Goal: Information Seeking & Learning: Check status

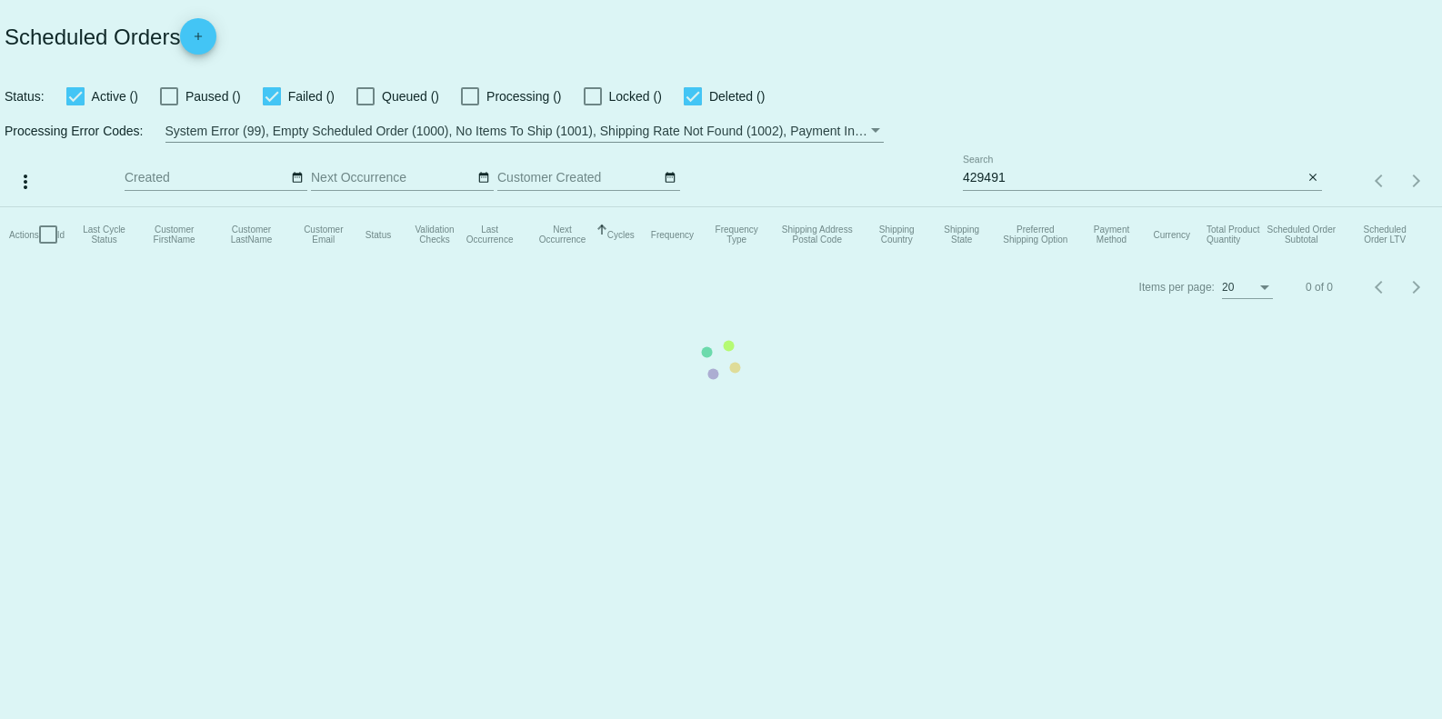
click at [1178, 207] on mat-table "Actions Id Last Cycle Status Customer FirstName Customer LastName Customer Emai…" at bounding box center [721, 234] width 1442 height 55
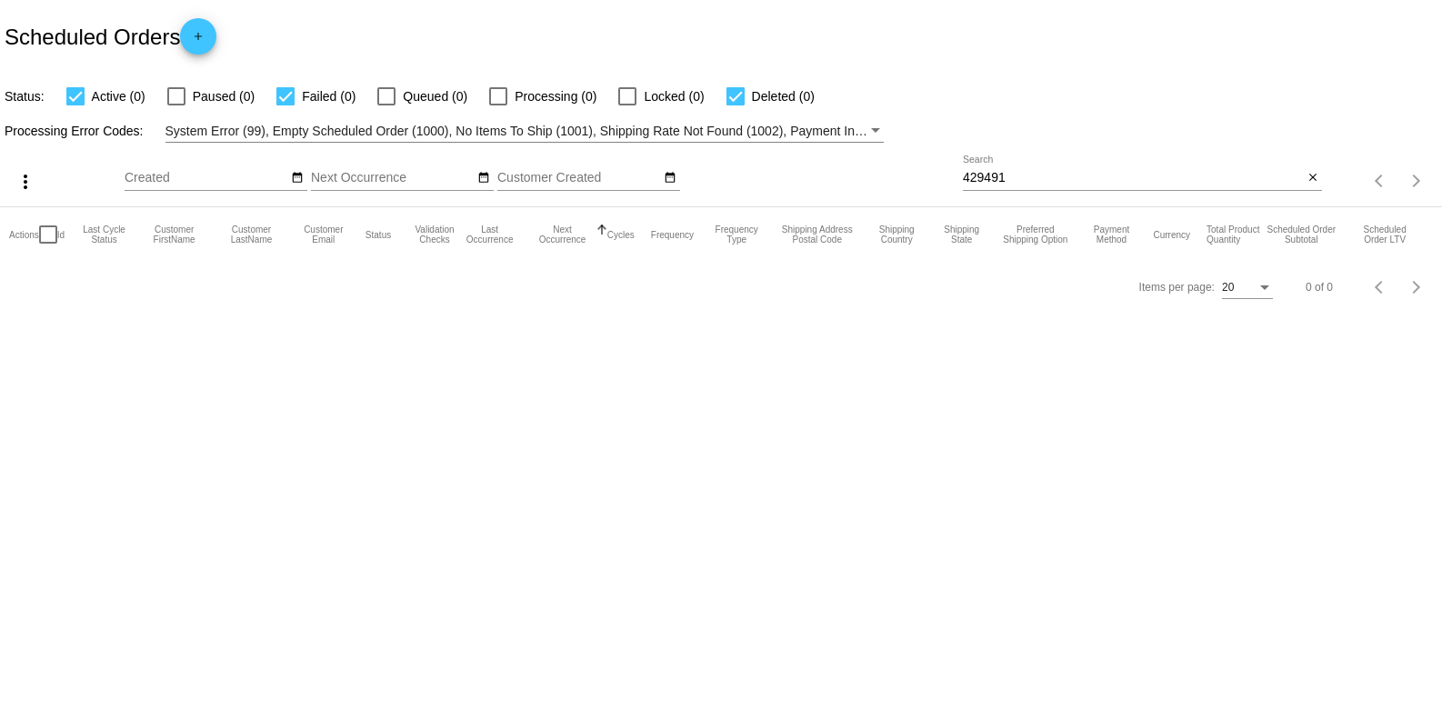
click at [1153, 174] on input "429491" at bounding box center [1133, 178] width 340 height 15
click at [1156, 165] on div "429491 Search" at bounding box center [1133, 172] width 340 height 35
drag, startPoint x: 1156, startPoint y: 165, endPoint x: 1156, endPoint y: 178, distance: 12.7
click at [1156, 178] on div "429491 Search" at bounding box center [1133, 172] width 340 height 35
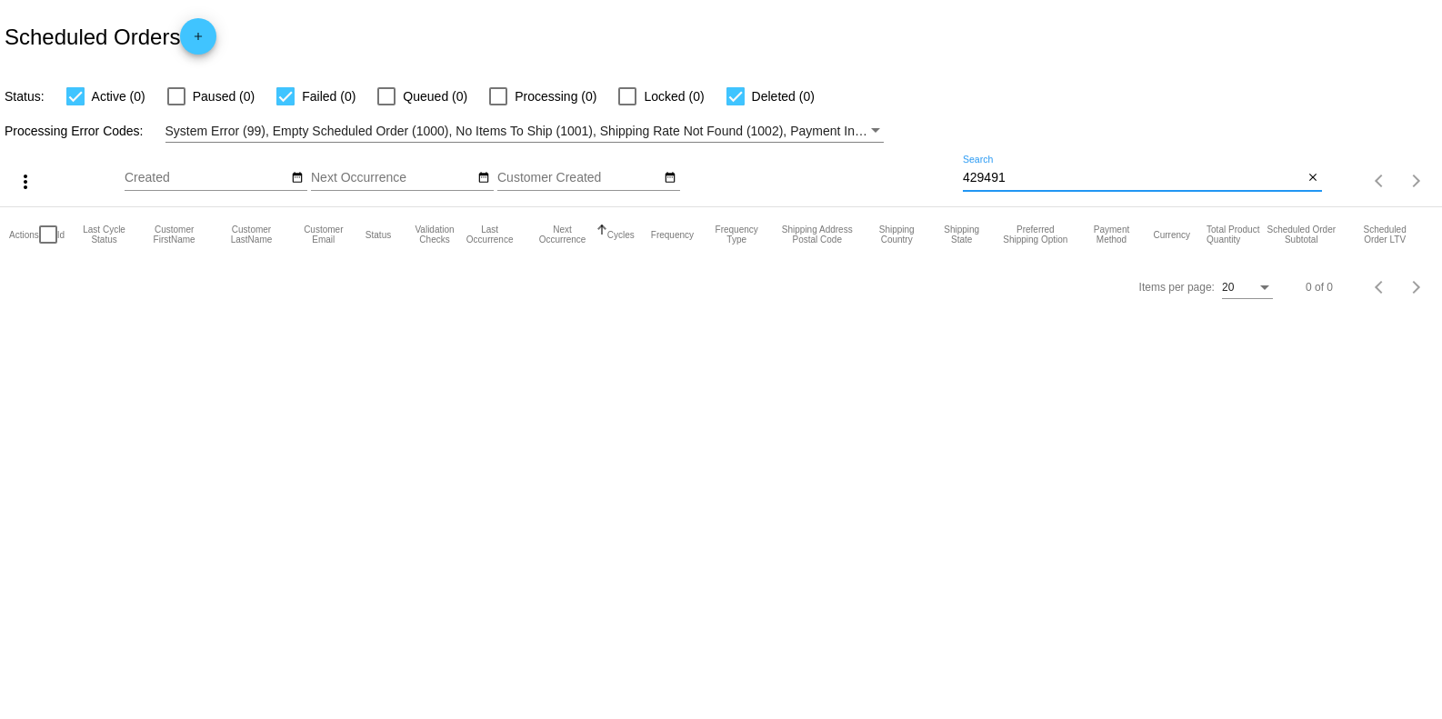
click at [1156, 178] on input "429491" at bounding box center [1133, 178] width 340 height 15
paste input "klemouse027@aol.com"
type input "klemouse027@aol.com"
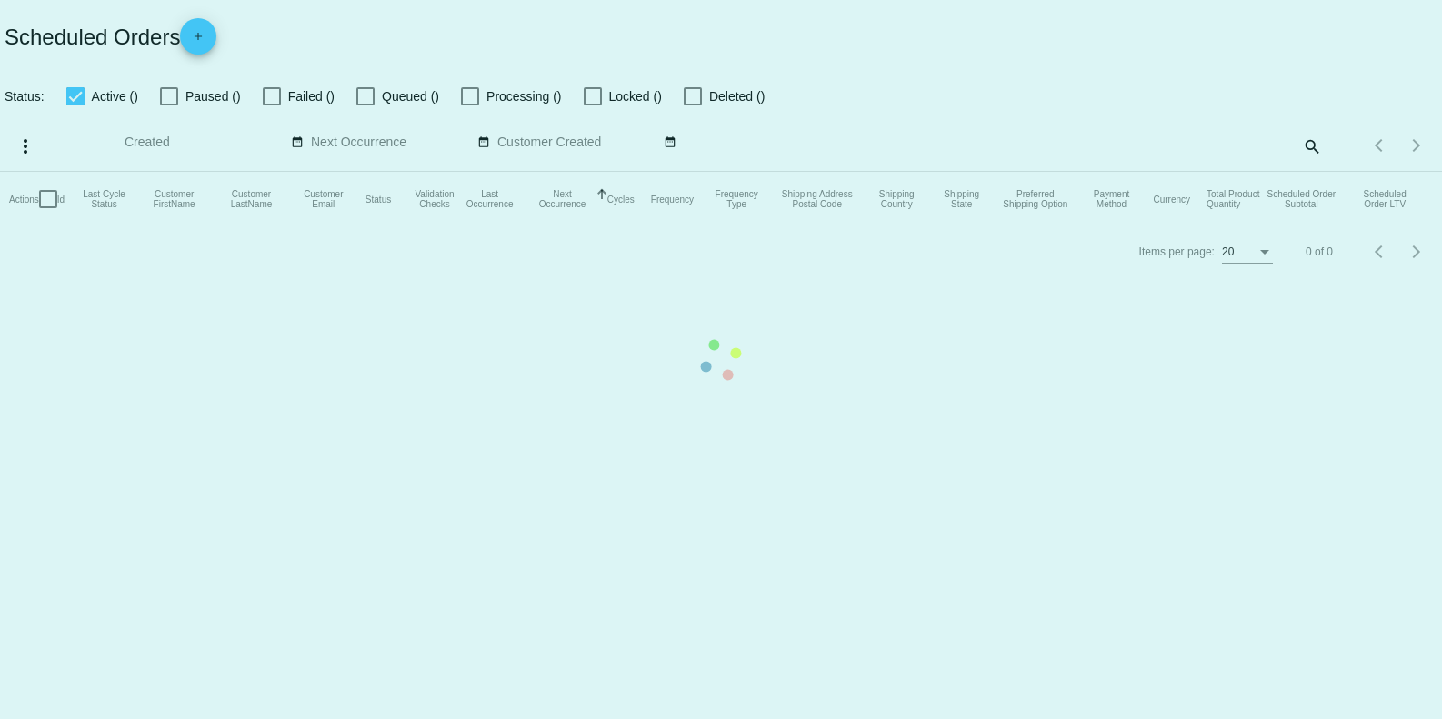
checkbox input "true"
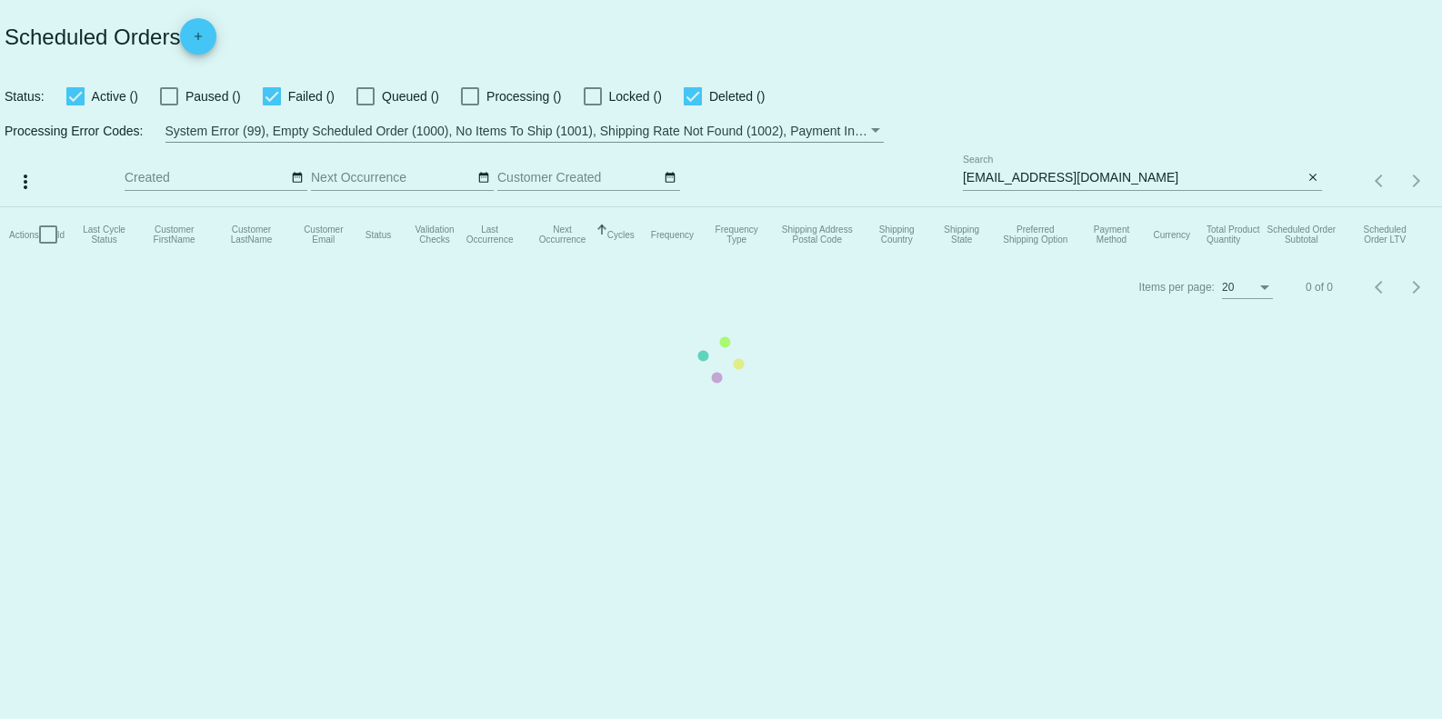
click at [1295, 207] on mat-table "Actions Id Last Cycle Status Customer FirstName Customer LastName Customer Emai…" at bounding box center [721, 234] width 1442 height 55
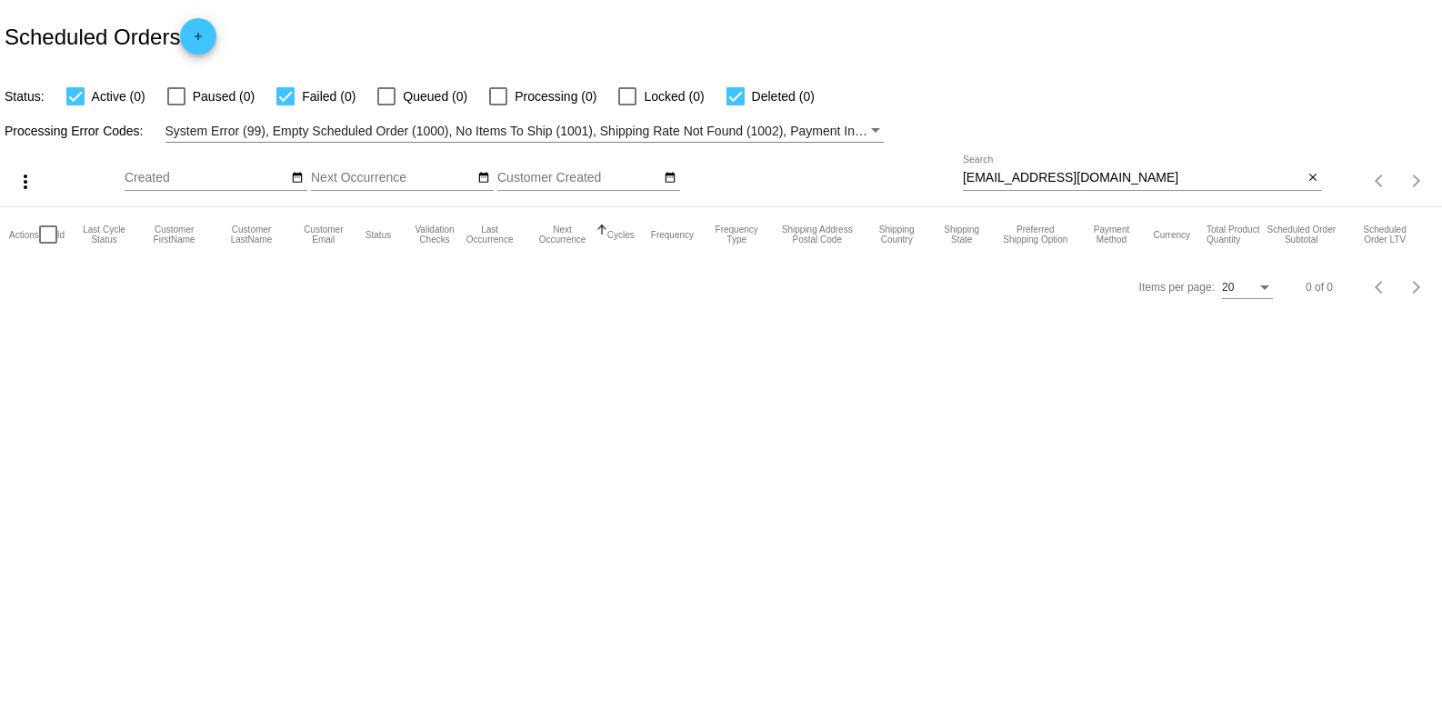
click at [1128, 180] on input "klemouse027@aol.com" at bounding box center [1133, 178] width 340 height 15
click at [1128, 178] on input "klemouse027@aol.com" at bounding box center [1133, 178] width 340 height 15
click at [1129, 175] on input "klemouse027@aol.com" at bounding box center [1133, 178] width 340 height 15
click at [1118, 175] on input "klemouse027@aol.com" at bounding box center [1133, 178] width 340 height 15
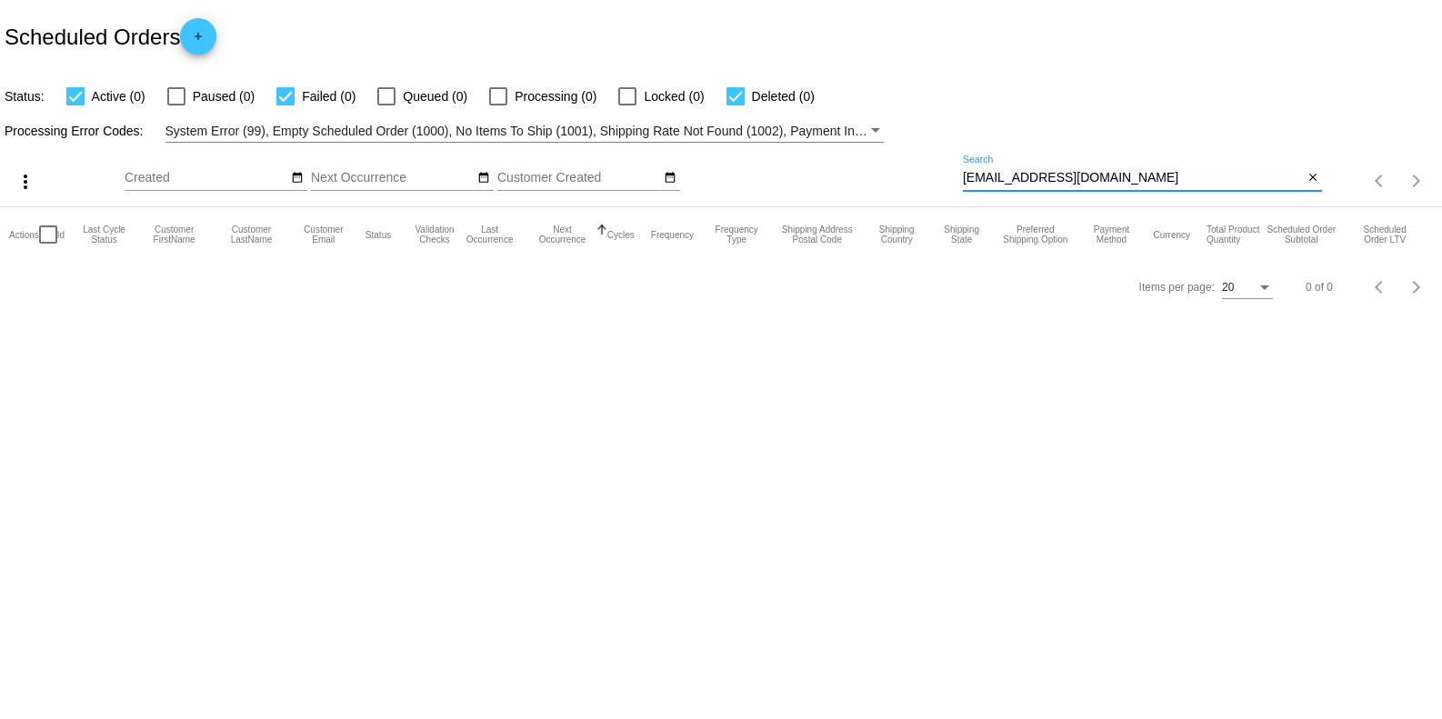
click at [1118, 175] on input "klemouse027@aol.com" at bounding box center [1133, 178] width 340 height 15
paste input "1622776"
type input "1622776"
click at [1084, 176] on input "1622776" at bounding box center [1133, 178] width 340 height 15
click at [1083, 176] on input "1622776" at bounding box center [1133, 178] width 340 height 15
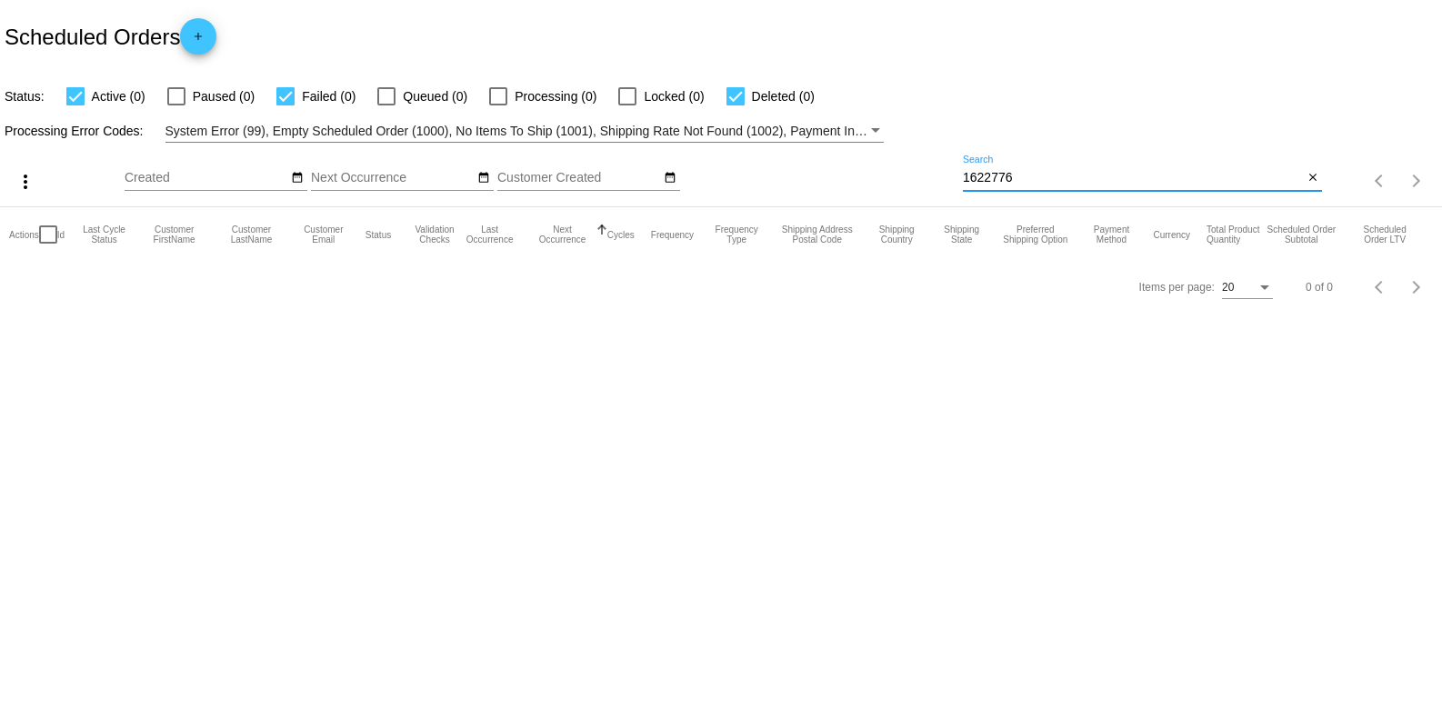
click at [1083, 176] on input "1622776" at bounding box center [1133, 178] width 340 height 15
paste input "69309"
type input "1669309"
click at [1055, 180] on input "1669309" at bounding box center [1133, 178] width 340 height 15
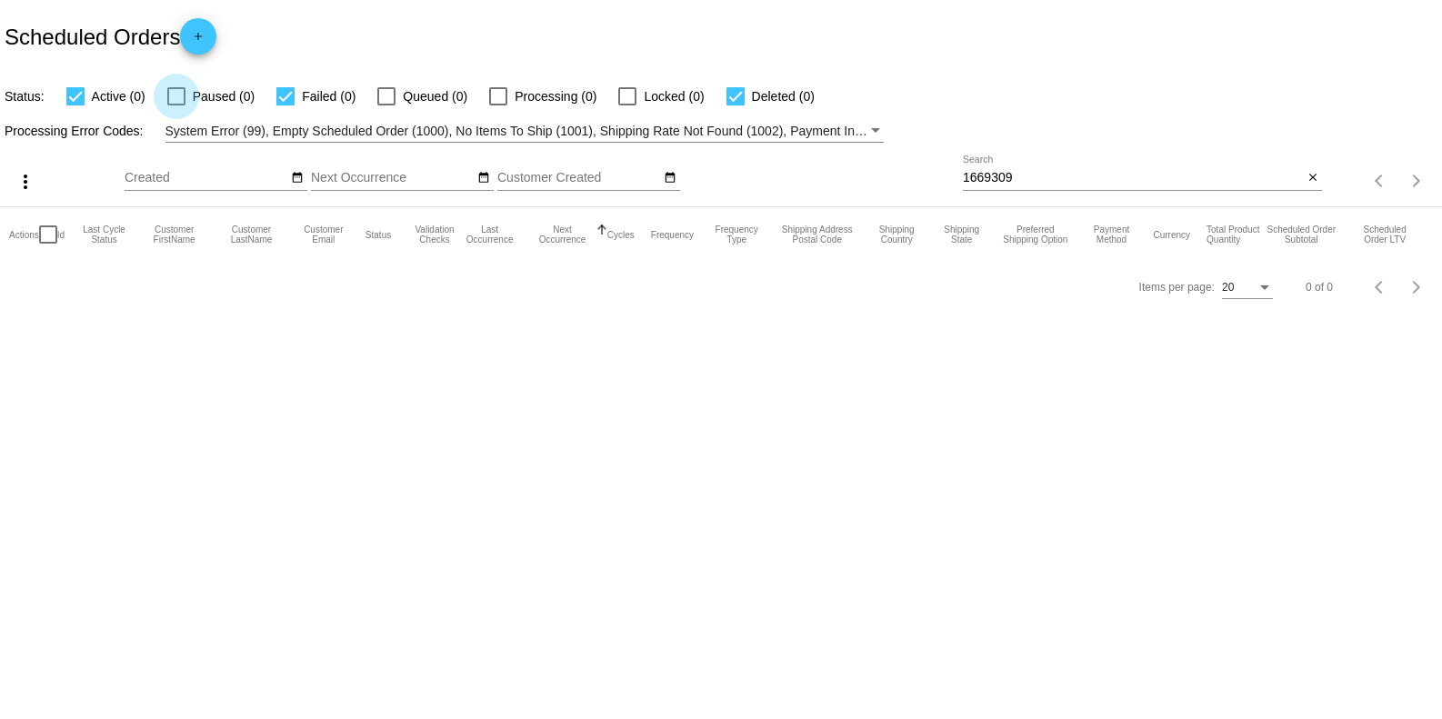
click at [172, 92] on div at bounding box center [176, 96] width 18 height 18
click at [175, 105] on input "Paused (0)" at bounding box center [175, 105] width 1 height 1
checkbox input "true"
click at [384, 100] on div at bounding box center [386, 96] width 18 height 18
click at [385, 105] on input "Queued (0)" at bounding box center [385, 105] width 1 height 1
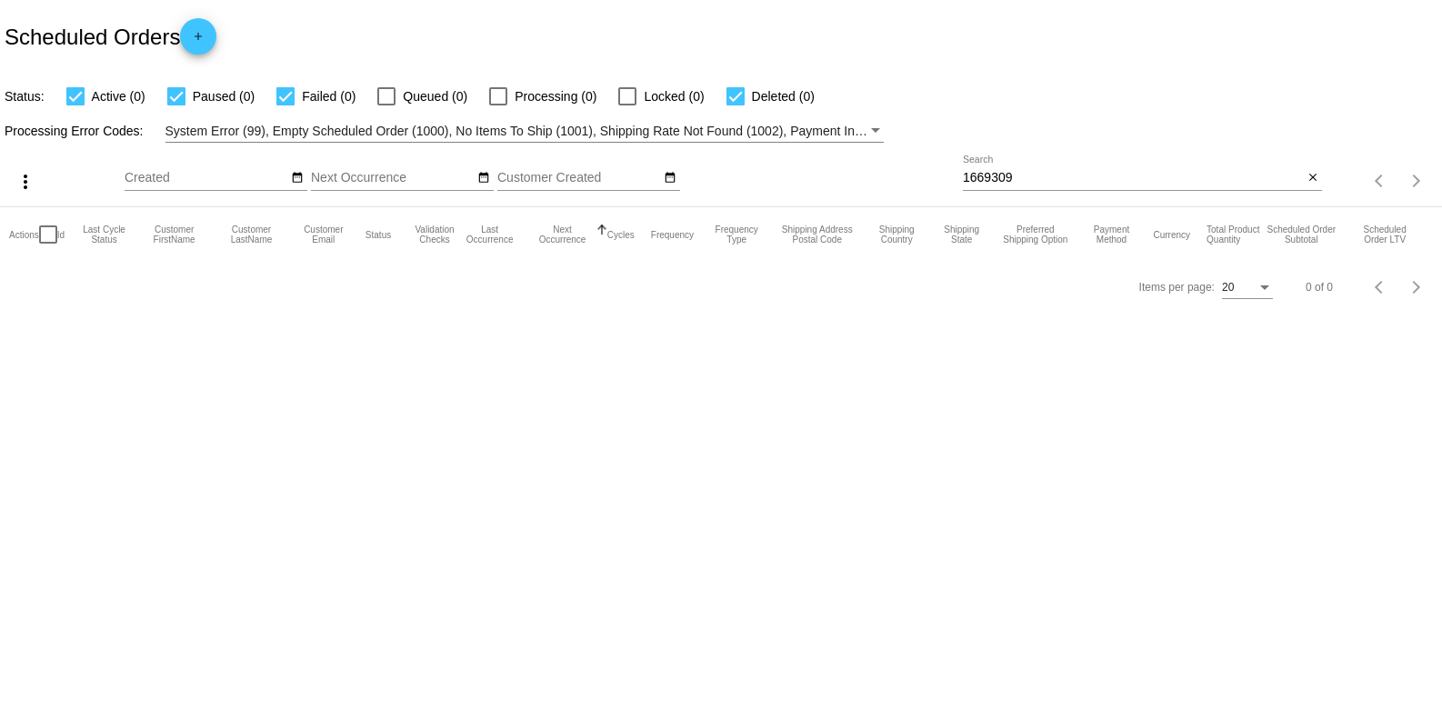
checkbox input "true"
click at [499, 94] on div at bounding box center [498, 96] width 18 height 18
click at [498, 105] on input "Processing (0)" at bounding box center [497, 105] width 1 height 1
checkbox input "true"
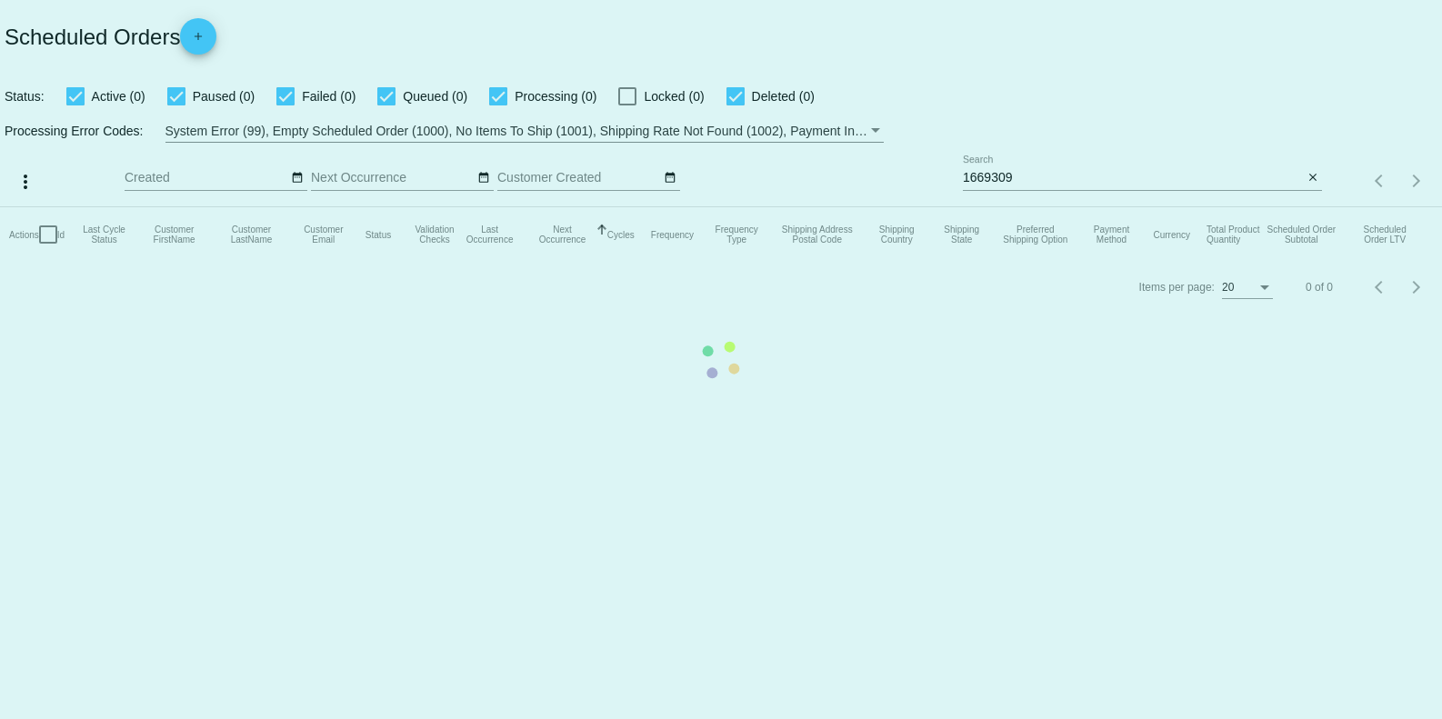
click at [625, 207] on mat-table "Actions Id Last Cycle Status Customer FirstName Customer LastName Customer Emai…" at bounding box center [721, 234] width 1442 height 55
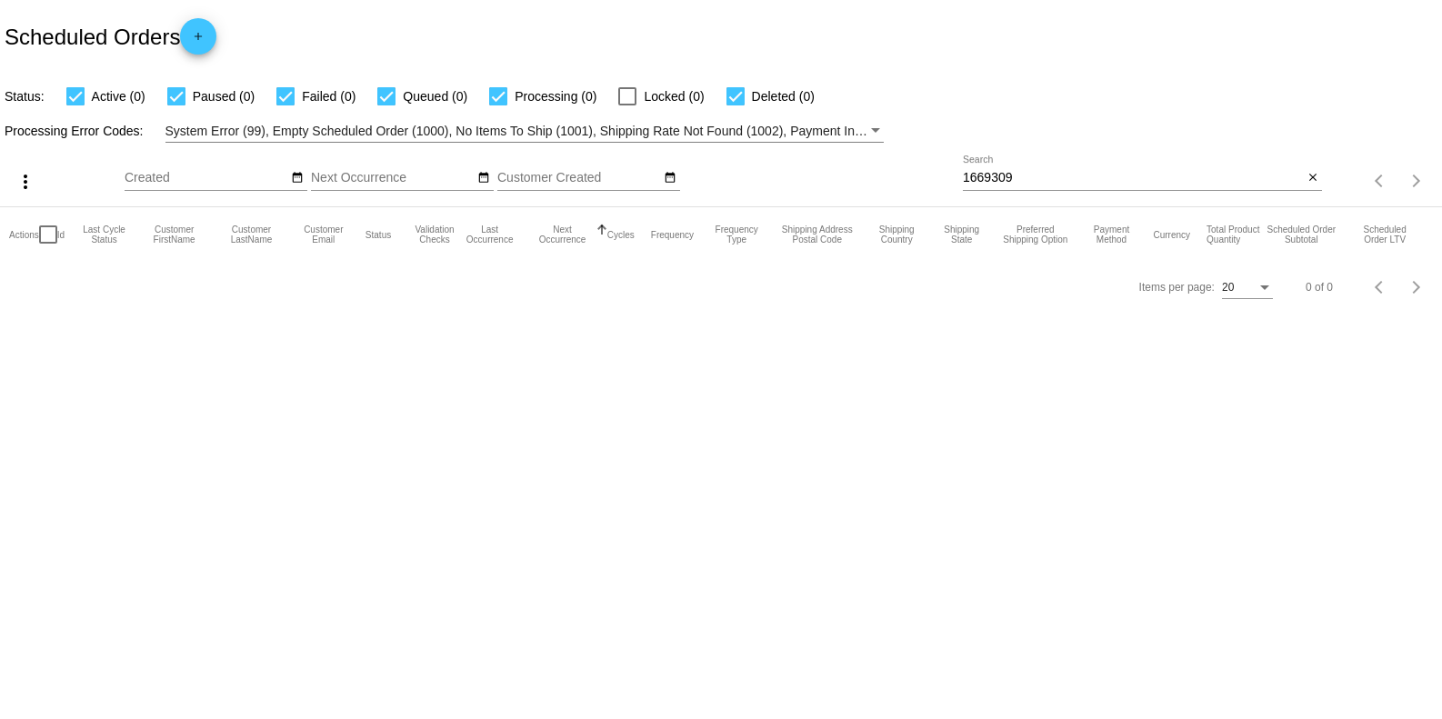
click at [621, 101] on div at bounding box center [627, 96] width 18 height 18
click at [626, 105] on input "Locked (0)" at bounding box center [626, 105] width 1 height 1
checkbox input "true"
click at [80, 92] on div at bounding box center [75, 96] width 18 height 18
click at [75, 105] on input "Active (0)" at bounding box center [75, 105] width 1 height 1
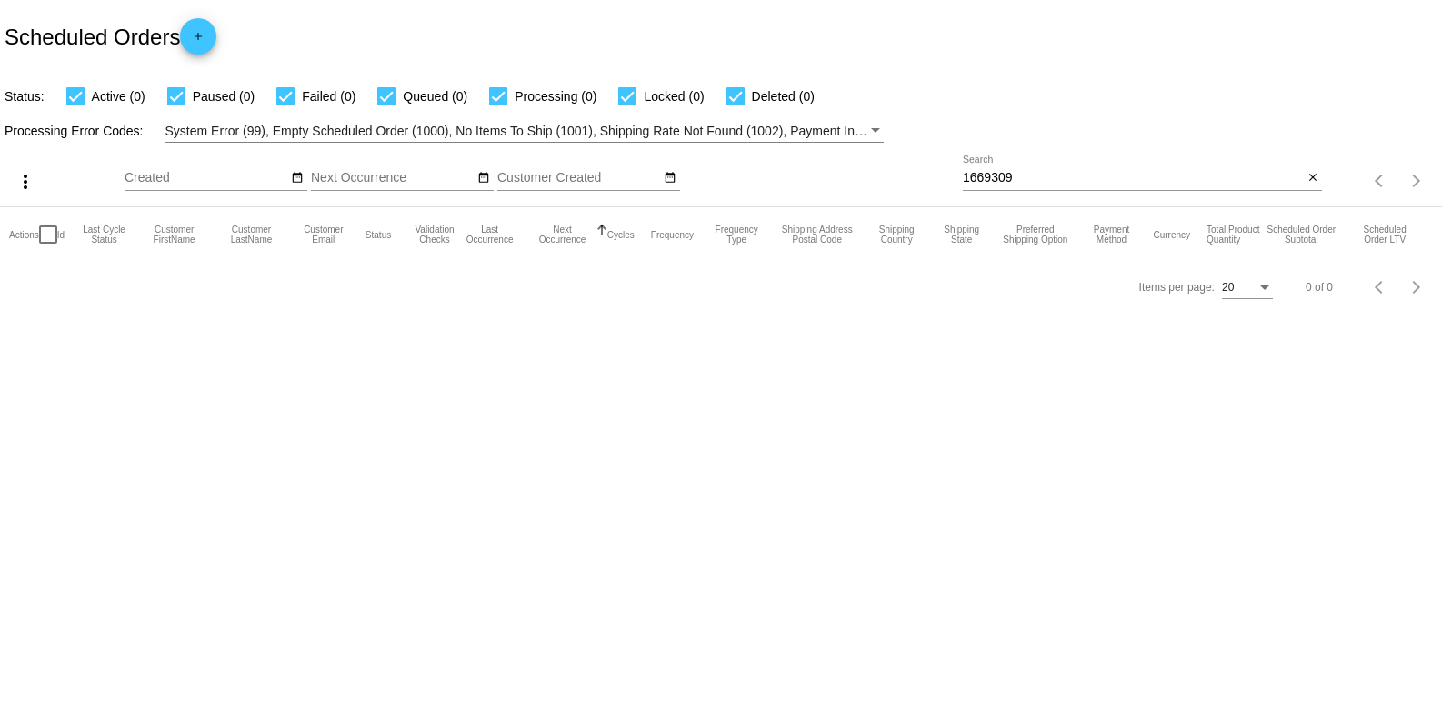
checkbox input "false"
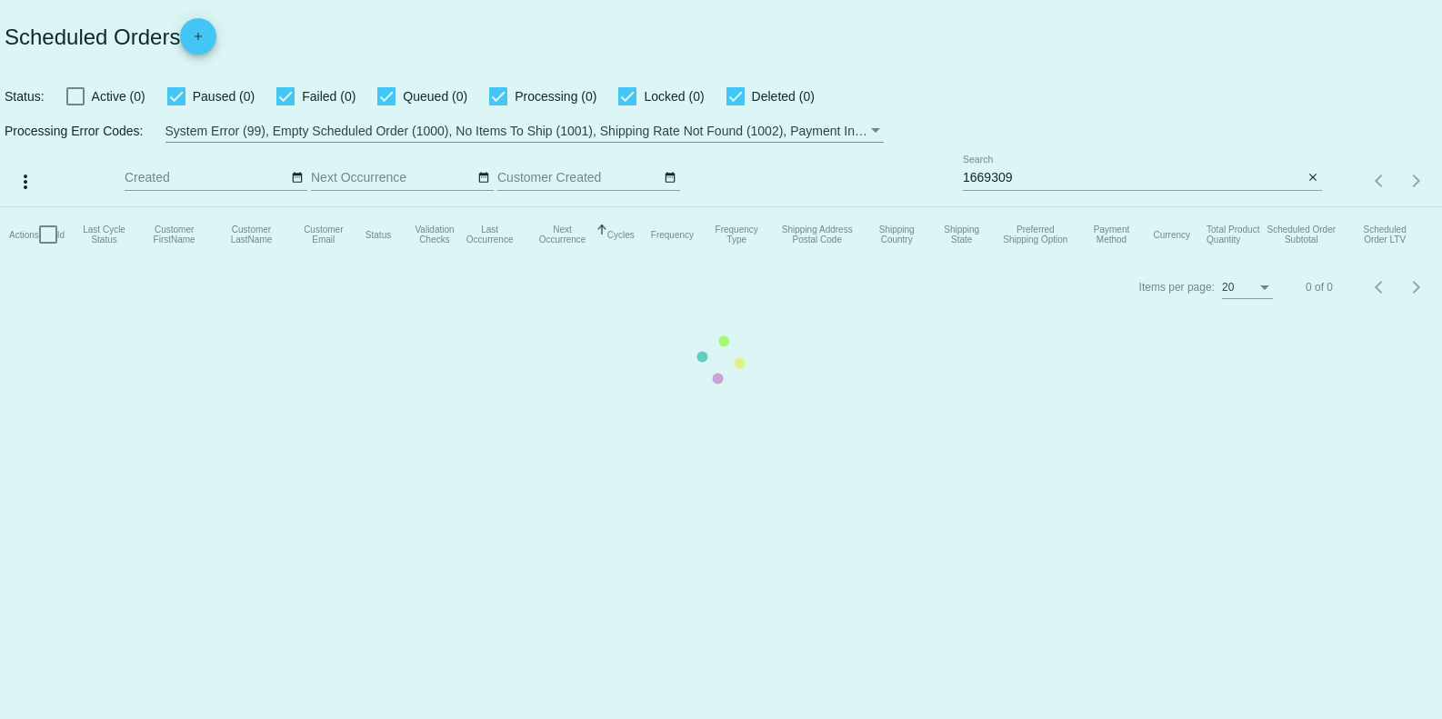
click at [281, 207] on mat-table "Actions Id Last Cycle Status Customer FirstName Customer LastName Customer Emai…" at bounding box center [721, 234] width 1442 height 55
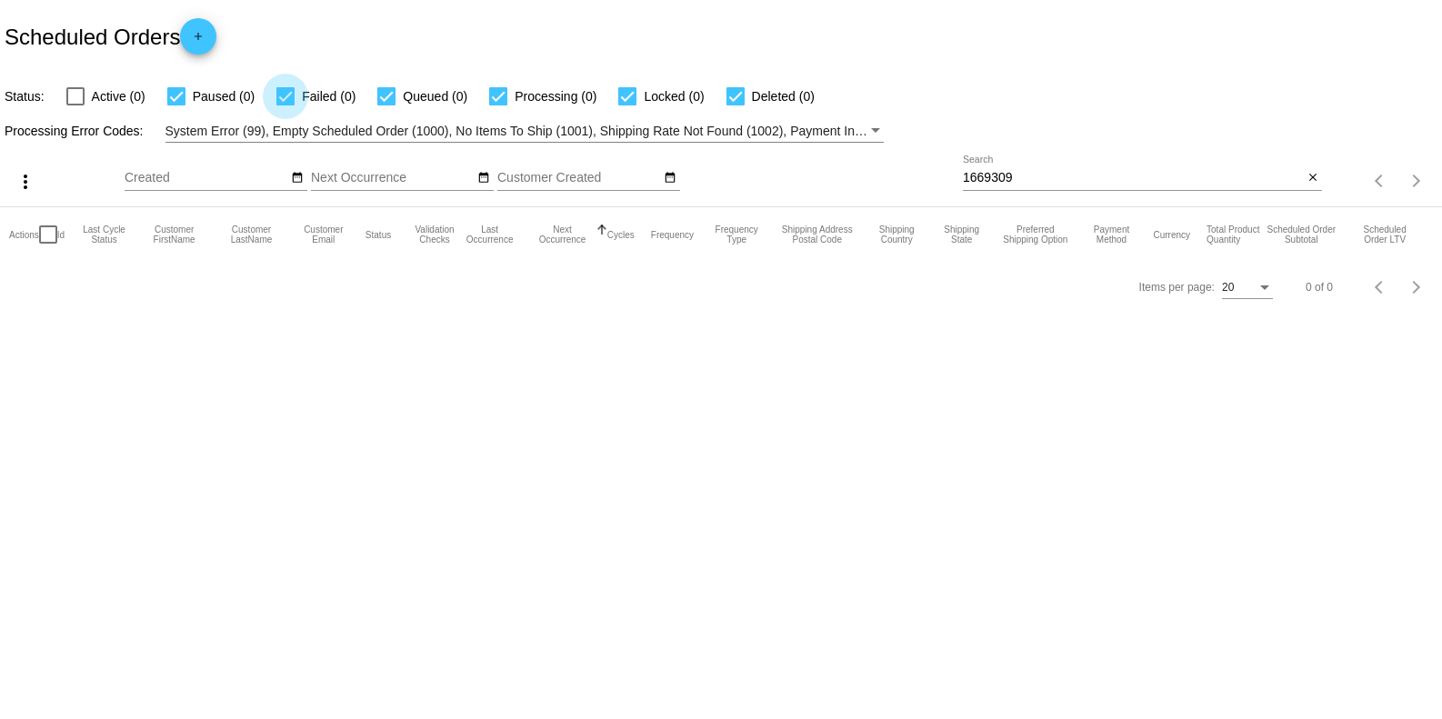
click at [277, 95] on div at bounding box center [285, 96] width 18 height 18
click at [285, 105] on input "Failed (0)" at bounding box center [285, 105] width 1 height 1
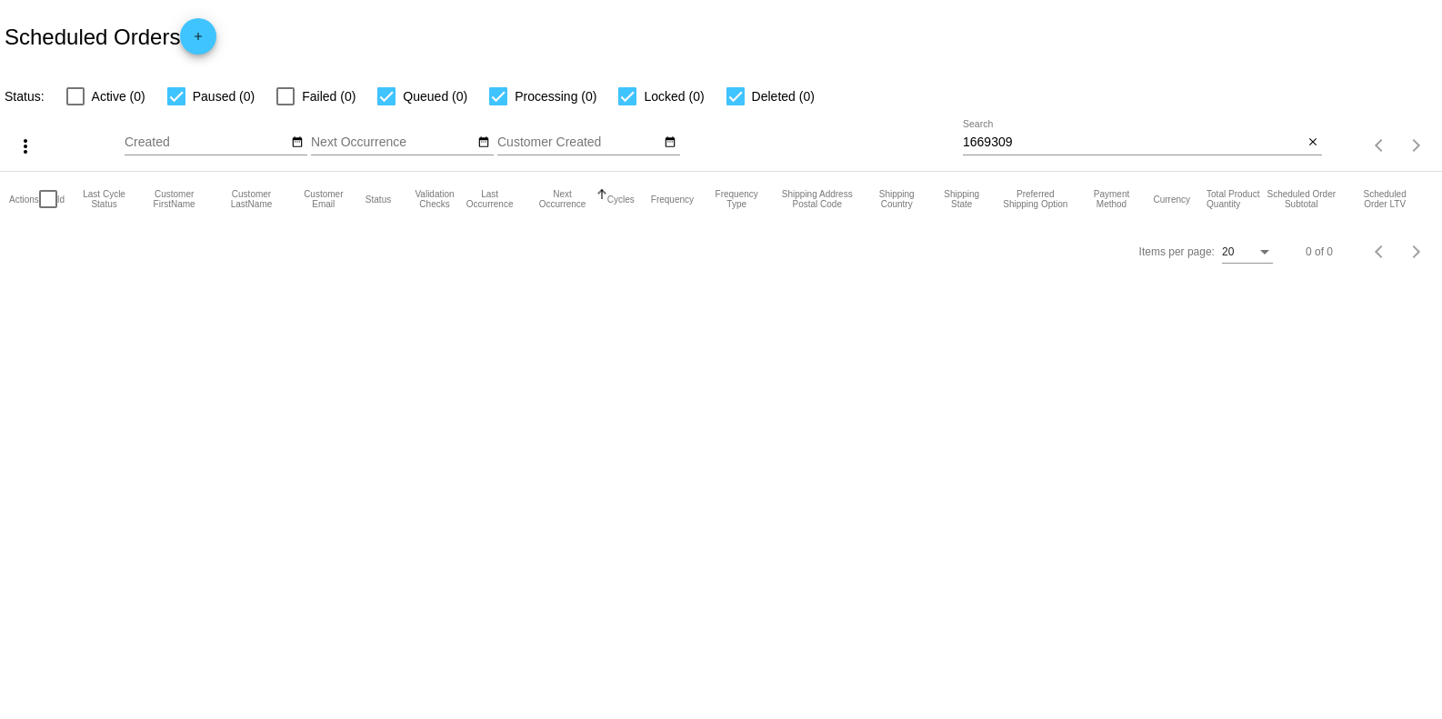
click at [289, 100] on div at bounding box center [285, 96] width 18 height 18
click at [285, 105] on input "Failed (0)" at bounding box center [285, 105] width 1 height 1
checkbox input "true"
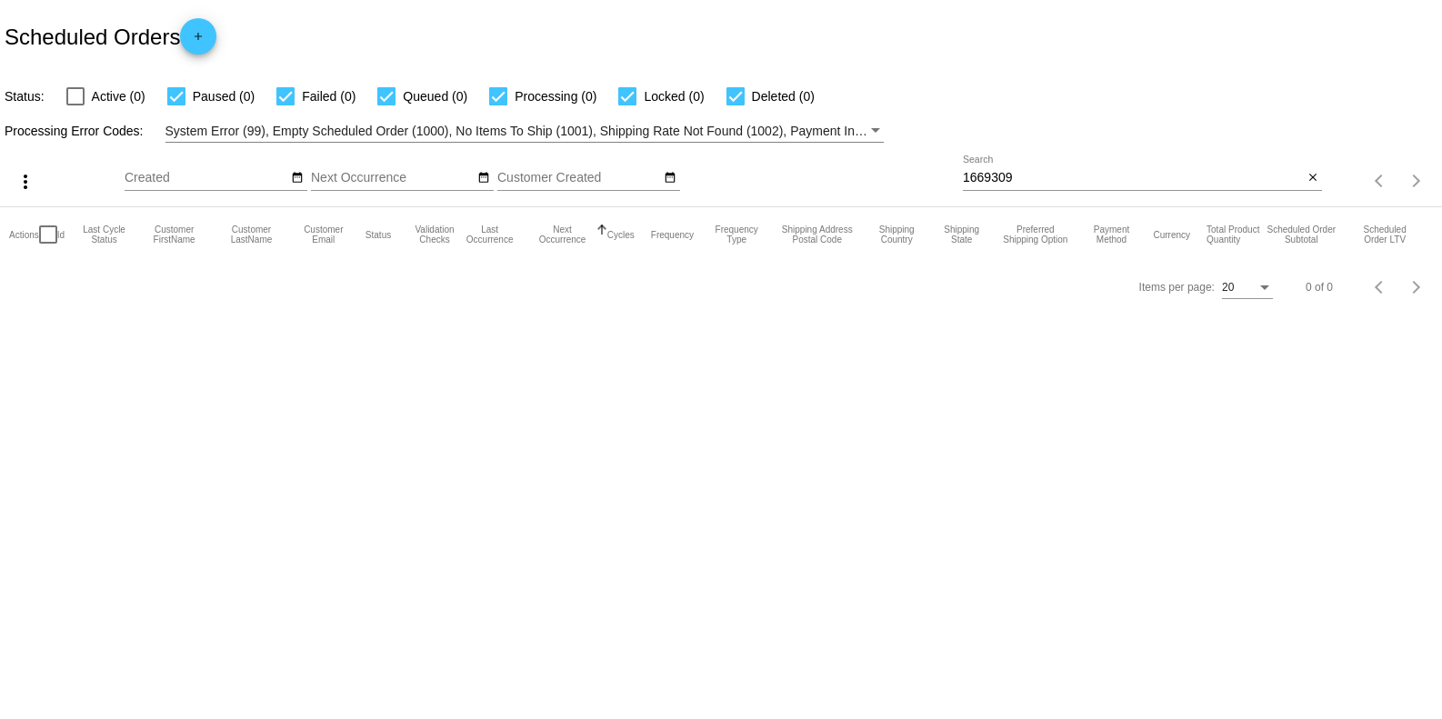
click at [385, 102] on div at bounding box center [386, 96] width 18 height 18
click at [385, 105] on input "Queued (0)" at bounding box center [385, 105] width 1 height 1
checkbox input "false"
click at [515, 97] on span "Processing (0)" at bounding box center [556, 96] width 82 height 22
click at [498, 105] on input "Processing (0)" at bounding box center [497, 105] width 1 height 1
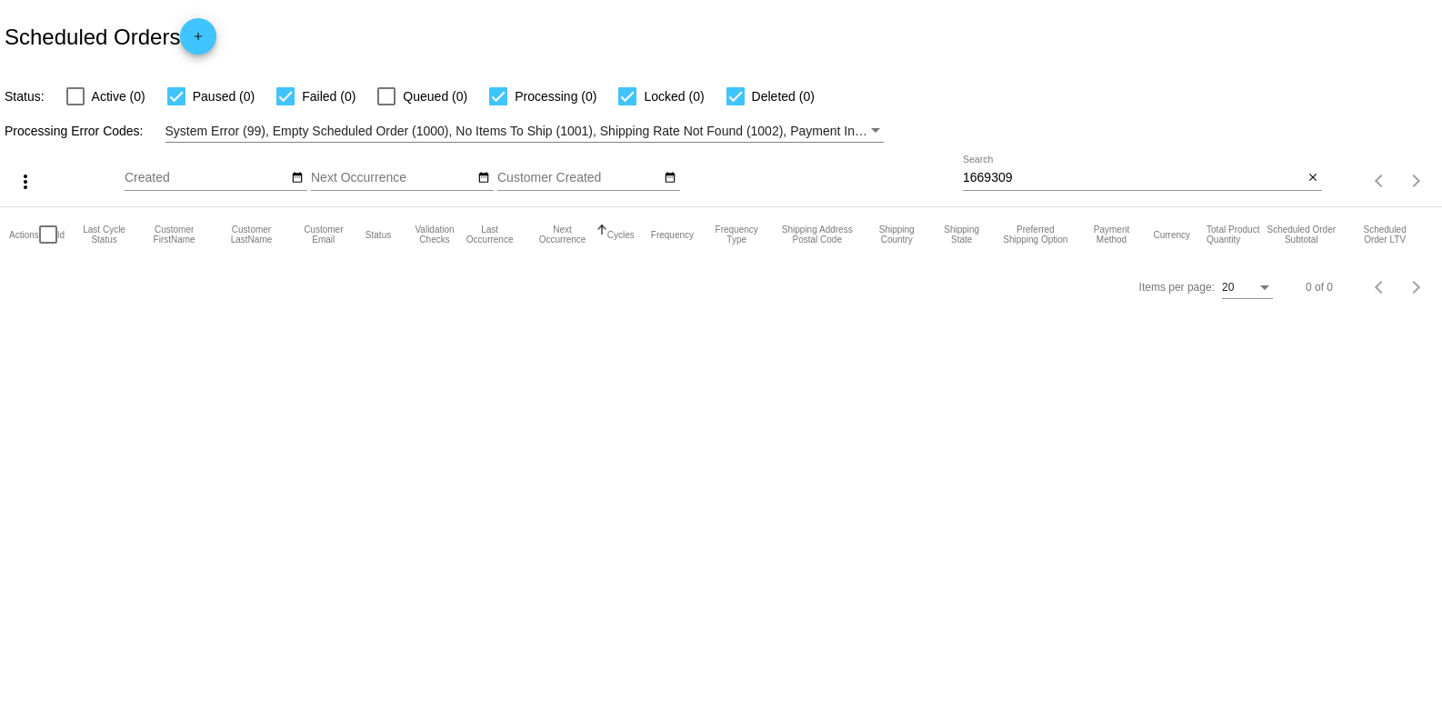
checkbox input "false"
click at [634, 105] on app-dashboard-scheduled-orders "Scheduled Orders add Status: Active (0) Paused (0) Failed (0) Queued (0) Proces…" at bounding box center [721, 156] width 1442 height 313
click at [621, 89] on div at bounding box center [627, 96] width 18 height 18
click at [626, 105] on input "Locked (0)" at bounding box center [626, 105] width 1 height 1
checkbox input "false"
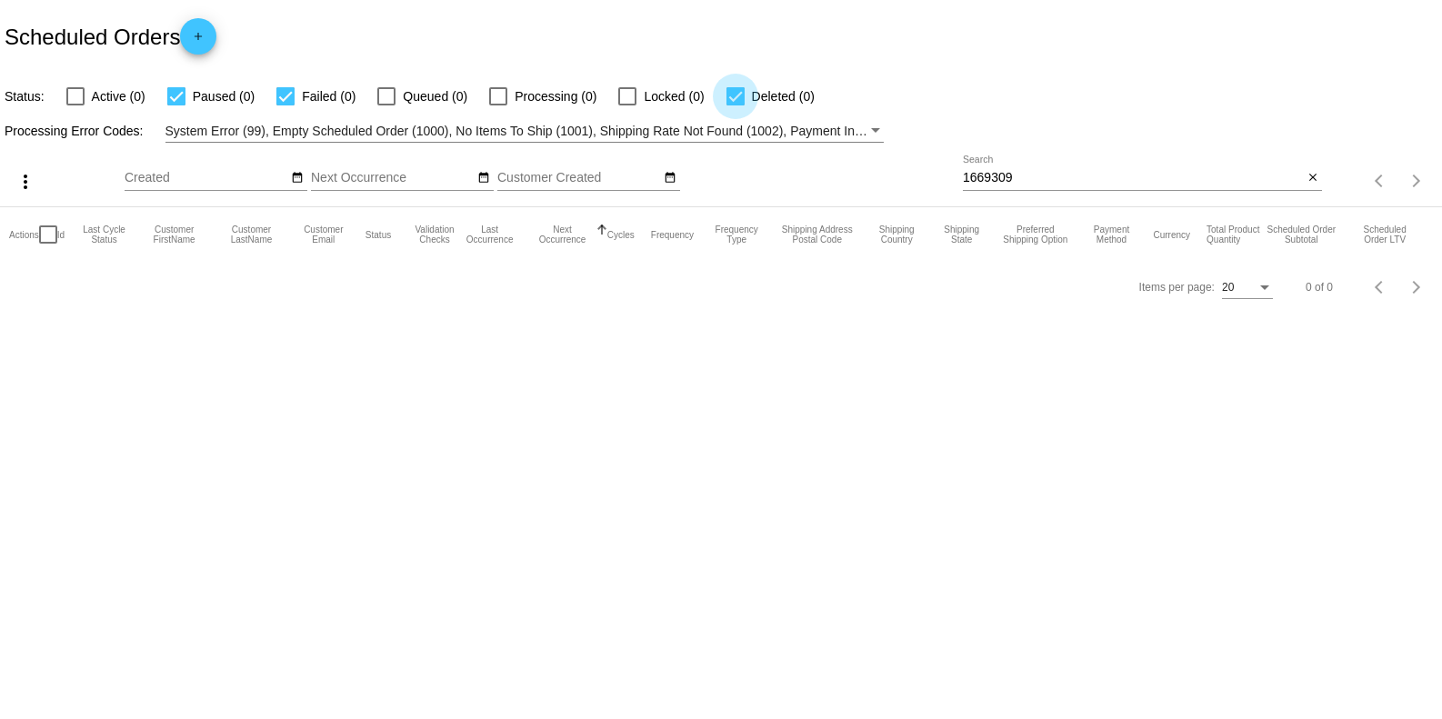
click at [730, 90] on div at bounding box center [735, 96] width 18 height 18
click at [735, 105] on input "Deleted (0)" at bounding box center [735, 105] width 1 height 1
checkbox input "false"
click at [1059, 170] on div "1669309 Search" at bounding box center [1133, 172] width 340 height 35
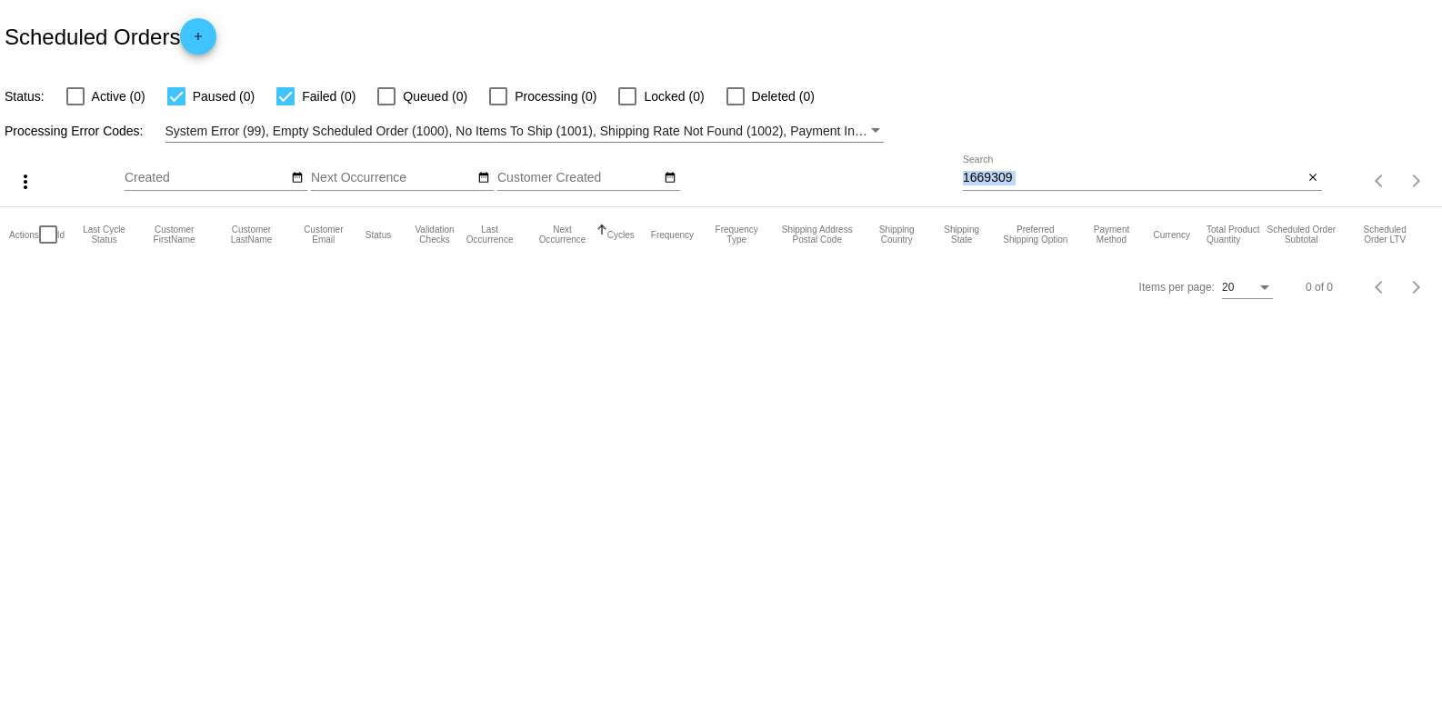
click at [1059, 170] on div "1669309 Search" at bounding box center [1133, 172] width 340 height 35
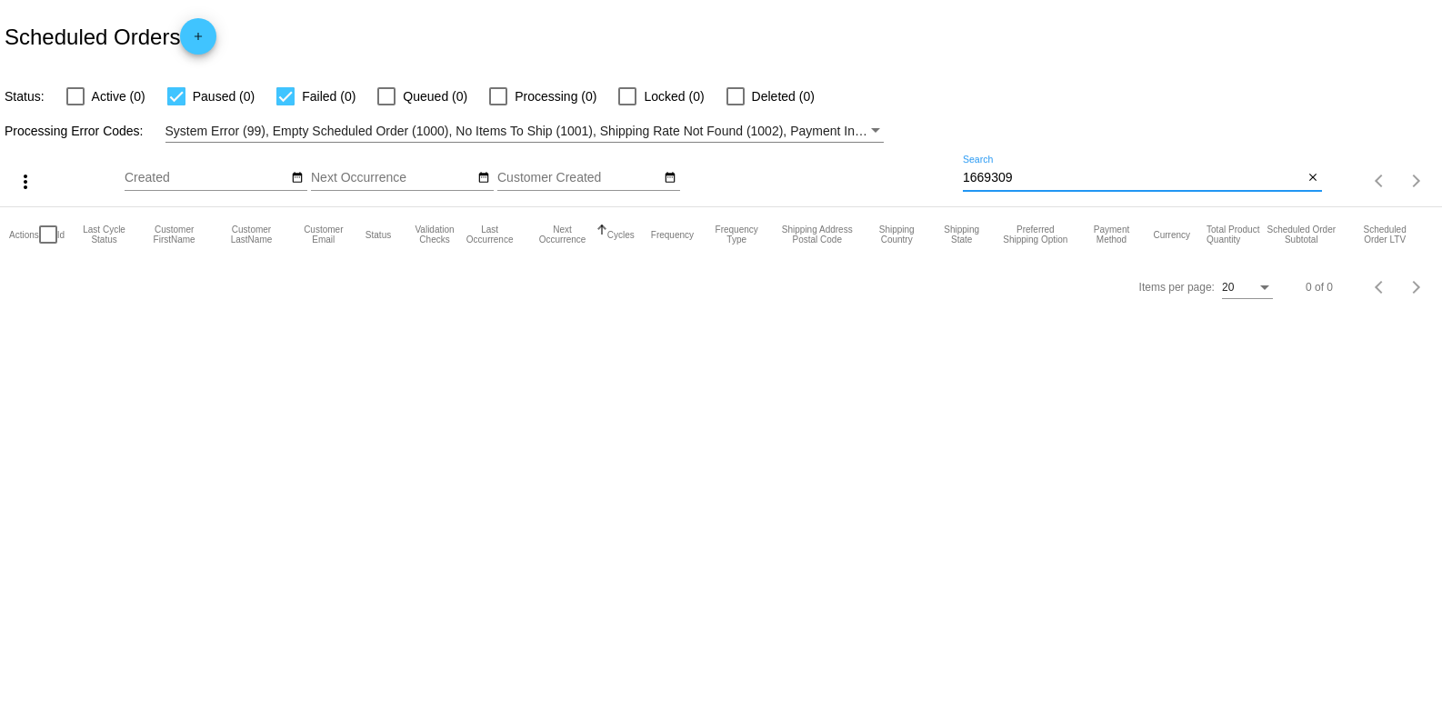
click at [1059, 170] on div "1669309 Search" at bounding box center [1133, 172] width 340 height 35
click at [1033, 176] on input "1669309" at bounding box center [1133, 178] width 340 height 15
paste input "#1010885"
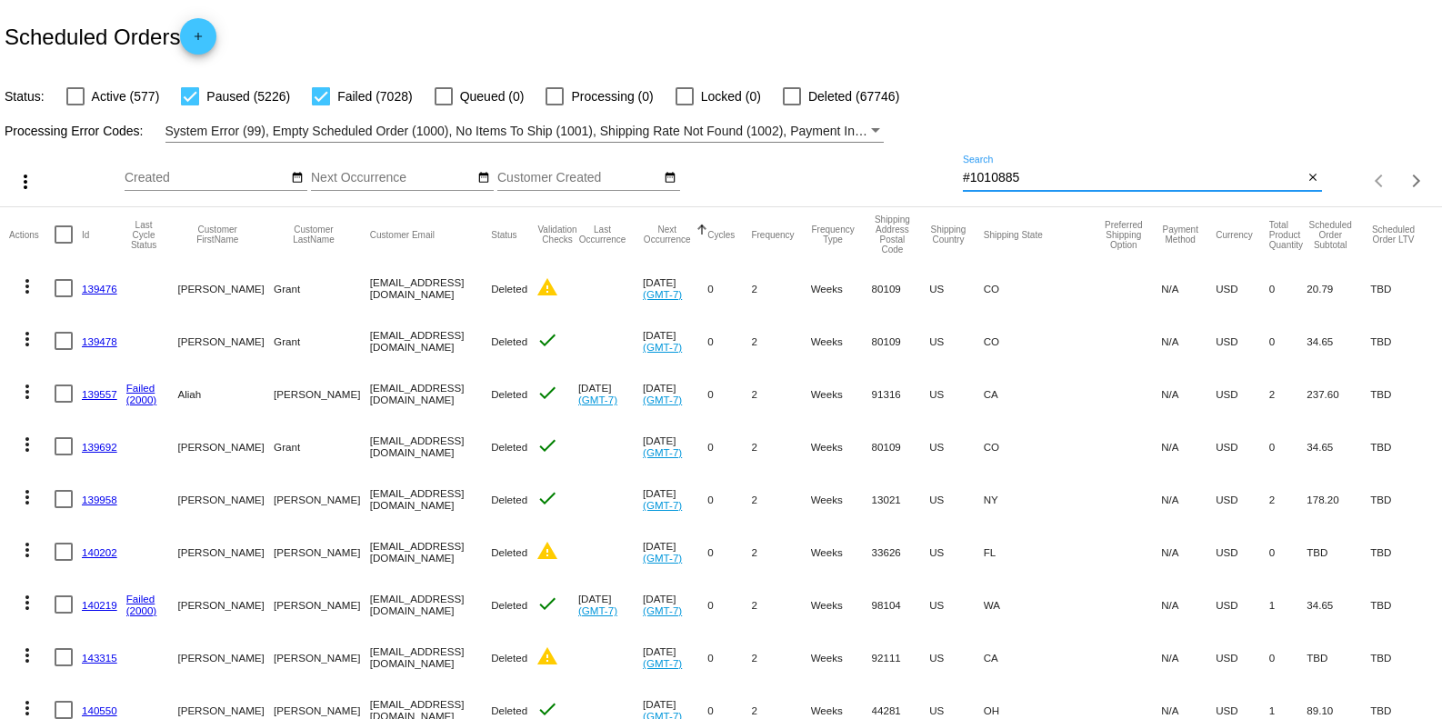
click at [963, 173] on input "#1010885" at bounding box center [1133, 178] width 340 height 15
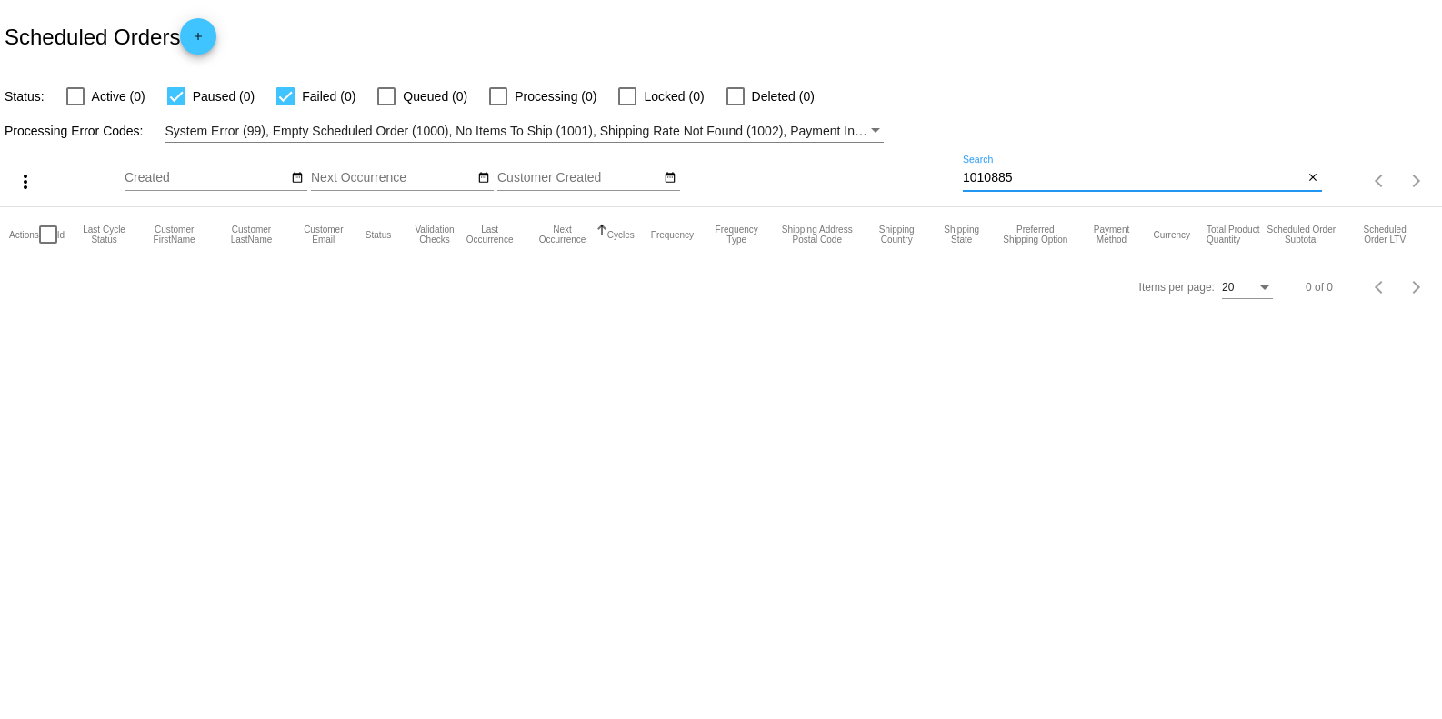
type input "1010885"
click at [1138, 144] on div "more_vert Sep Jan Feb Mar Apr 1" at bounding box center [721, 175] width 1442 height 65
click at [1103, 167] on div "1010885 Search" at bounding box center [1133, 172] width 340 height 35
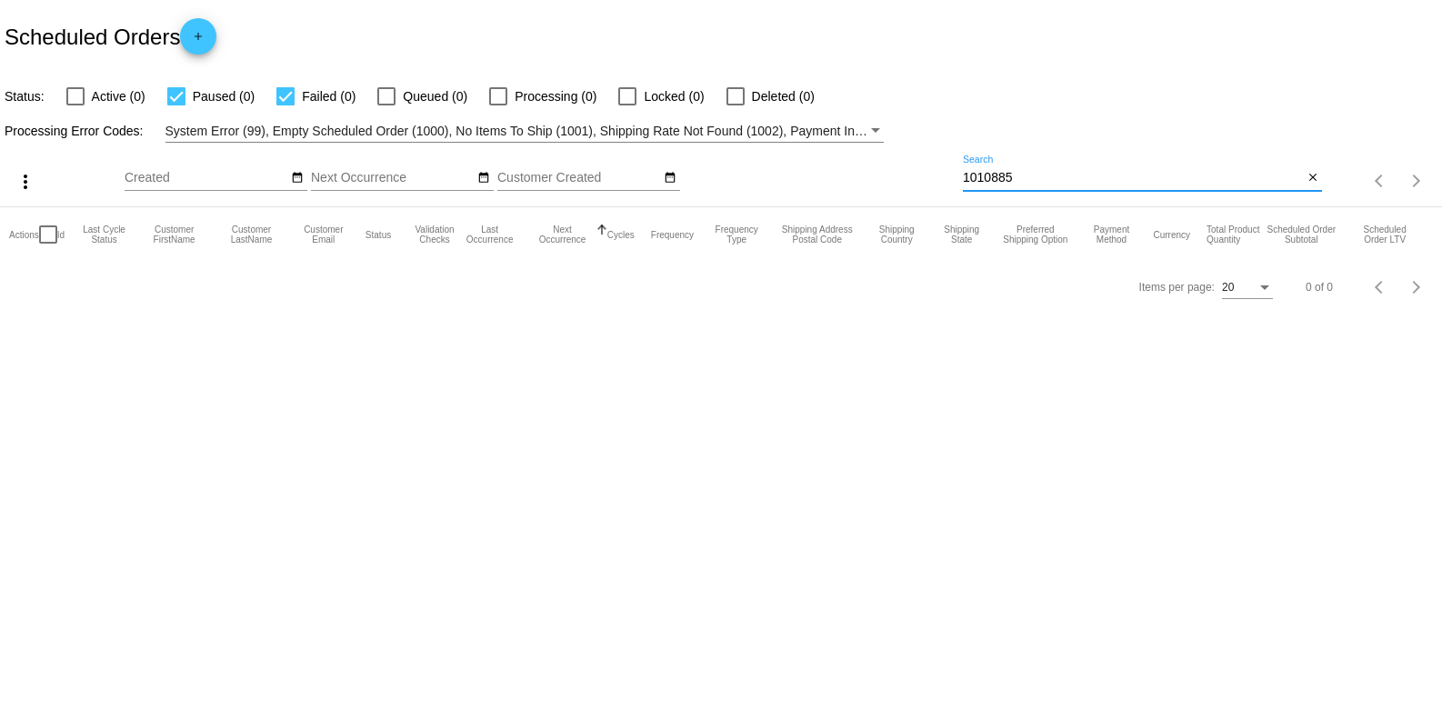
click at [1103, 167] on div "1010885 Search" at bounding box center [1133, 172] width 340 height 35
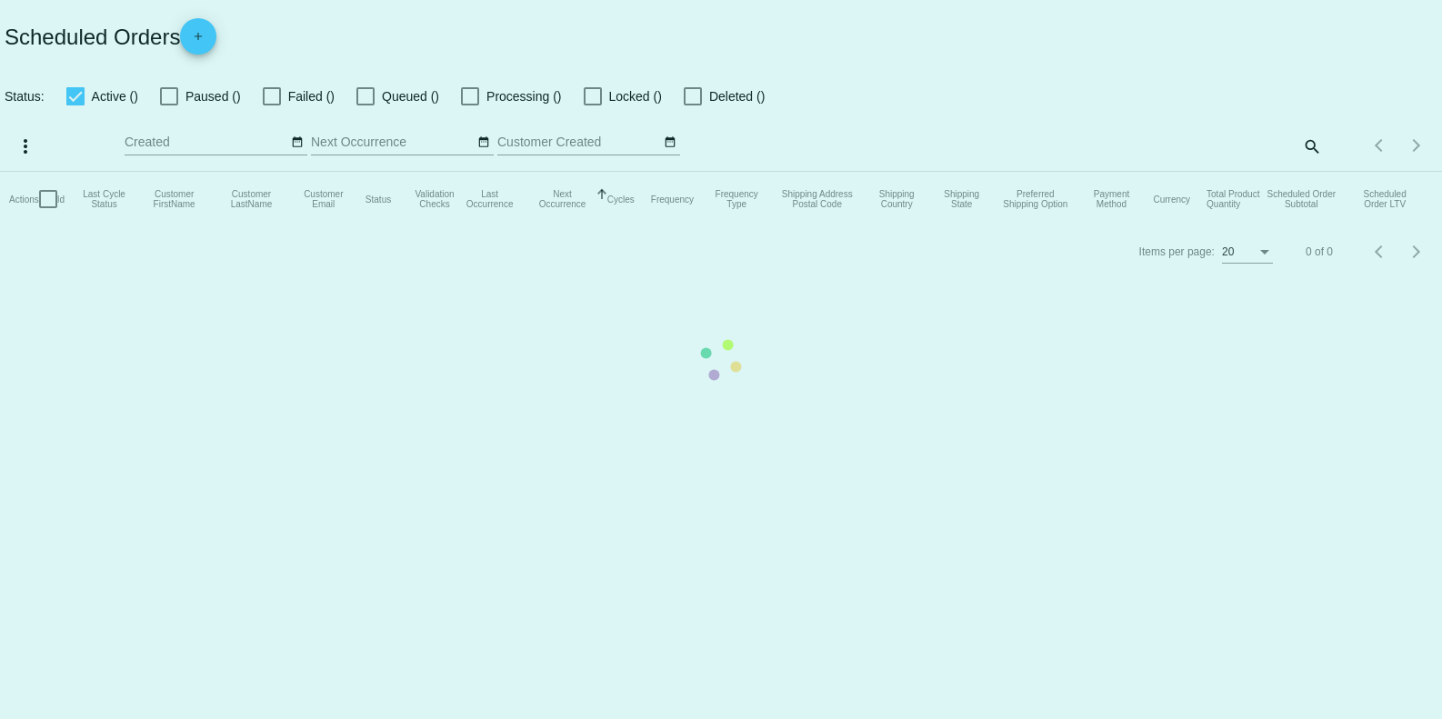
checkbox input "false"
checkbox input "true"
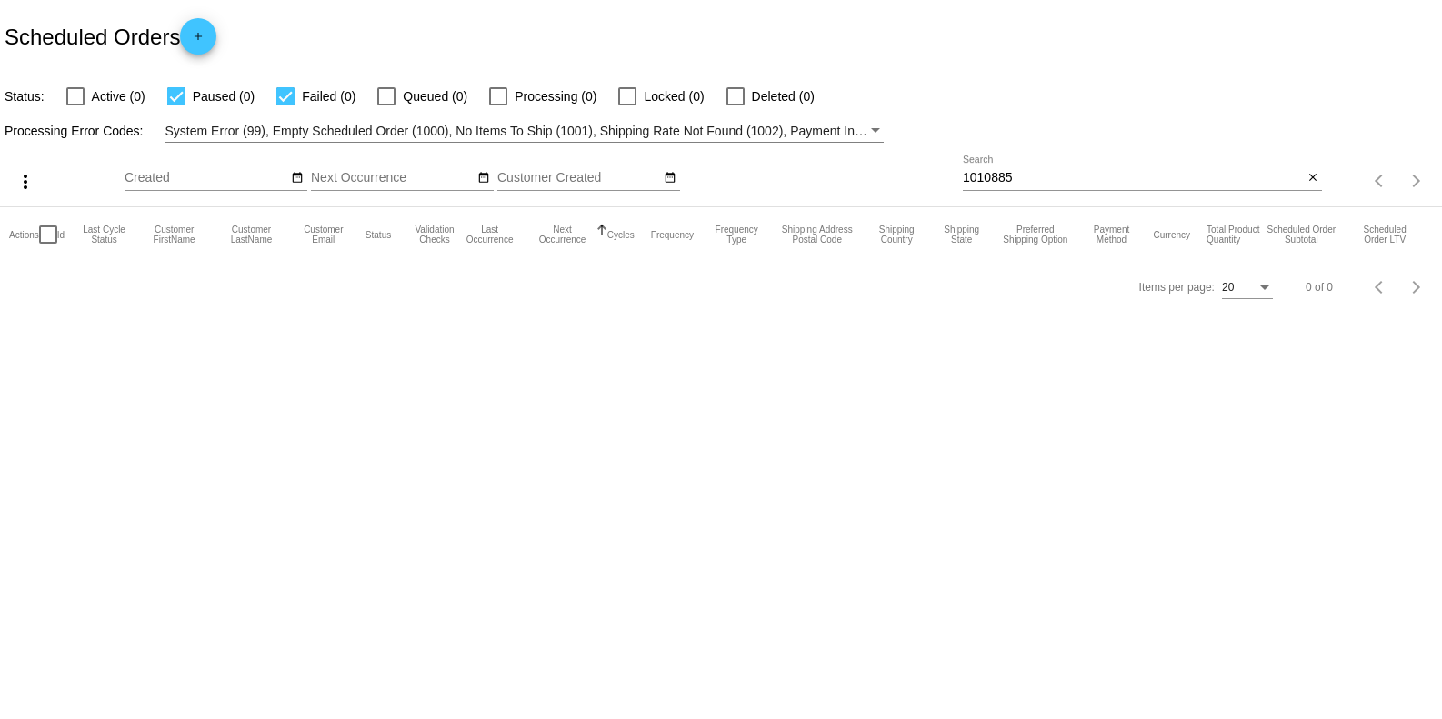
click at [1045, 174] on input "1010885" at bounding box center [1133, 178] width 340 height 15
paste input
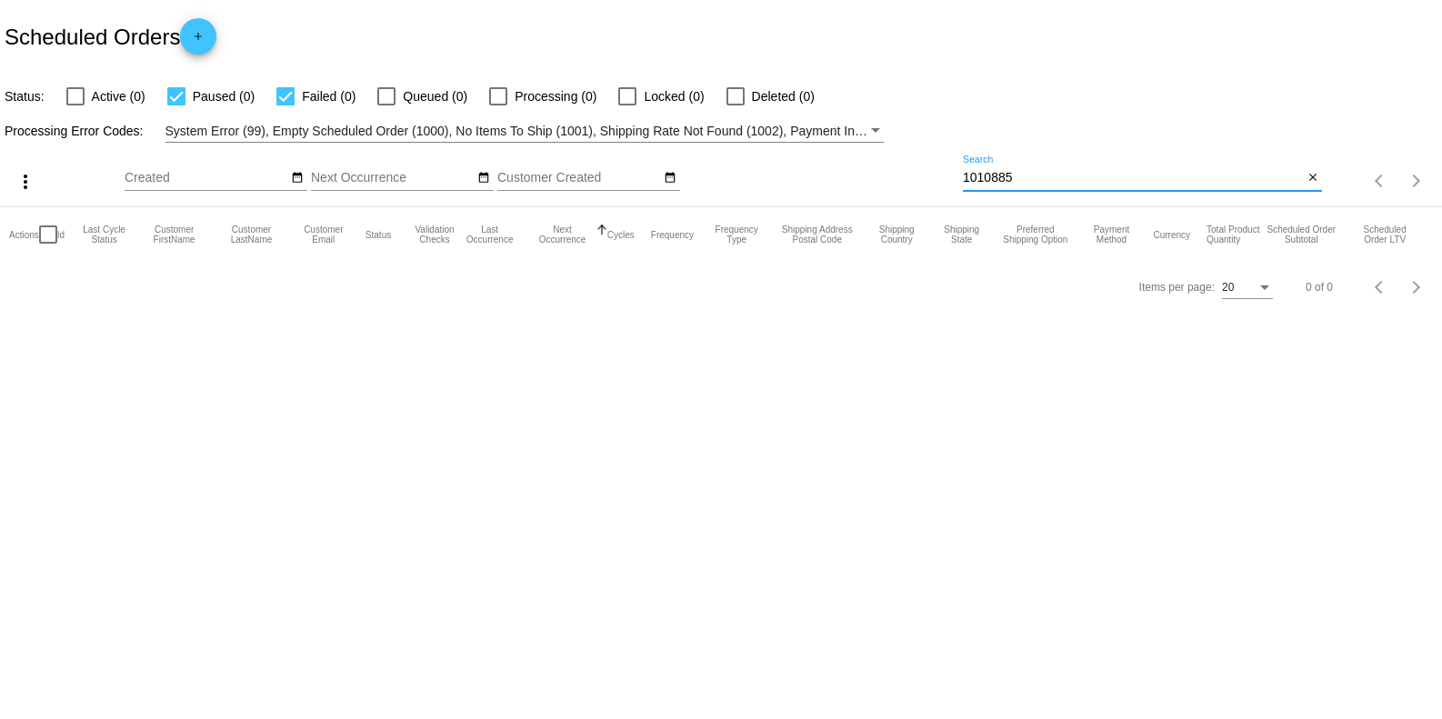
type input "1010885"
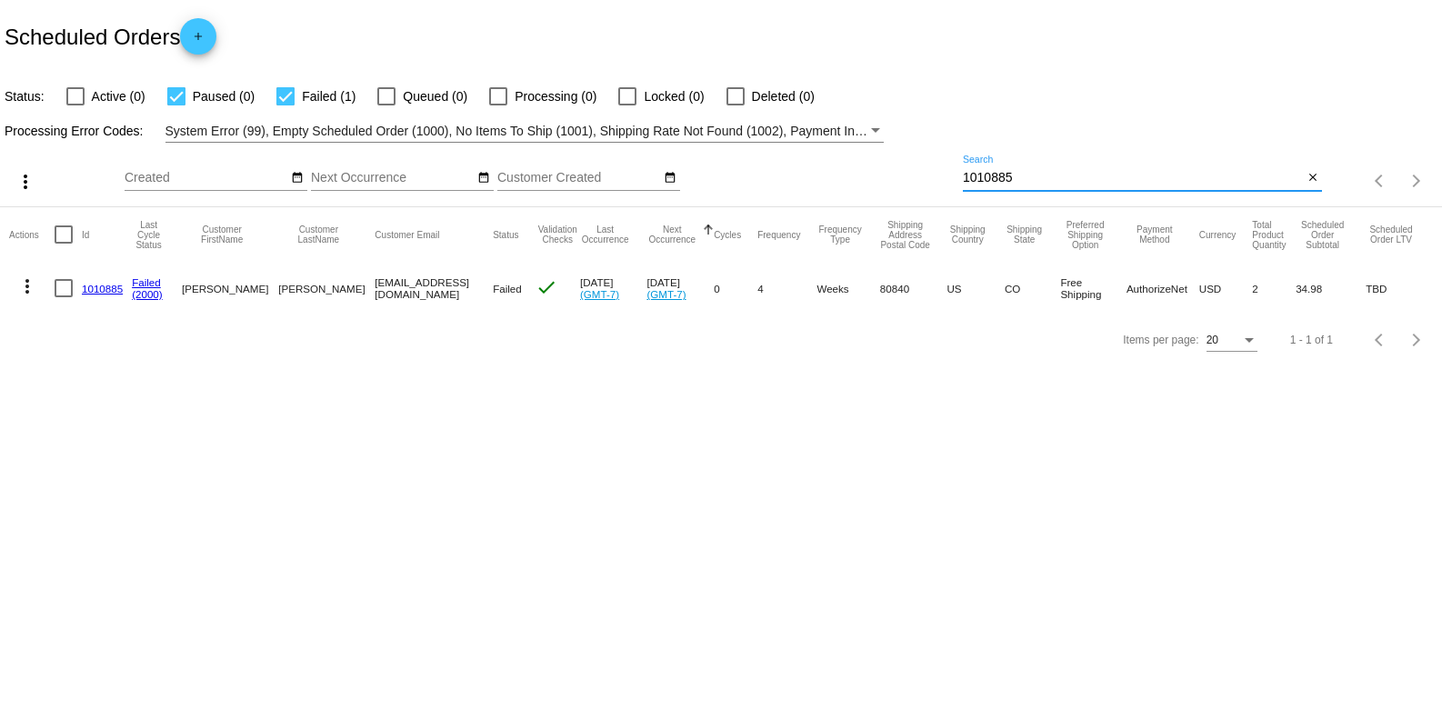
click at [104, 287] on link "1010885" at bounding box center [102, 289] width 41 height 12
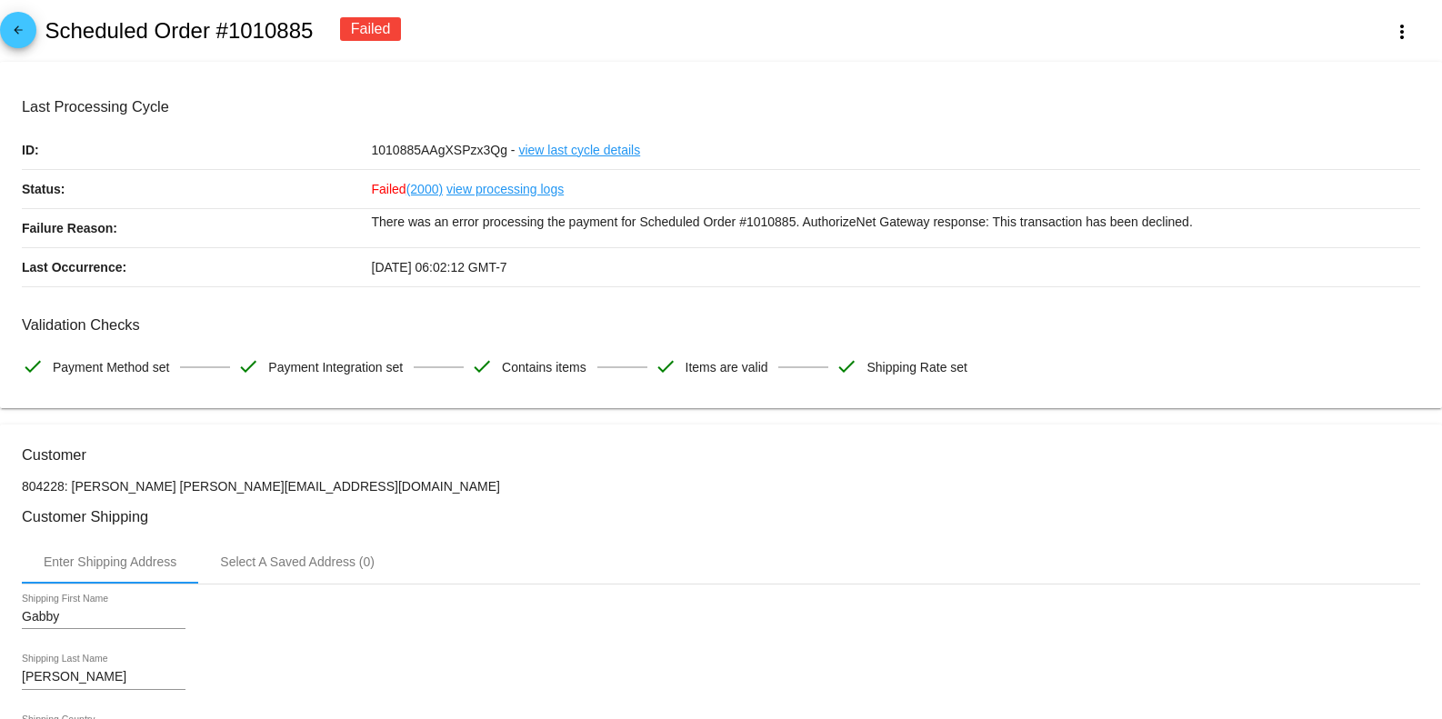
click at [474, 192] on link "view processing logs" at bounding box center [504, 189] width 117 height 38
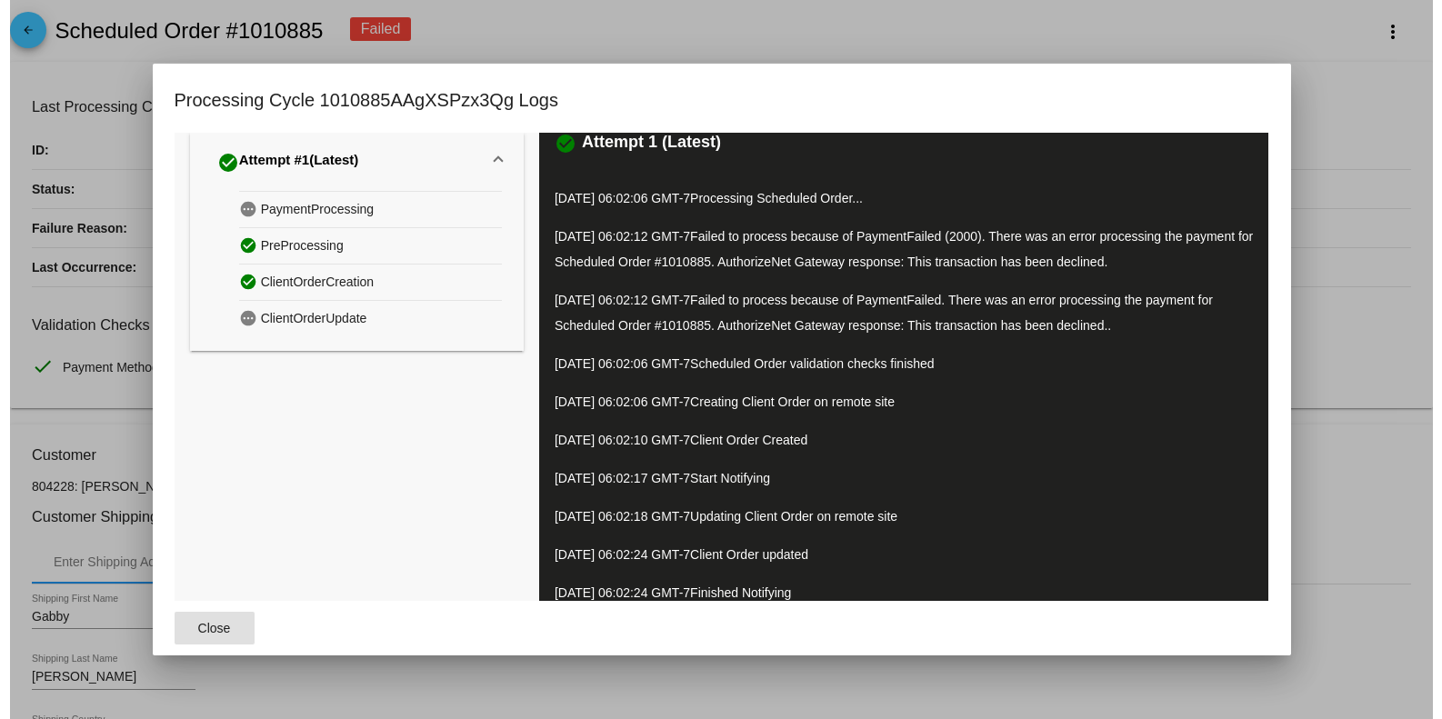
scroll to position [35, 0]
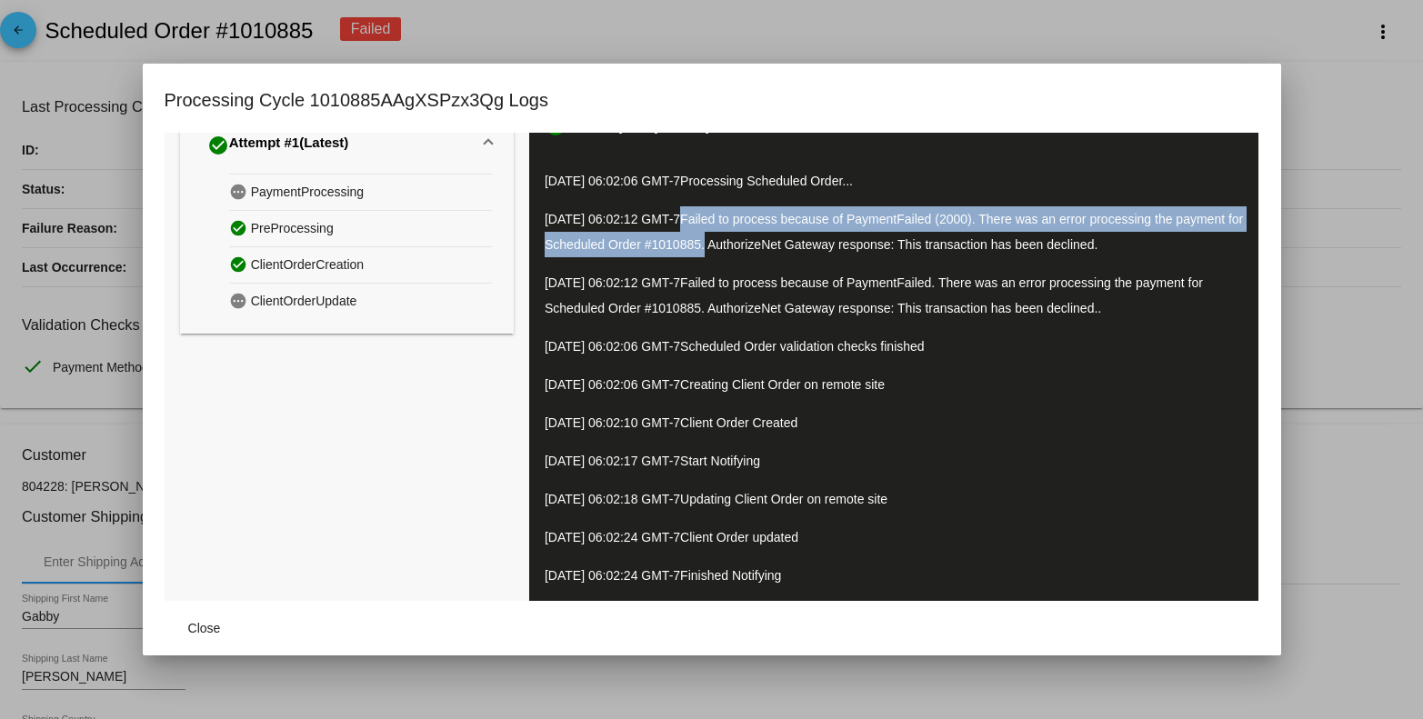
drag, startPoint x: 698, startPoint y: 215, endPoint x: 767, endPoint y: 235, distance: 71.7
click at [767, 235] on p "09/12/2025 06:02:12 GMT-7 Failed to process because of PaymentFailed (2000). Th…" at bounding box center [894, 231] width 698 height 51
copy span "Failed to process because of PaymentFailed (2000). There was an error processin…"
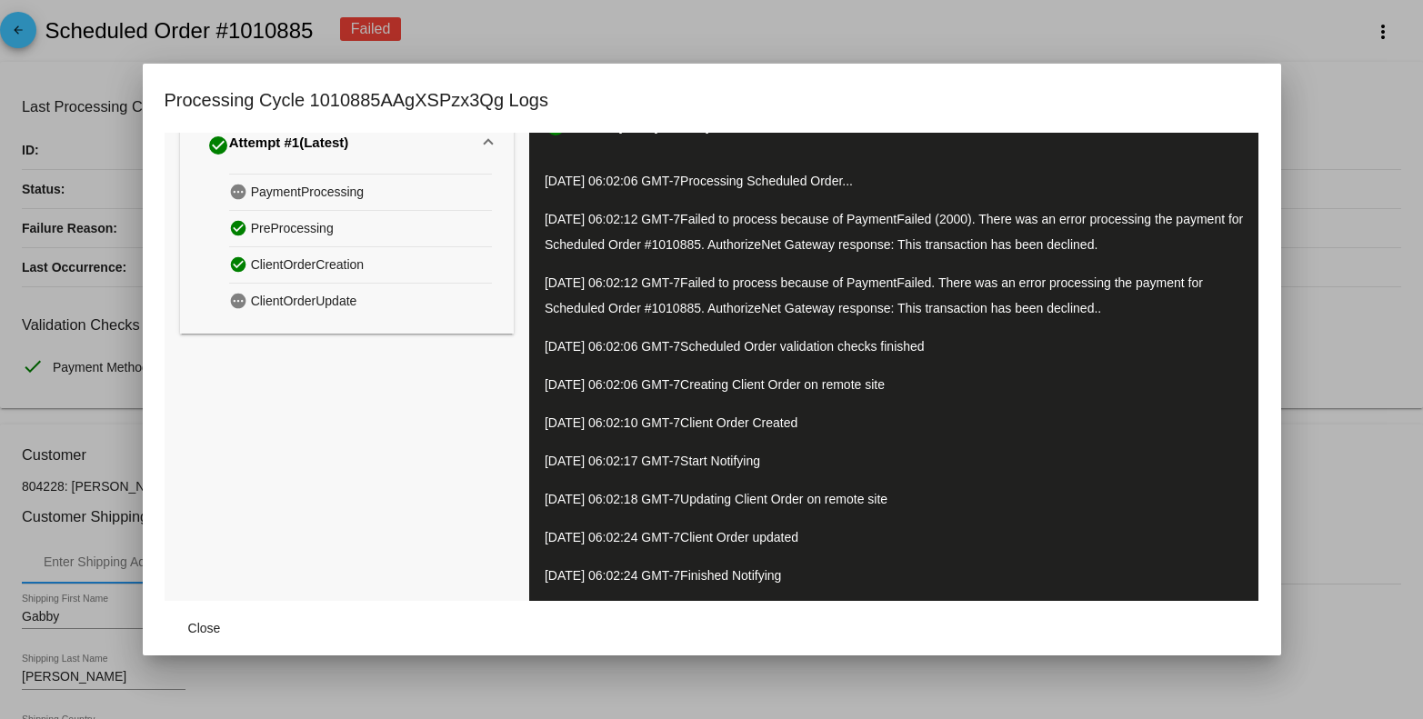
click at [1307, 314] on div at bounding box center [711, 359] width 1423 height 719
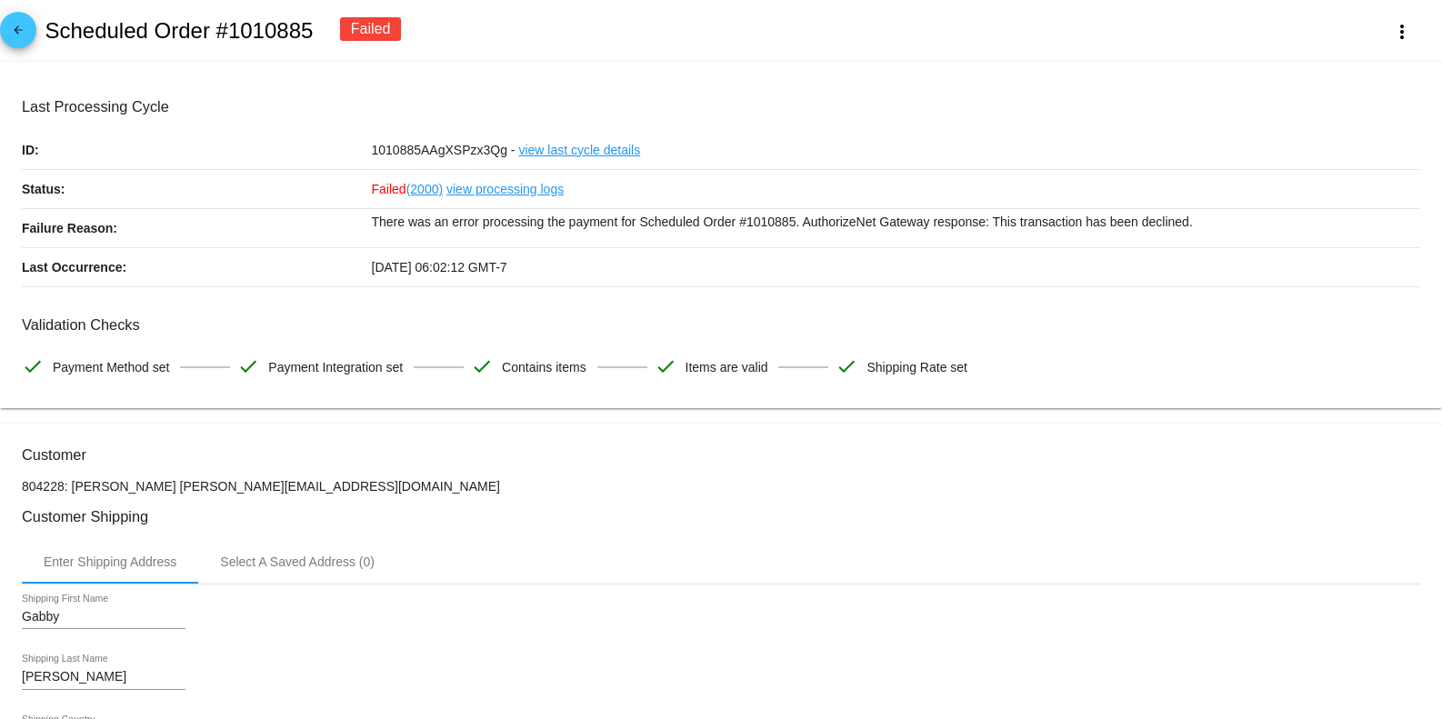
drag, startPoint x: 148, startPoint y: 25, endPoint x: 314, endPoint y: 37, distance: 165.9
click at [314, 37] on div "arrow_back Scheduled Order #1010885 Failed more_vert" at bounding box center [721, 31] width 1442 height 62
click at [579, 20] on div "arrow_back Scheduled Order #1010885 Failed more_vert" at bounding box center [721, 31] width 1442 height 62
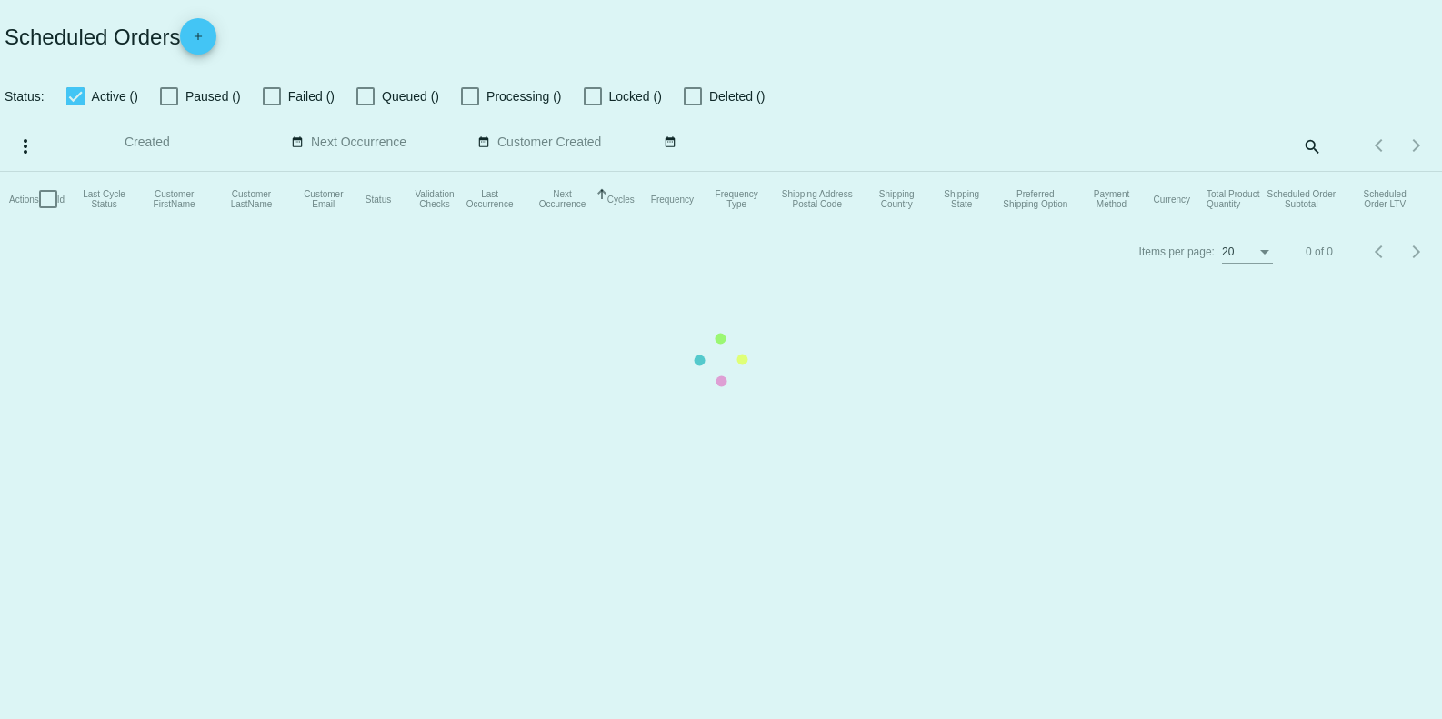
checkbox input "false"
checkbox input "true"
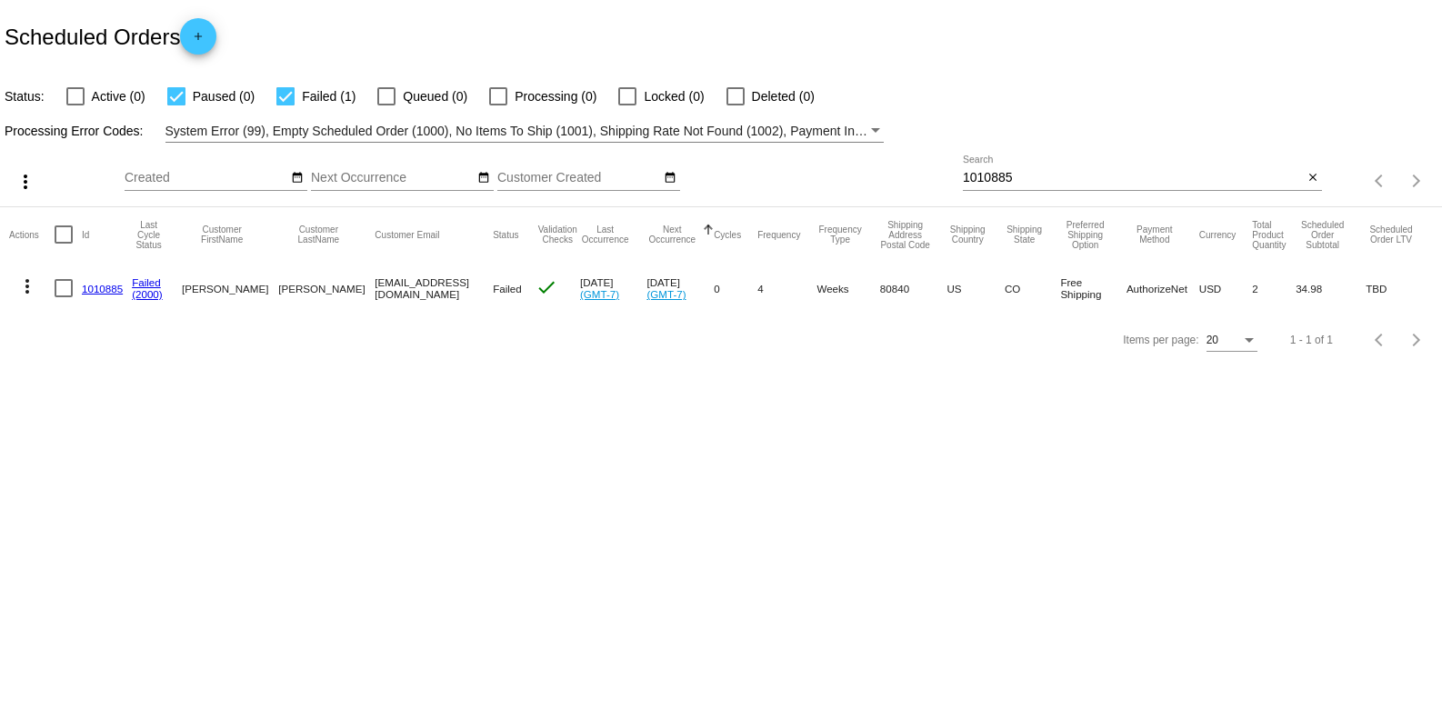
click at [1023, 157] on div "1010885 Search" at bounding box center [1133, 172] width 340 height 35
click at [1023, 158] on div "1010885 Search" at bounding box center [1133, 172] width 340 height 35
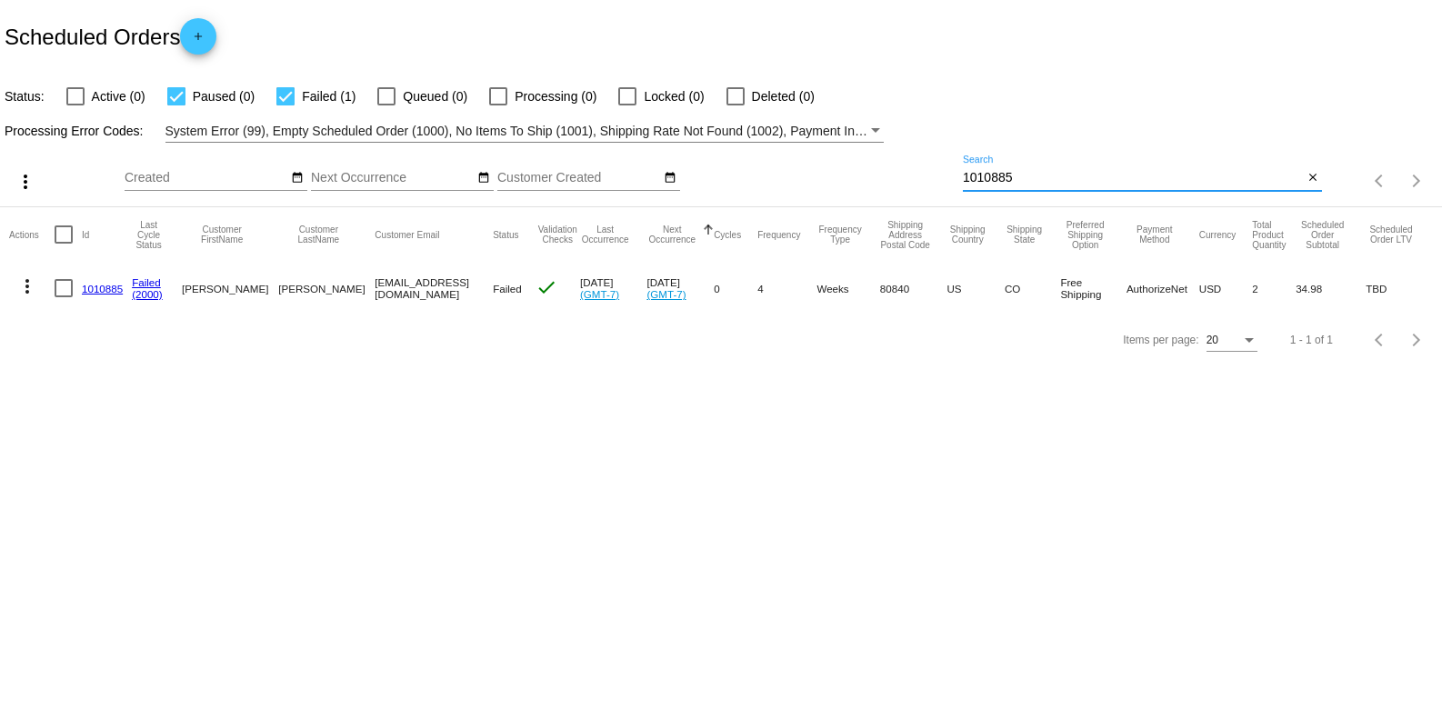
click at [1018, 165] on div "1010885 Search" at bounding box center [1133, 172] width 340 height 35
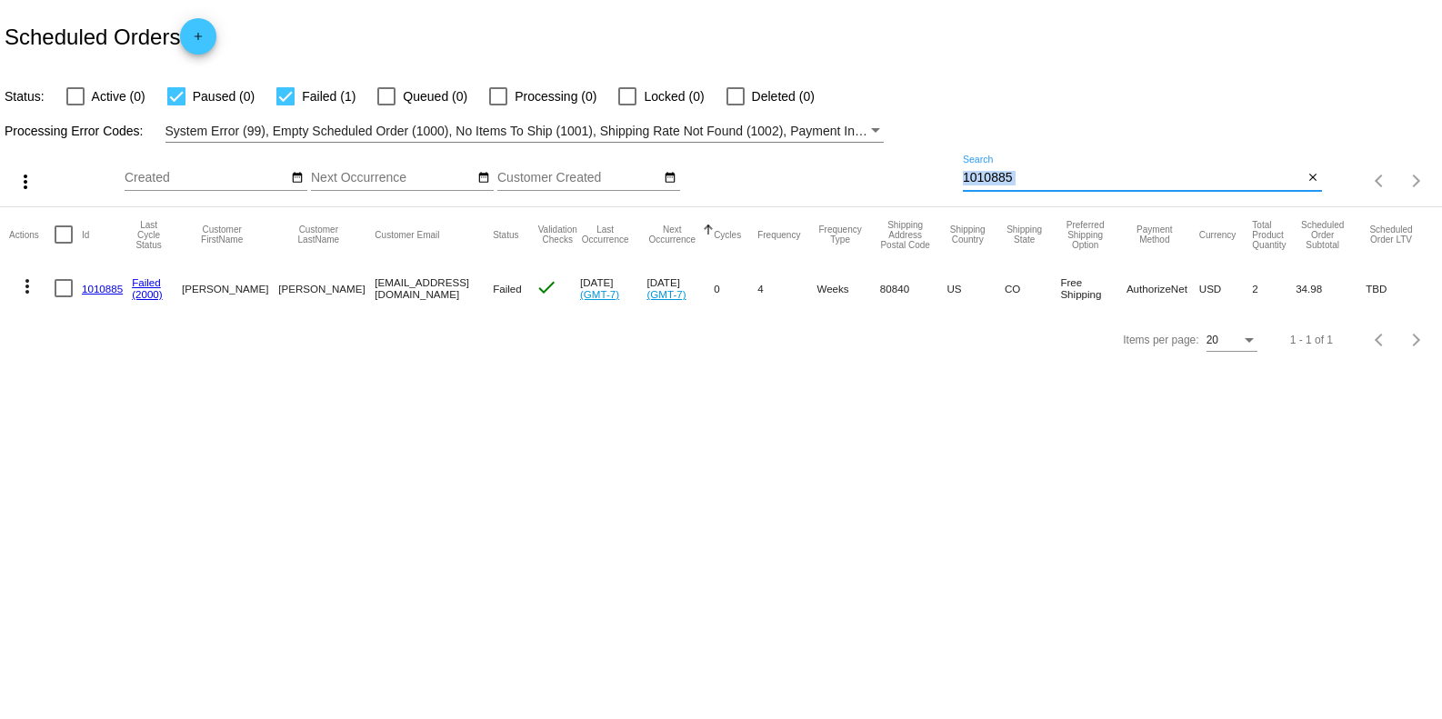
click at [1018, 165] on div "1010885 Search" at bounding box center [1133, 172] width 340 height 35
click at [1015, 167] on div "1010885 Search" at bounding box center [1133, 172] width 340 height 35
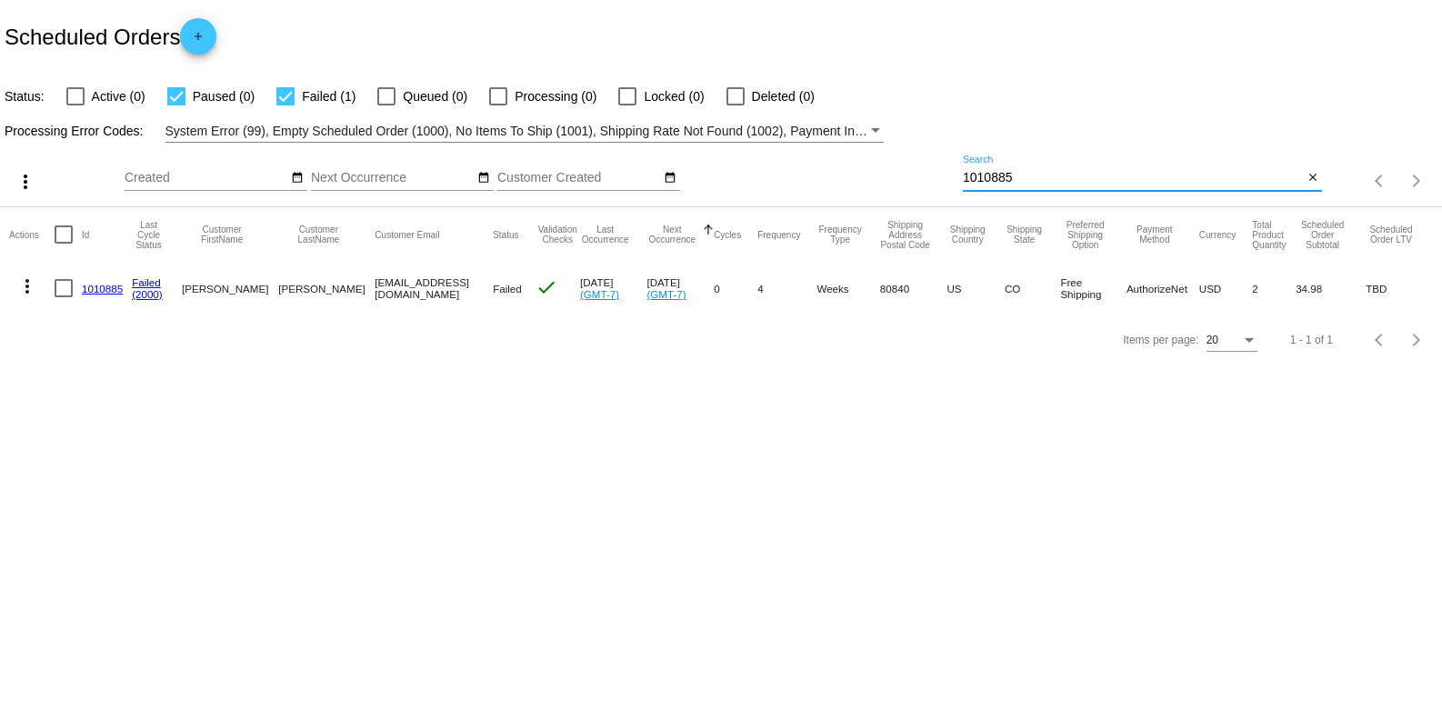
click at [999, 171] on input "1010885" at bounding box center [1133, 178] width 340 height 15
paste input "#493417"
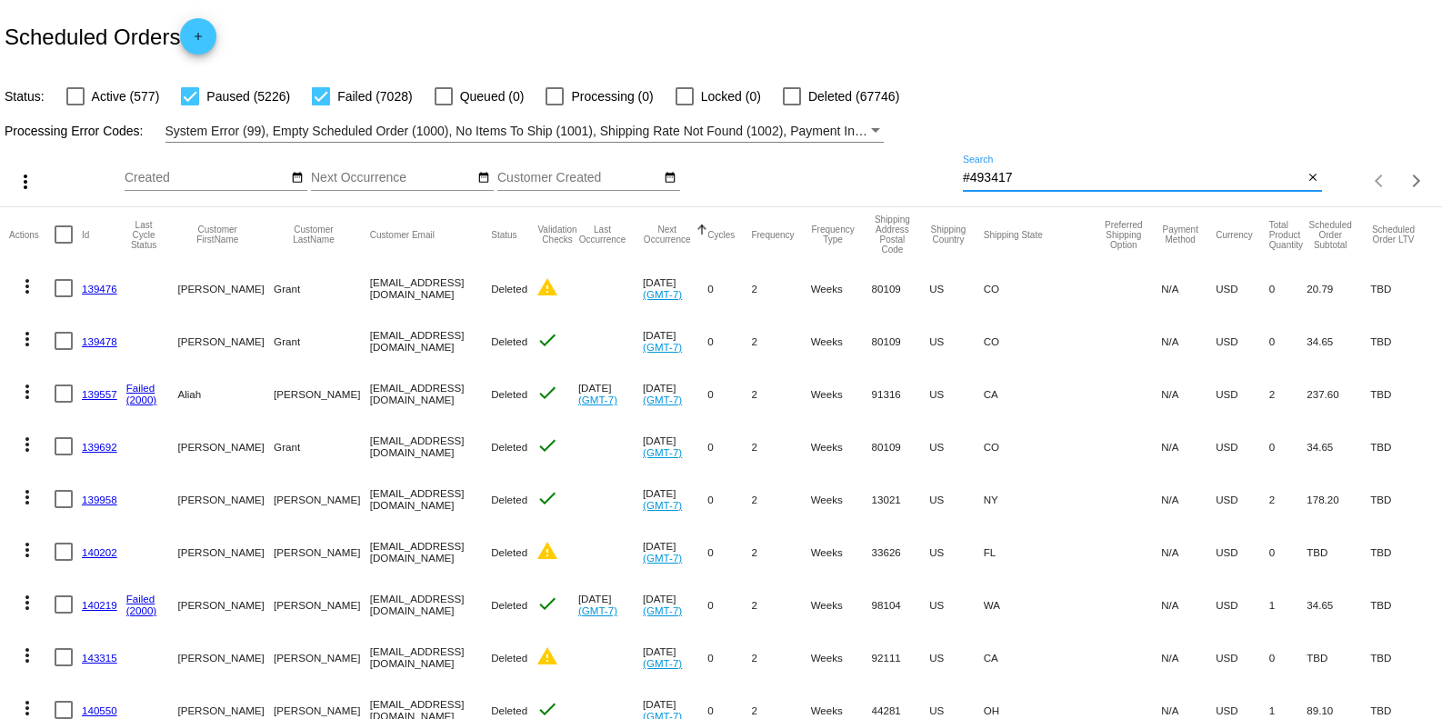
click at [963, 172] on input "#493417" at bounding box center [1133, 178] width 340 height 15
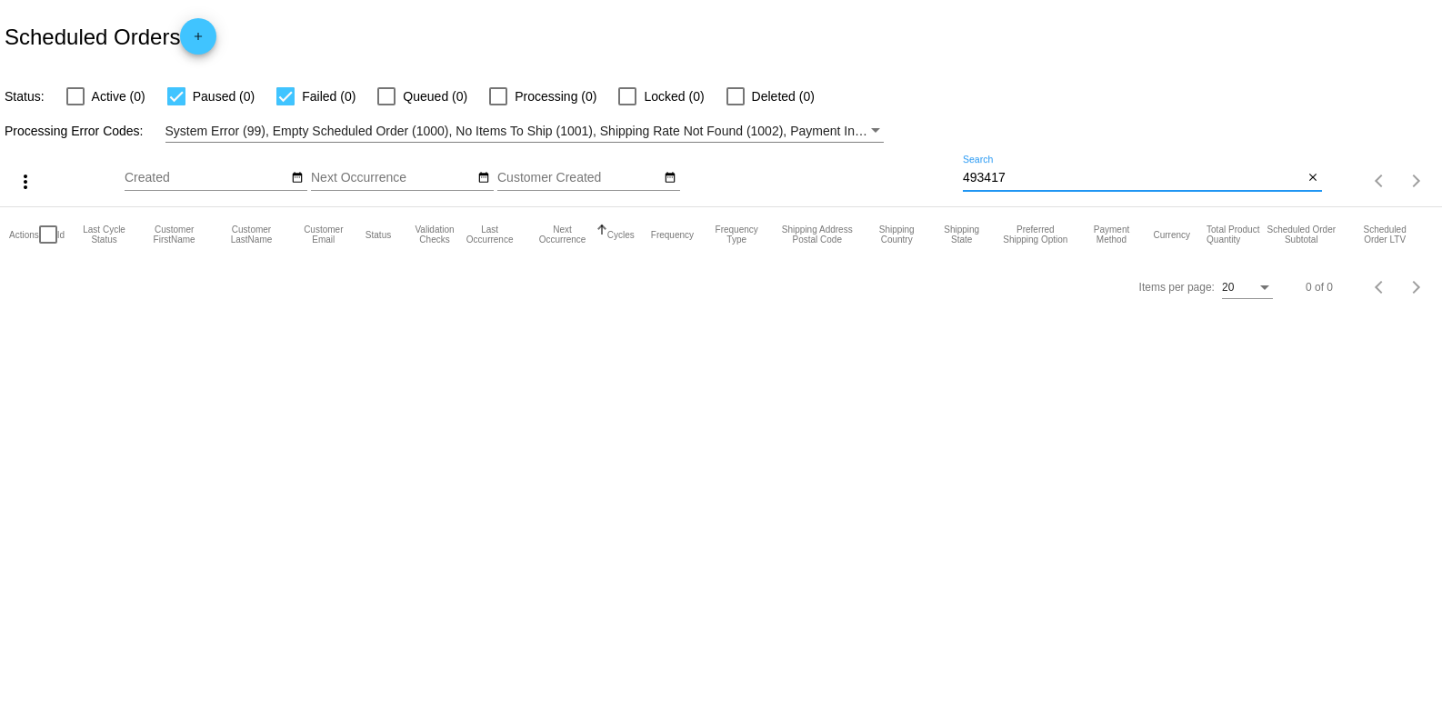
click at [1042, 171] on input "493417" at bounding box center [1133, 178] width 340 height 15
paste input "#"
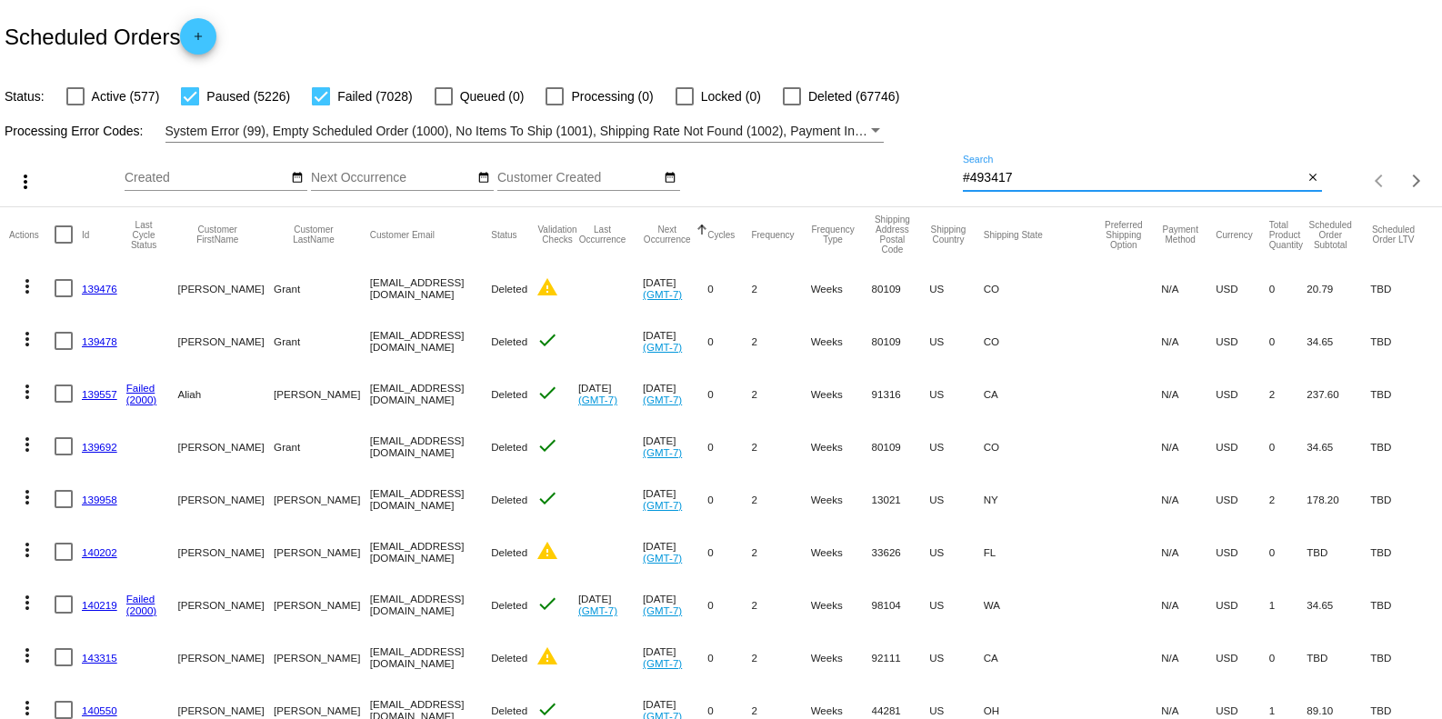
type input "#493417"
click at [1033, 177] on input "#493417" at bounding box center [1133, 178] width 340 height 15
paste input "#791683"
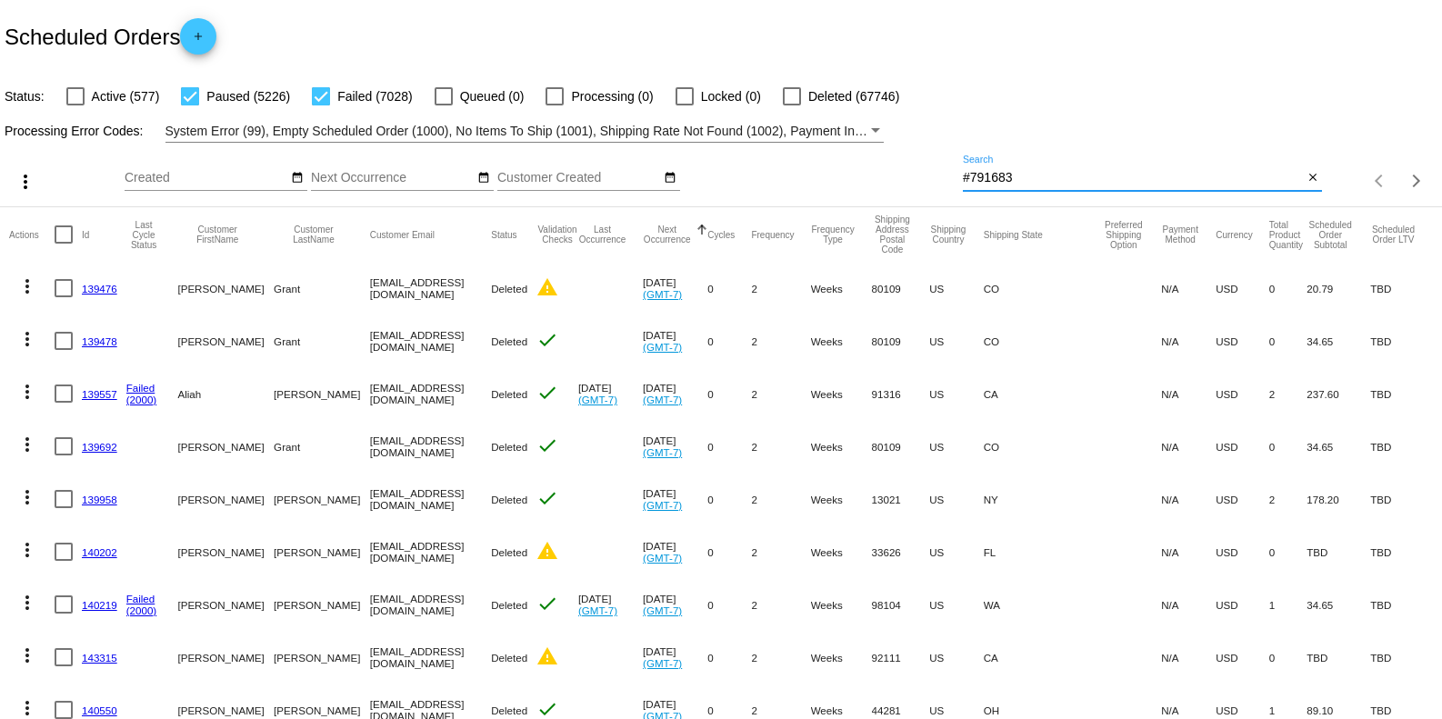
type input "#791683"
click at [100, 288] on link "139476" at bounding box center [99, 289] width 35 height 12
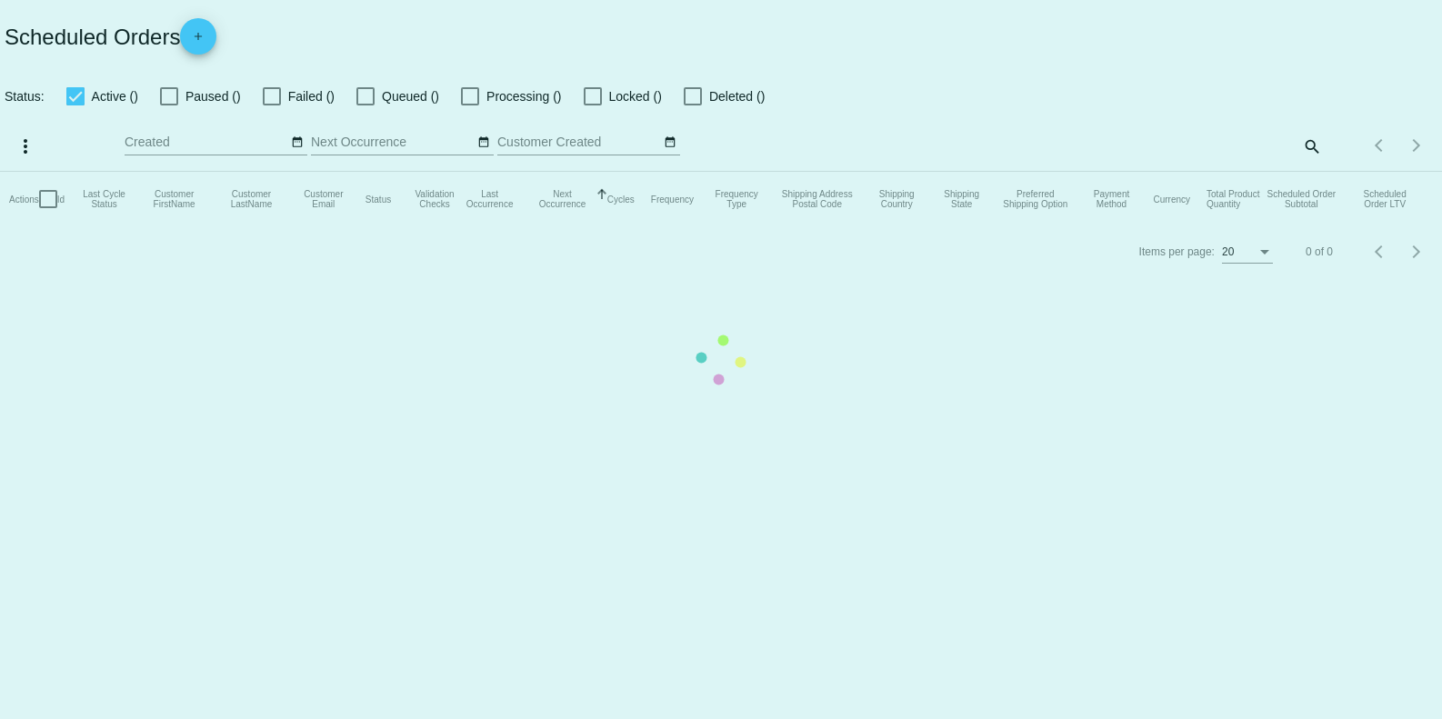
checkbox input "false"
checkbox input "true"
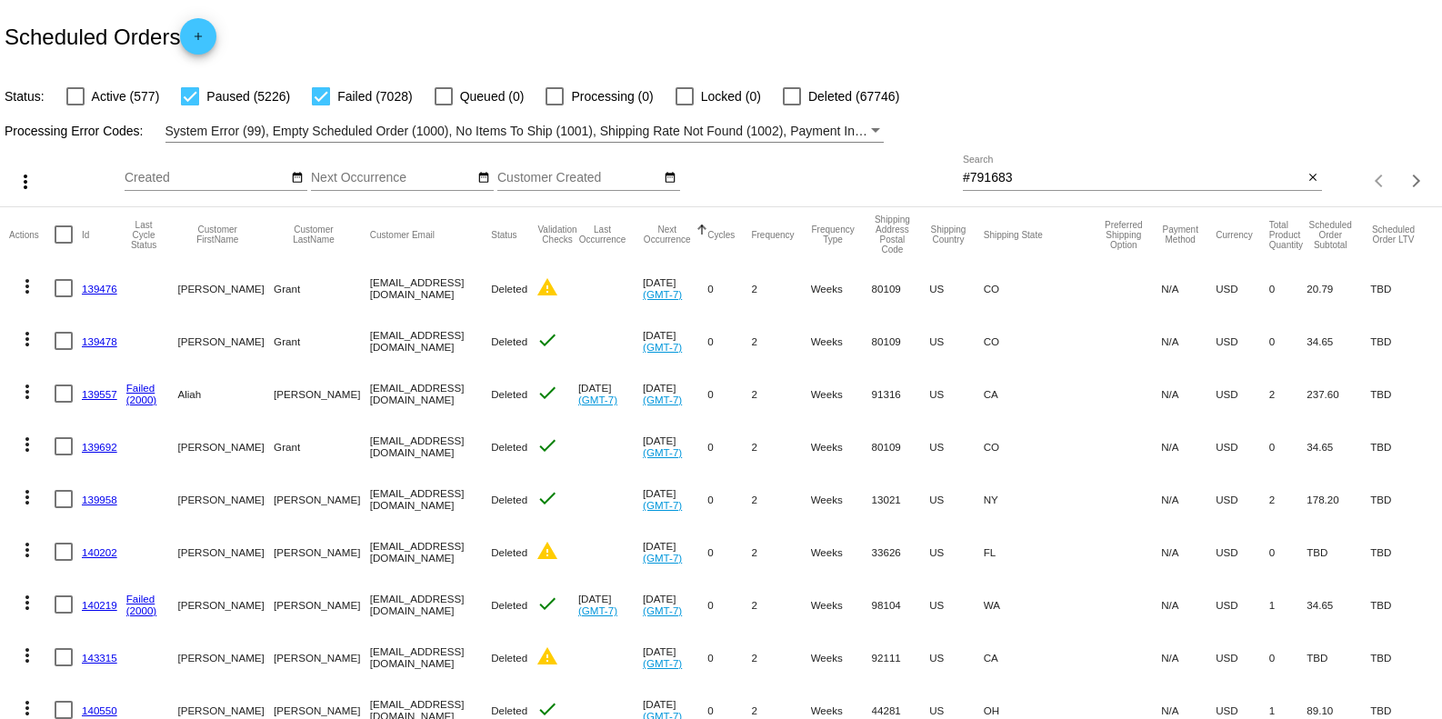
click at [963, 168] on div "#791683 Search" at bounding box center [1133, 172] width 340 height 35
click at [963, 180] on input "#791683" at bounding box center [1133, 178] width 340 height 15
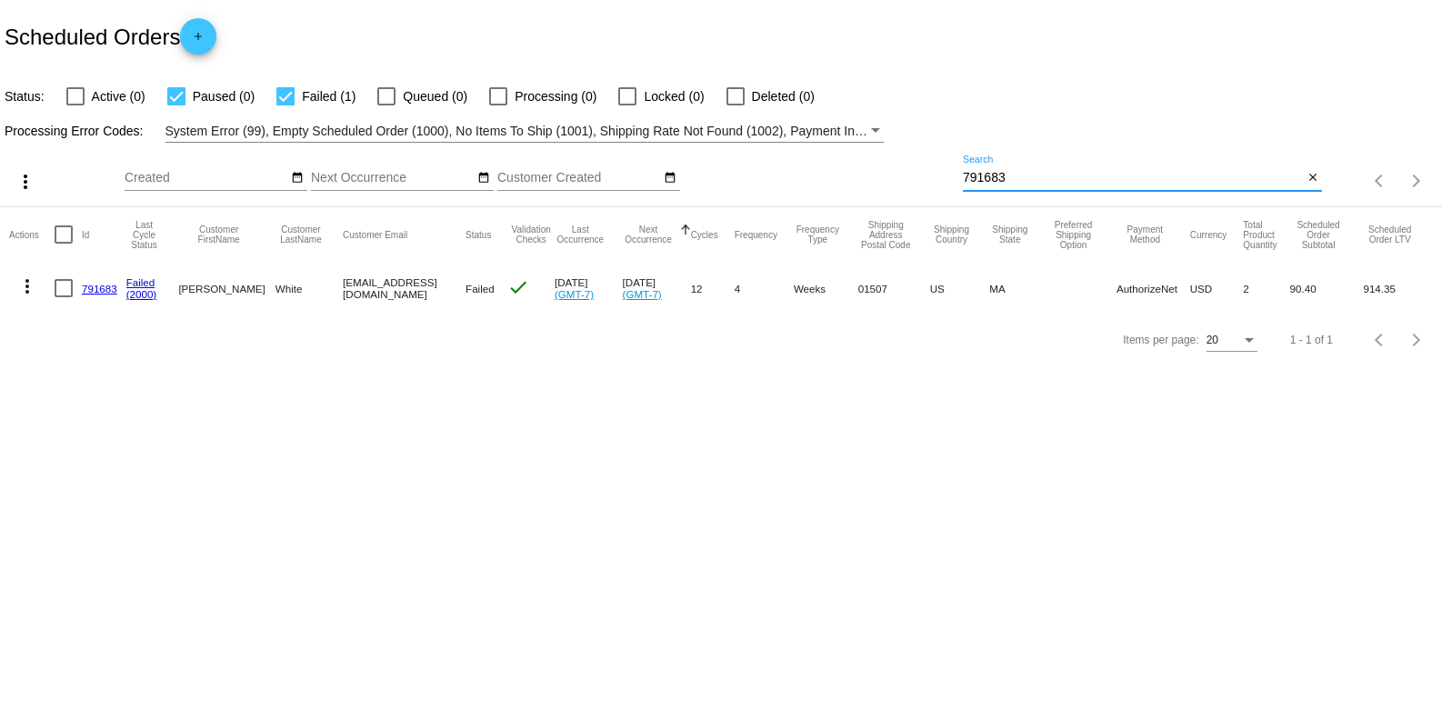
type input "791683"
click at [106, 294] on link "791683" at bounding box center [99, 289] width 35 height 12
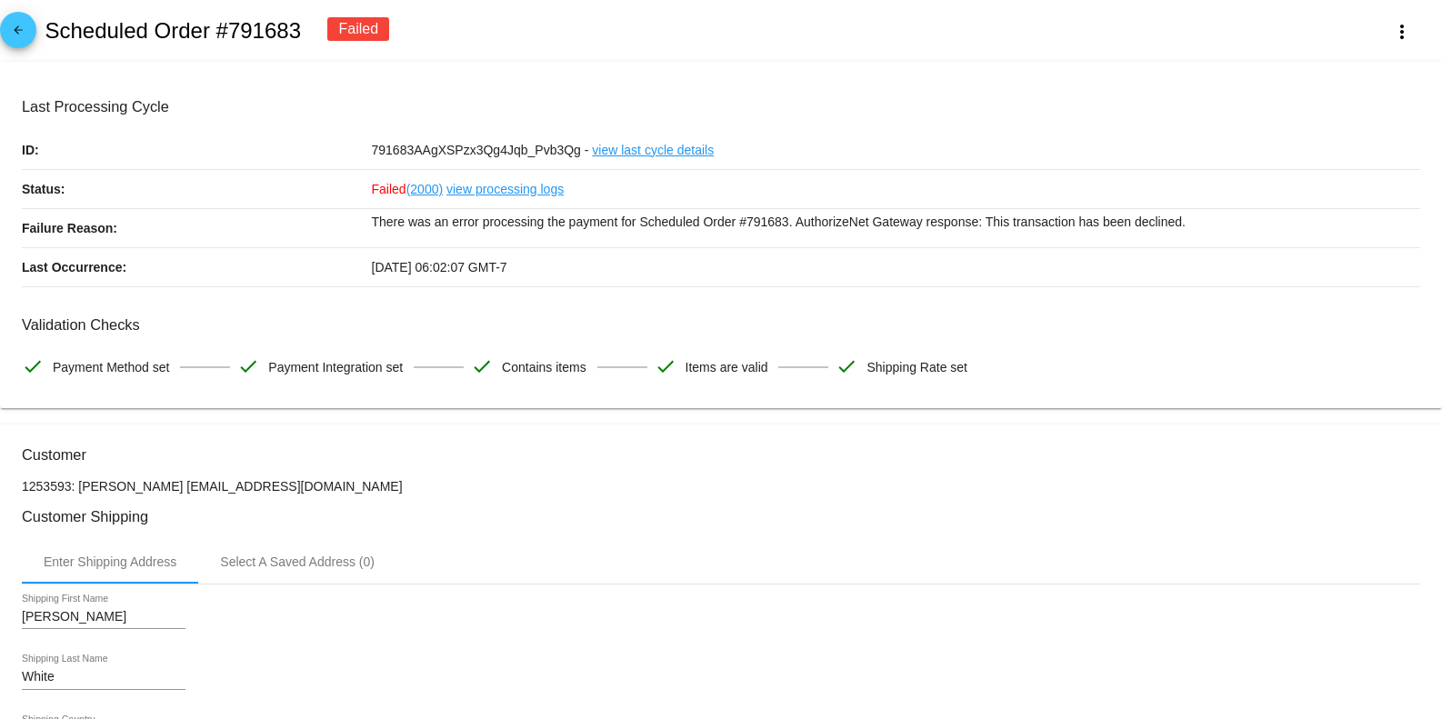
click at [522, 184] on link "view processing logs" at bounding box center [504, 189] width 117 height 38
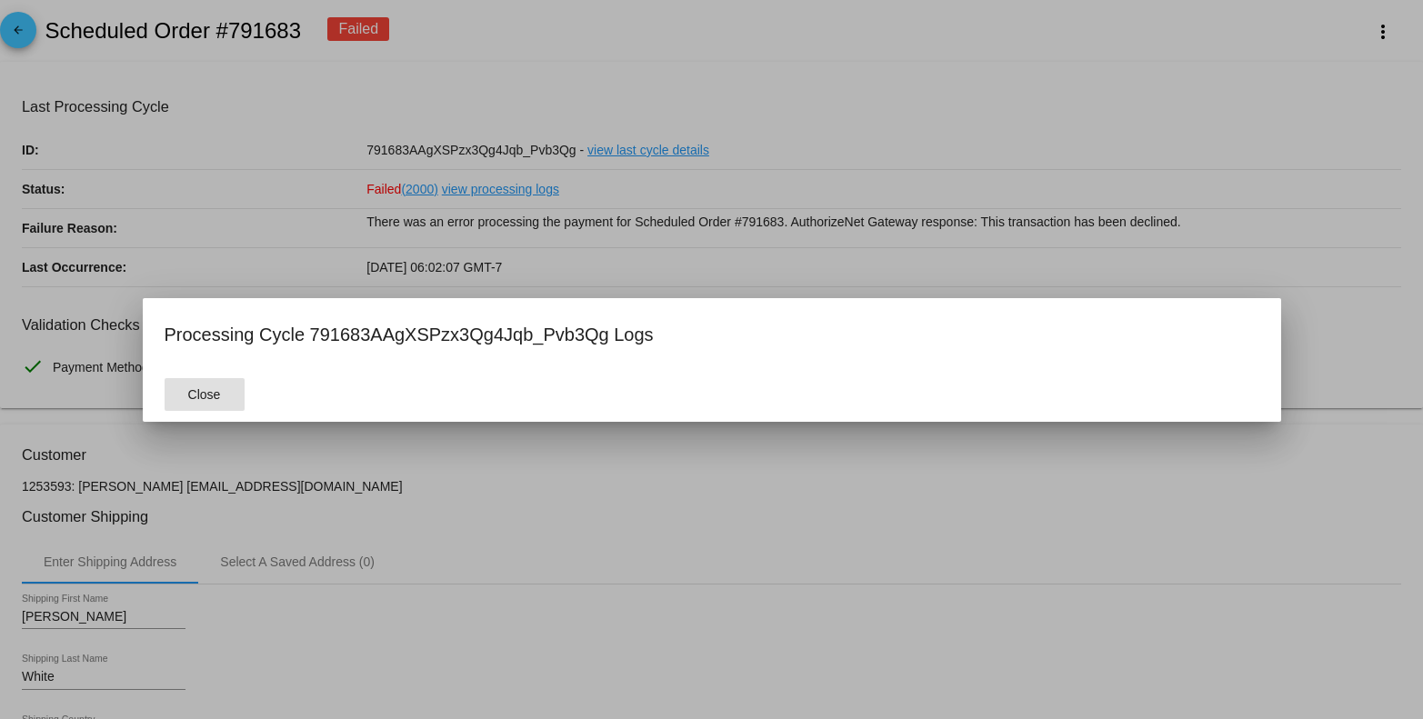
click at [203, 395] on span "Close" at bounding box center [204, 394] width 33 height 15
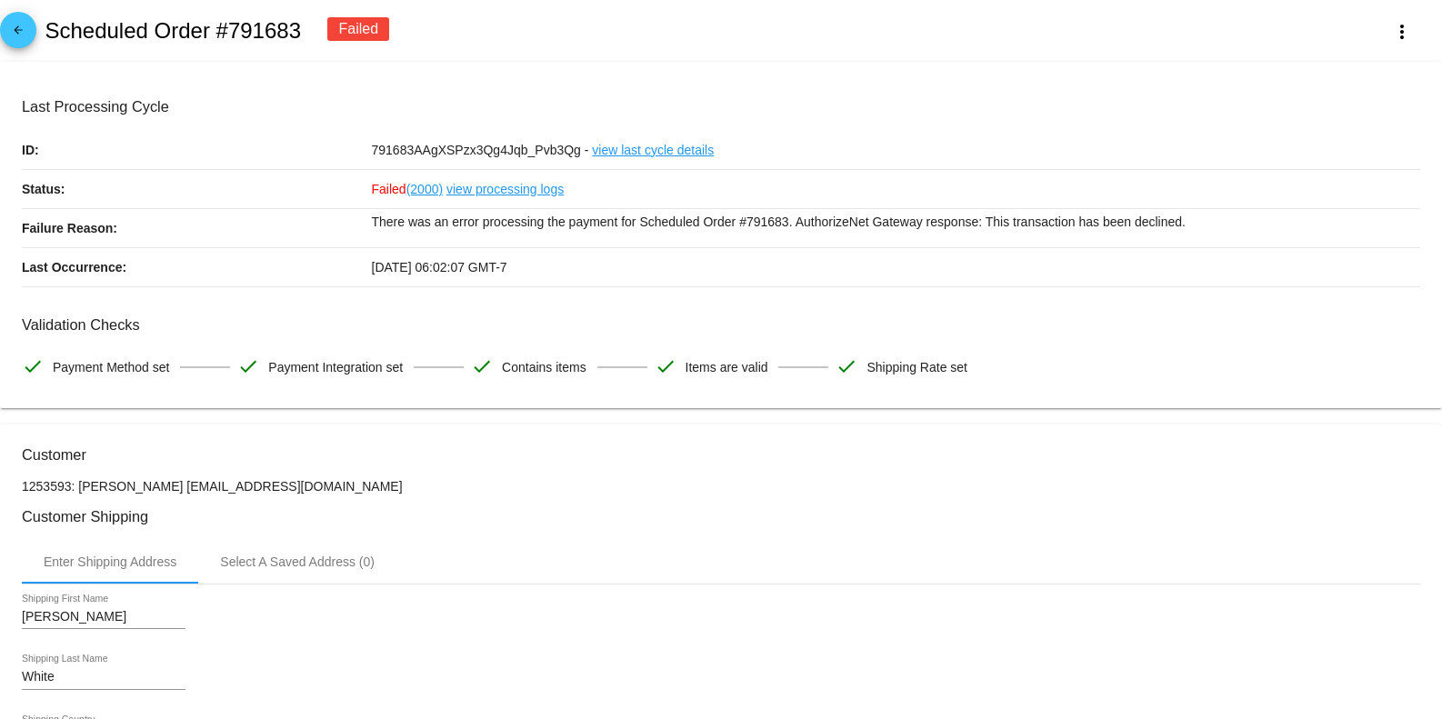
click at [501, 191] on link "view processing logs" at bounding box center [504, 189] width 117 height 38
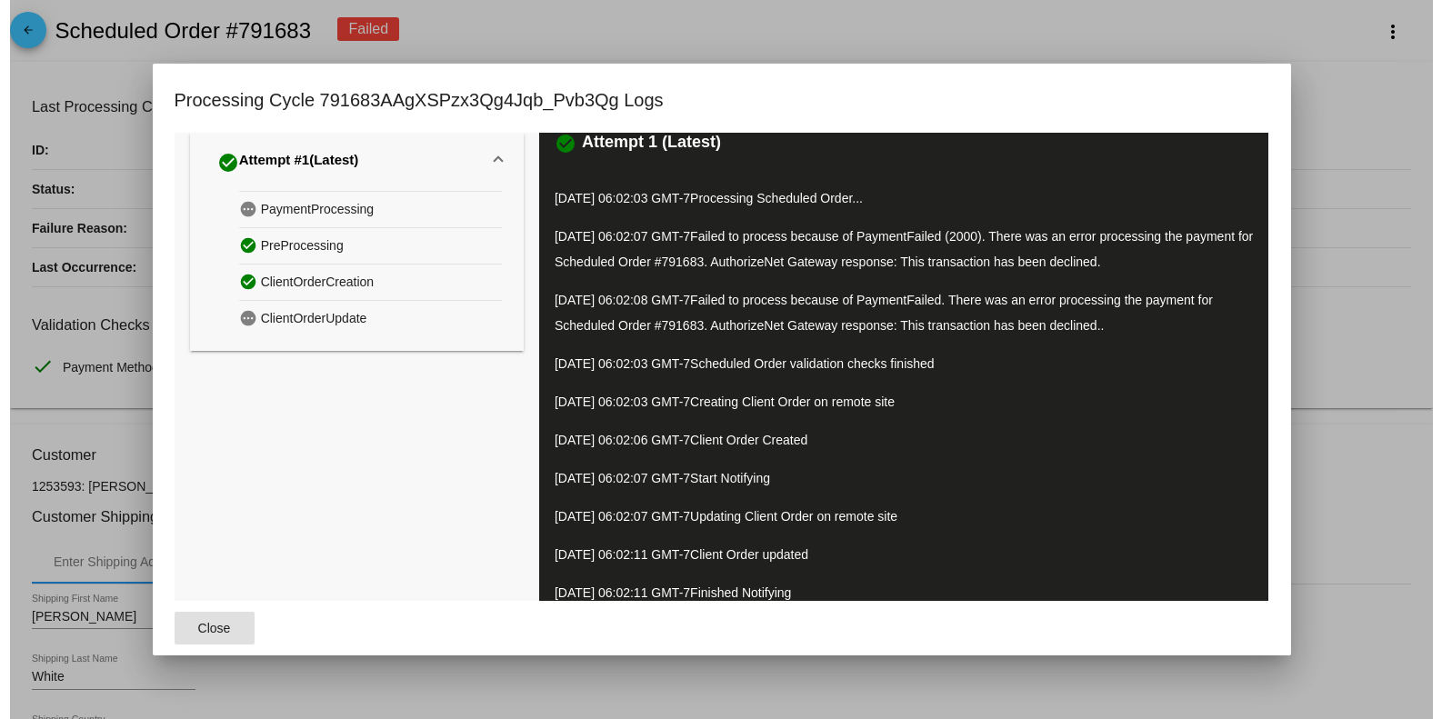
scroll to position [35, 0]
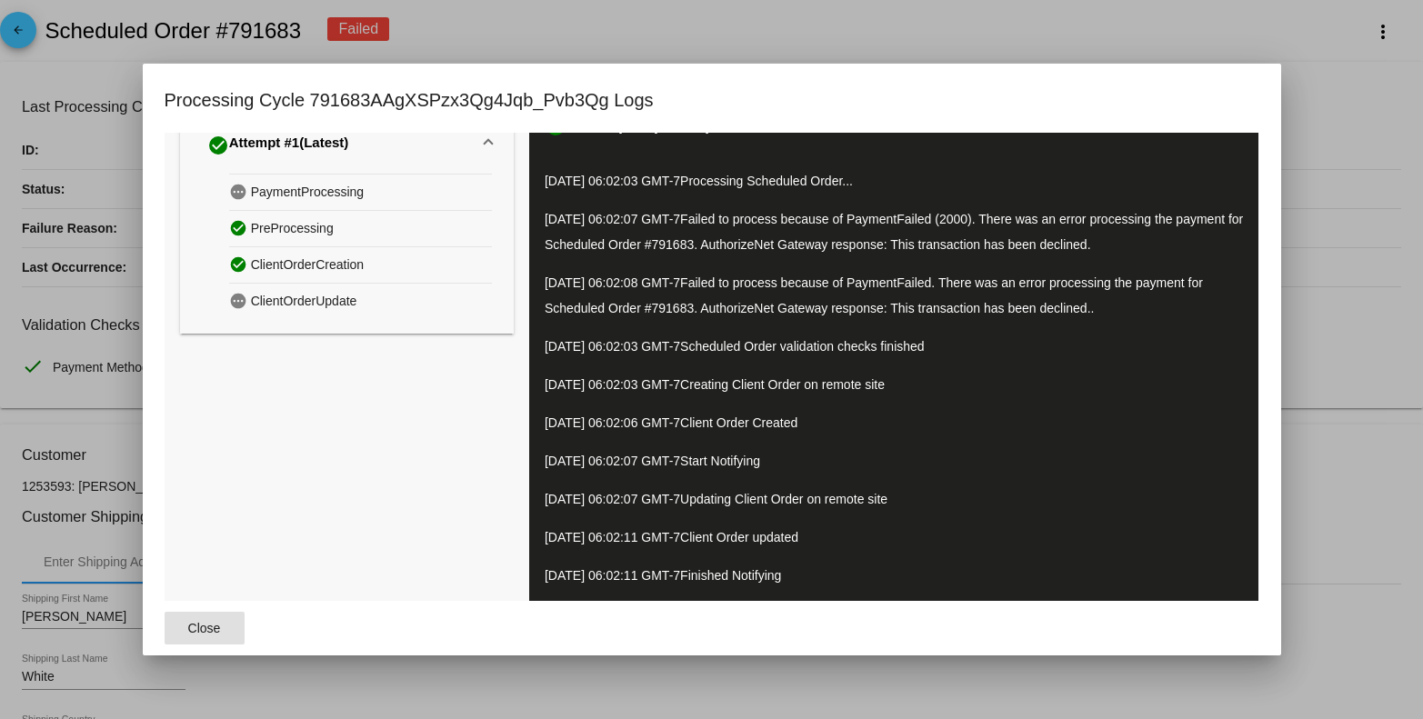
click at [800, 39] on div at bounding box center [711, 359] width 1423 height 719
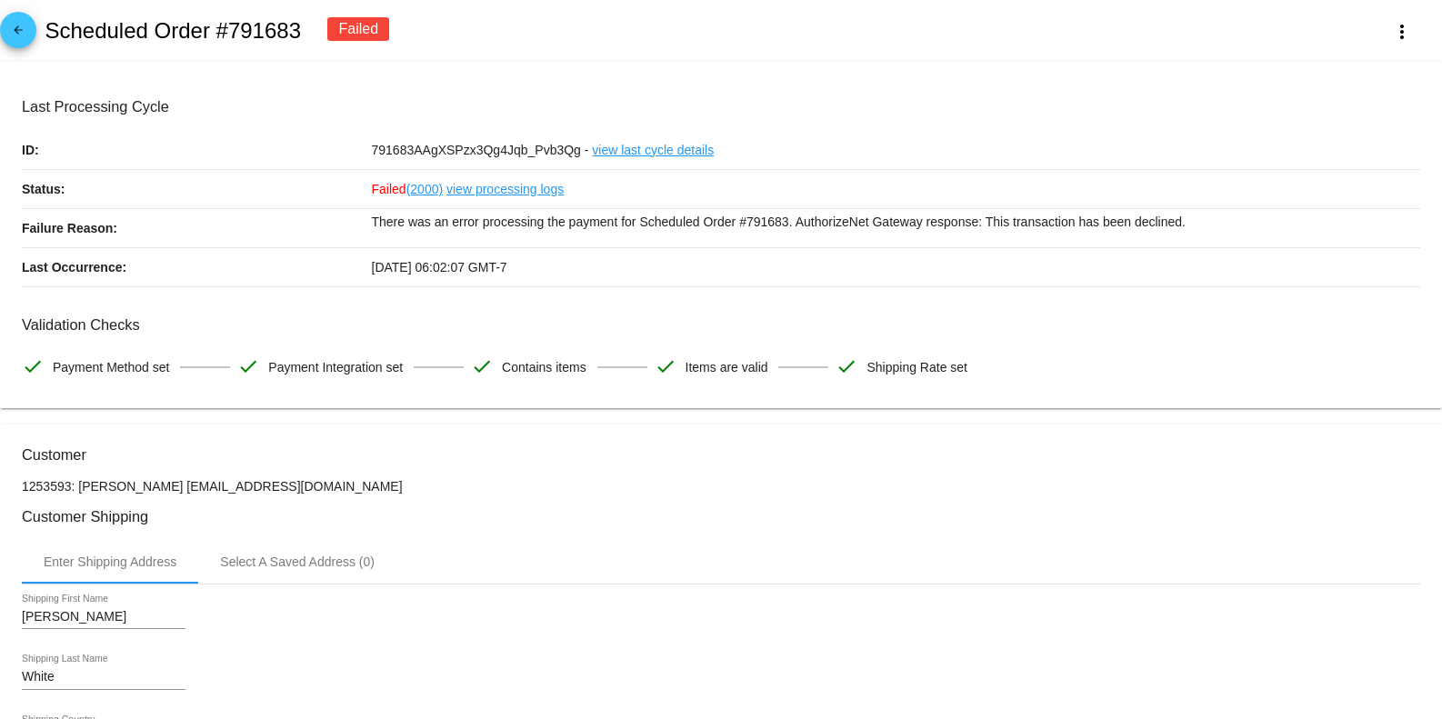
drag, startPoint x: 219, startPoint y: 25, endPoint x: 299, endPoint y: 34, distance: 80.4
click at [299, 34] on h2 "Scheduled Order #791683" at bounding box center [173, 30] width 256 height 25
copy h2 "#791683"
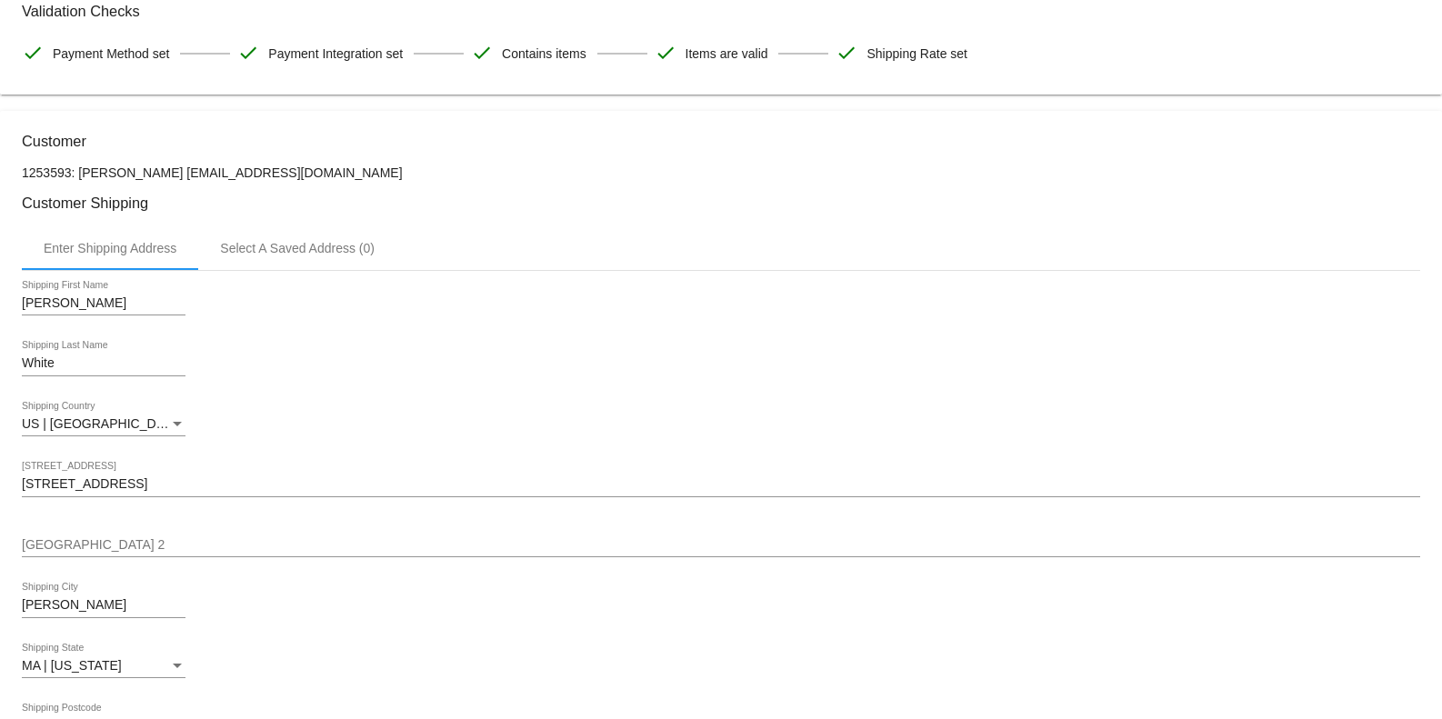
scroll to position [364, 0]
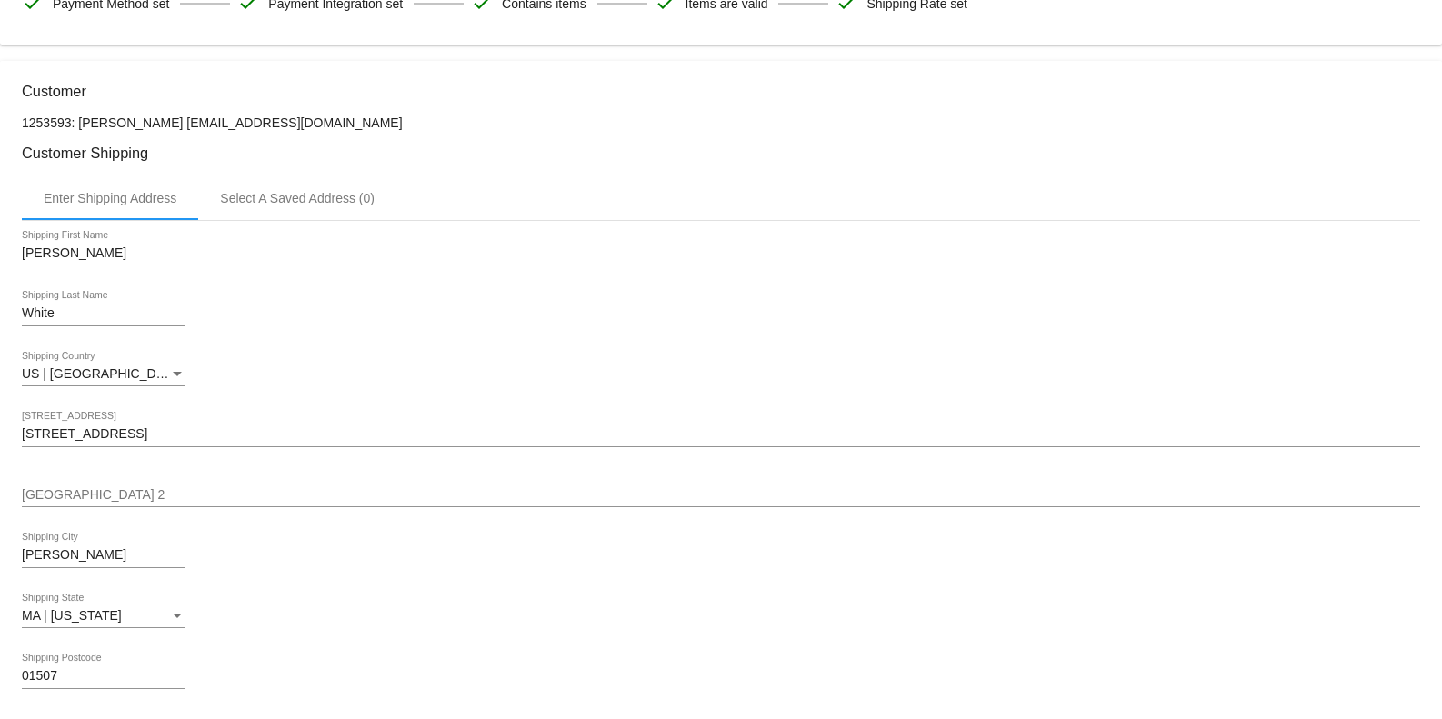
drag, startPoint x: 18, startPoint y: 255, endPoint x: 81, endPoint y: 263, distance: 63.3
copy div
click at [279, 325] on div "White Shipping Last Name" at bounding box center [721, 317] width 1398 height 52
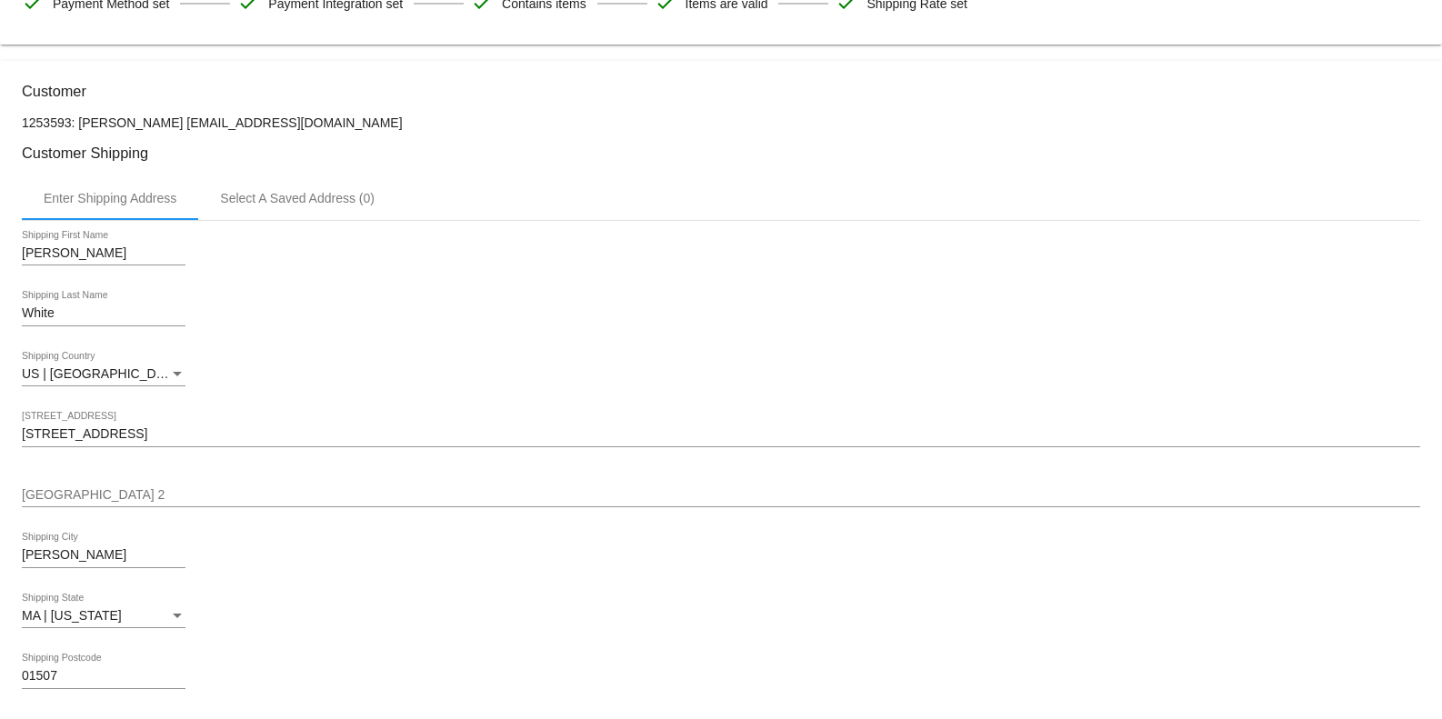
drag, startPoint x: 20, startPoint y: 309, endPoint x: 47, endPoint y: 318, distance: 28.7
drag, startPoint x: 16, startPoint y: 310, endPoint x: 45, endPoint y: 317, distance: 29.1
click at [50, 317] on input "White" at bounding box center [104, 313] width 164 height 15
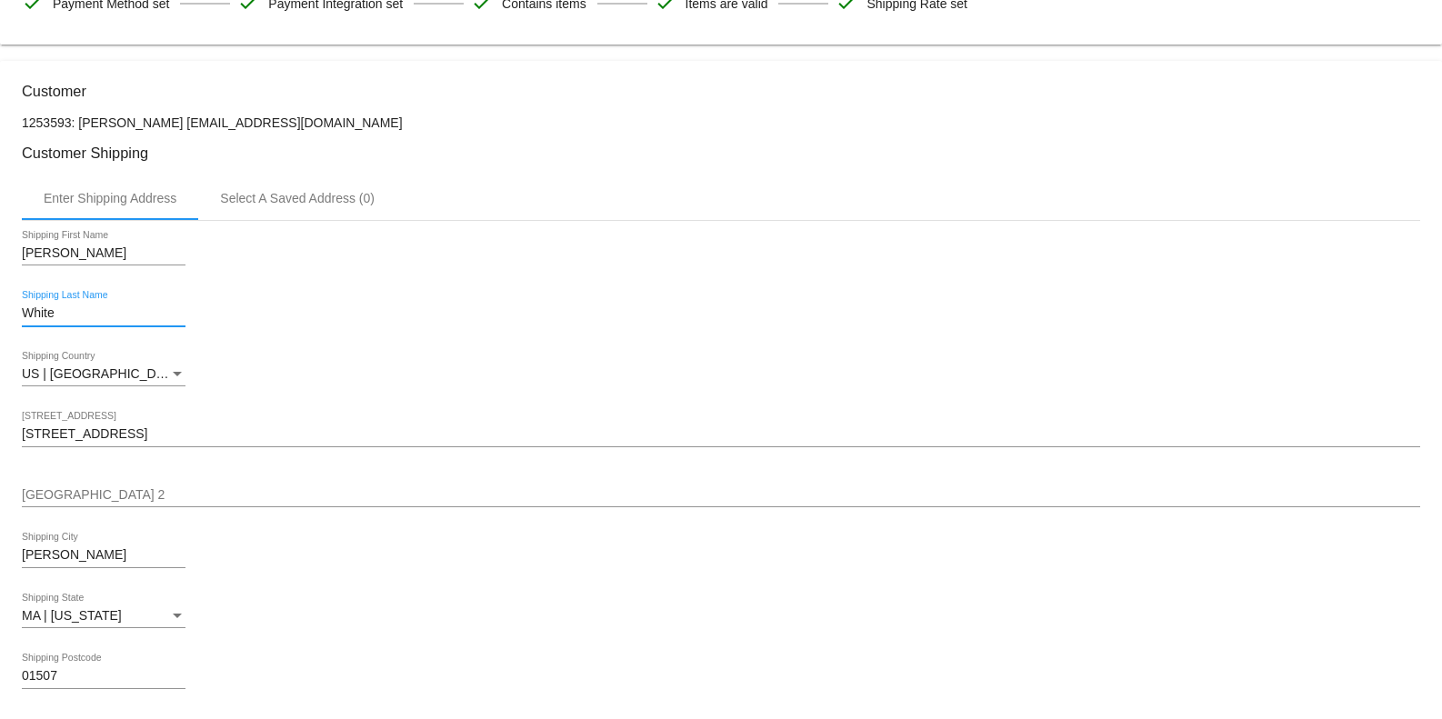
click at [50, 317] on input "White" at bounding box center [104, 313] width 164 height 15
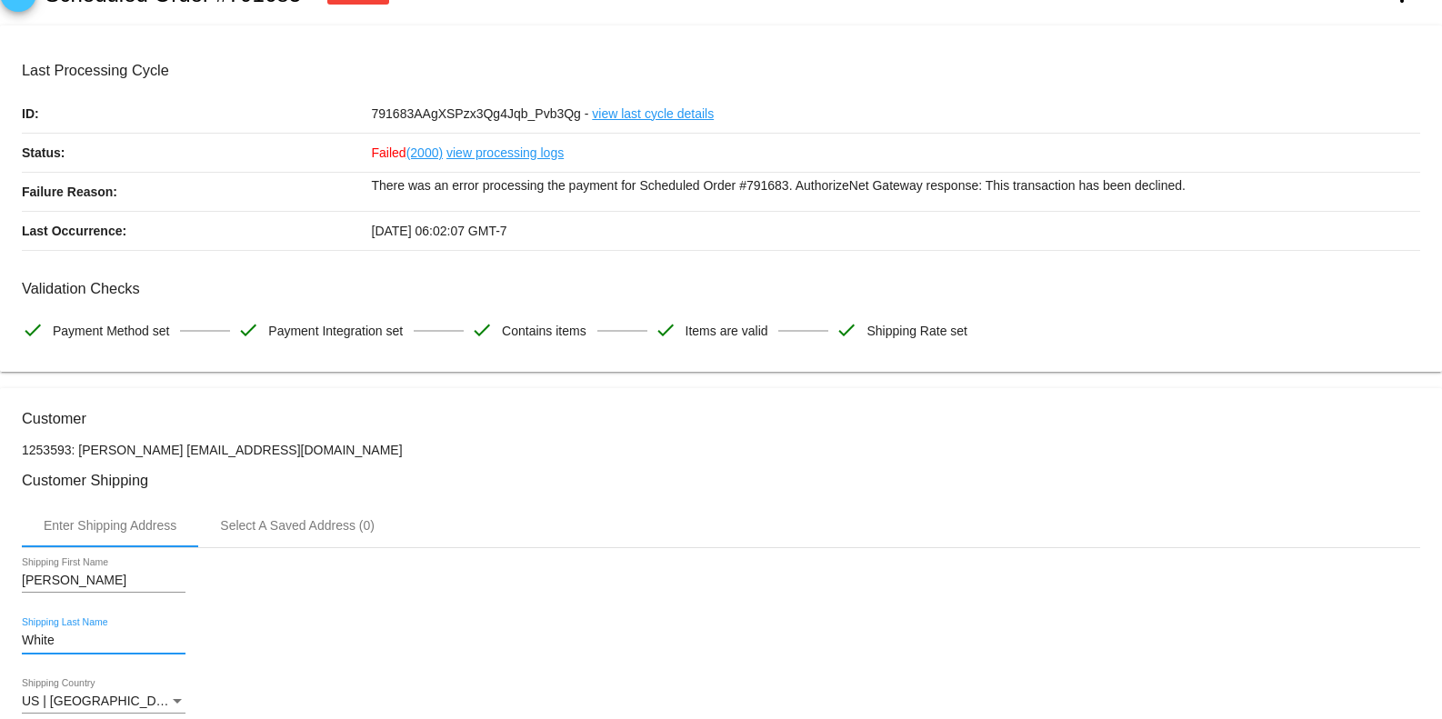
scroll to position [0, 0]
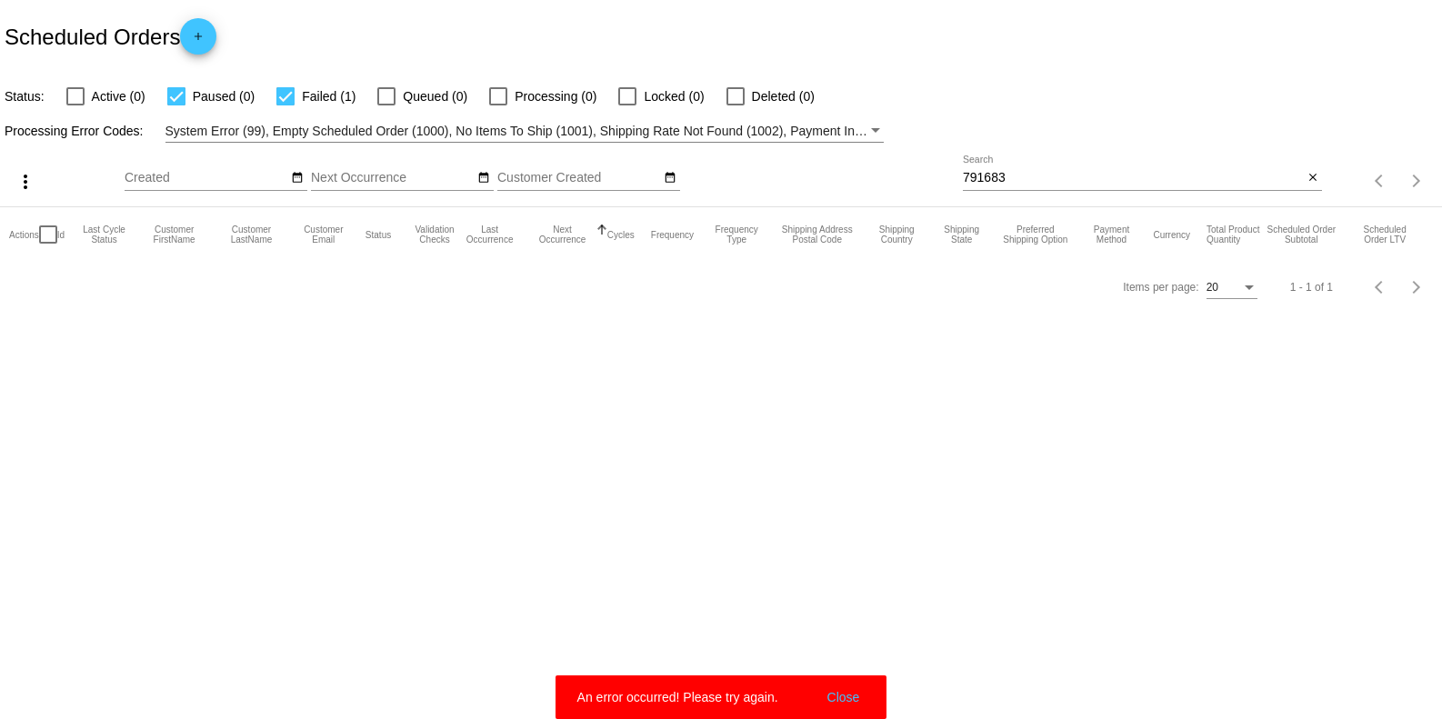
click at [1006, 177] on input "791683" at bounding box center [1133, 178] width 340 height 15
paste input "#676120"
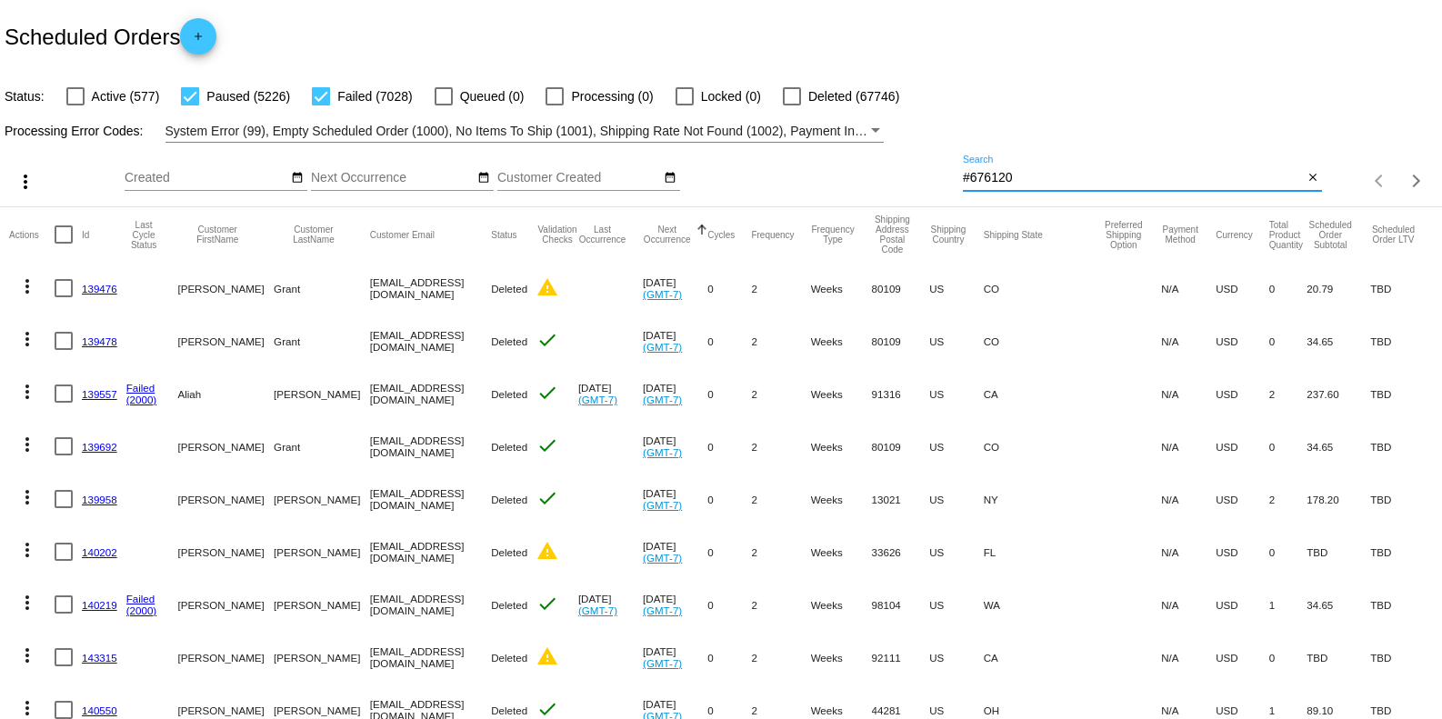
click at [963, 175] on input "#676120" at bounding box center [1133, 178] width 340 height 15
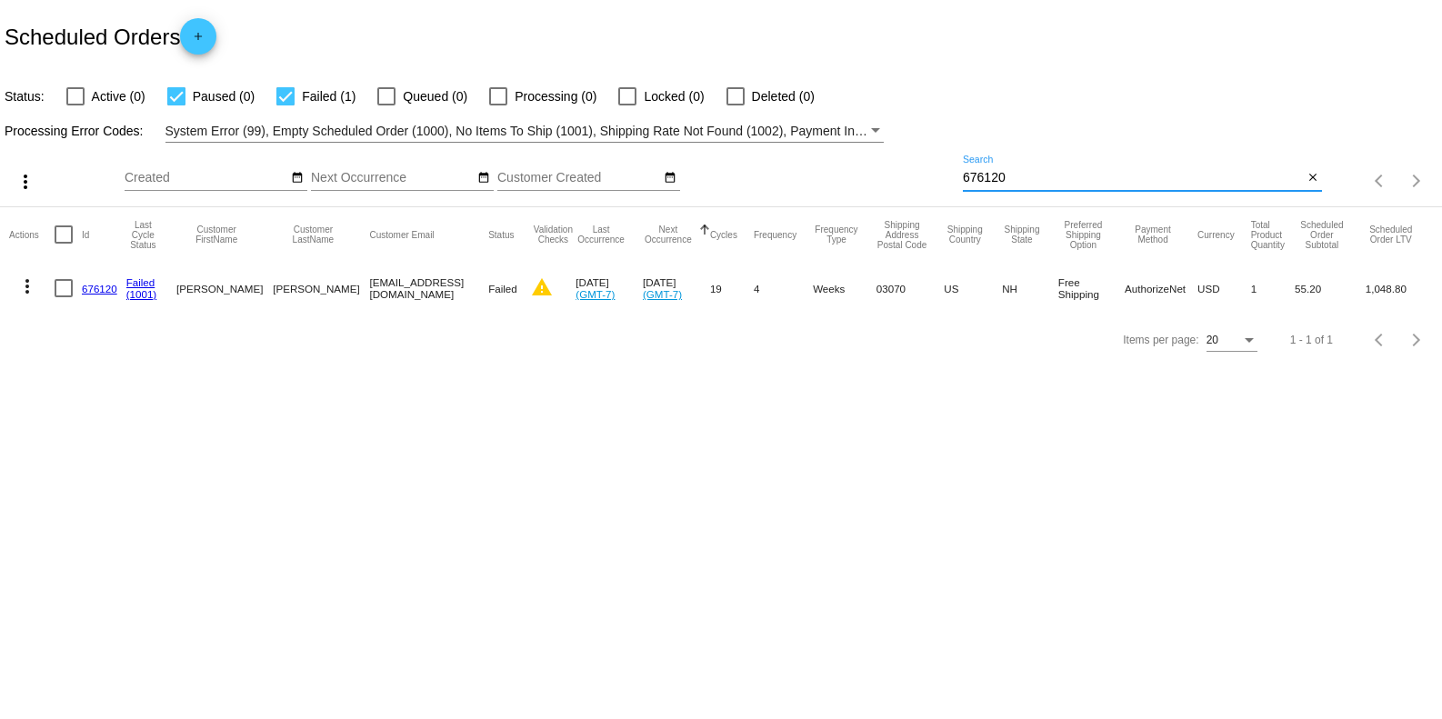
type input "676120"
click at [97, 295] on mat-cell "676120" at bounding box center [104, 288] width 45 height 53
click at [102, 291] on link "676120" at bounding box center [99, 289] width 35 height 12
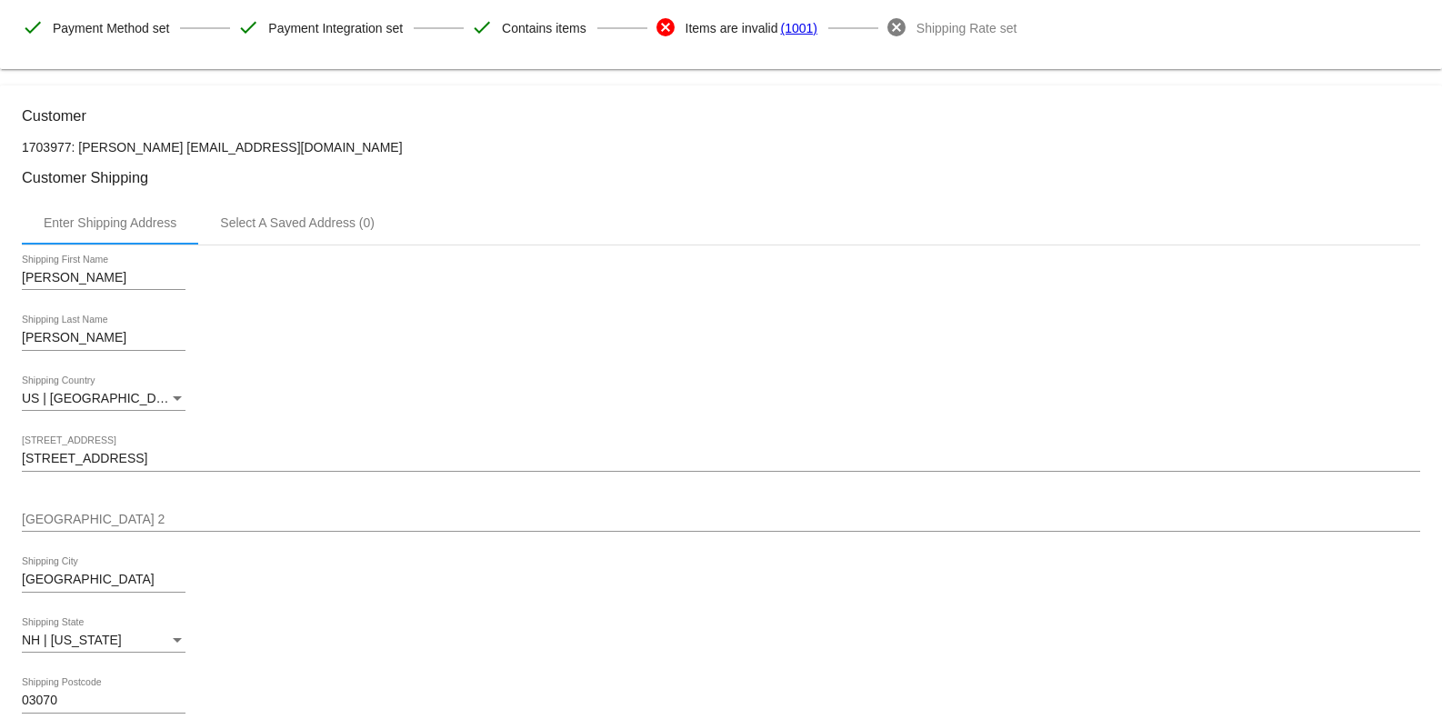
scroll to position [121, 0]
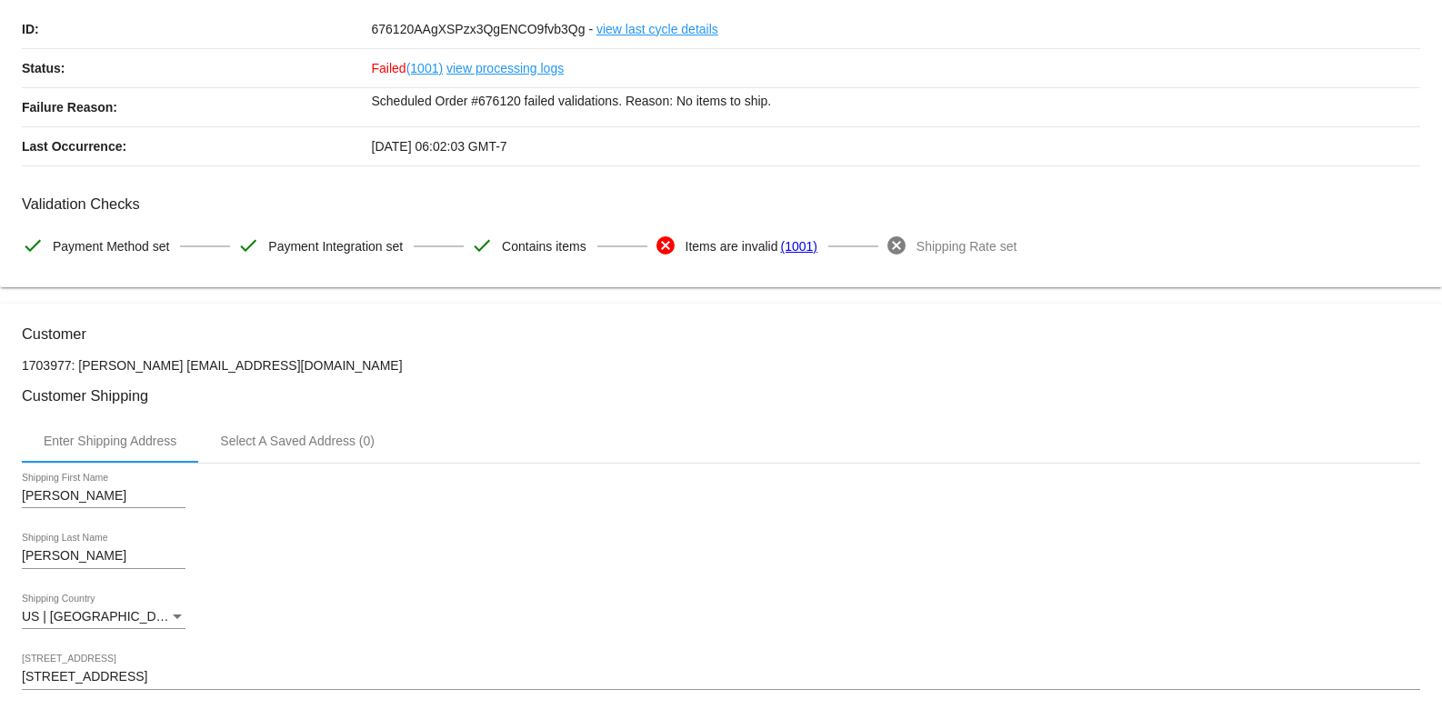
click at [707, 100] on p "Scheduled Order #676120 failed validations. Reason: No items to ship." at bounding box center [896, 100] width 1049 height 25
click at [501, 66] on link "view processing logs" at bounding box center [504, 68] width 117 height 38
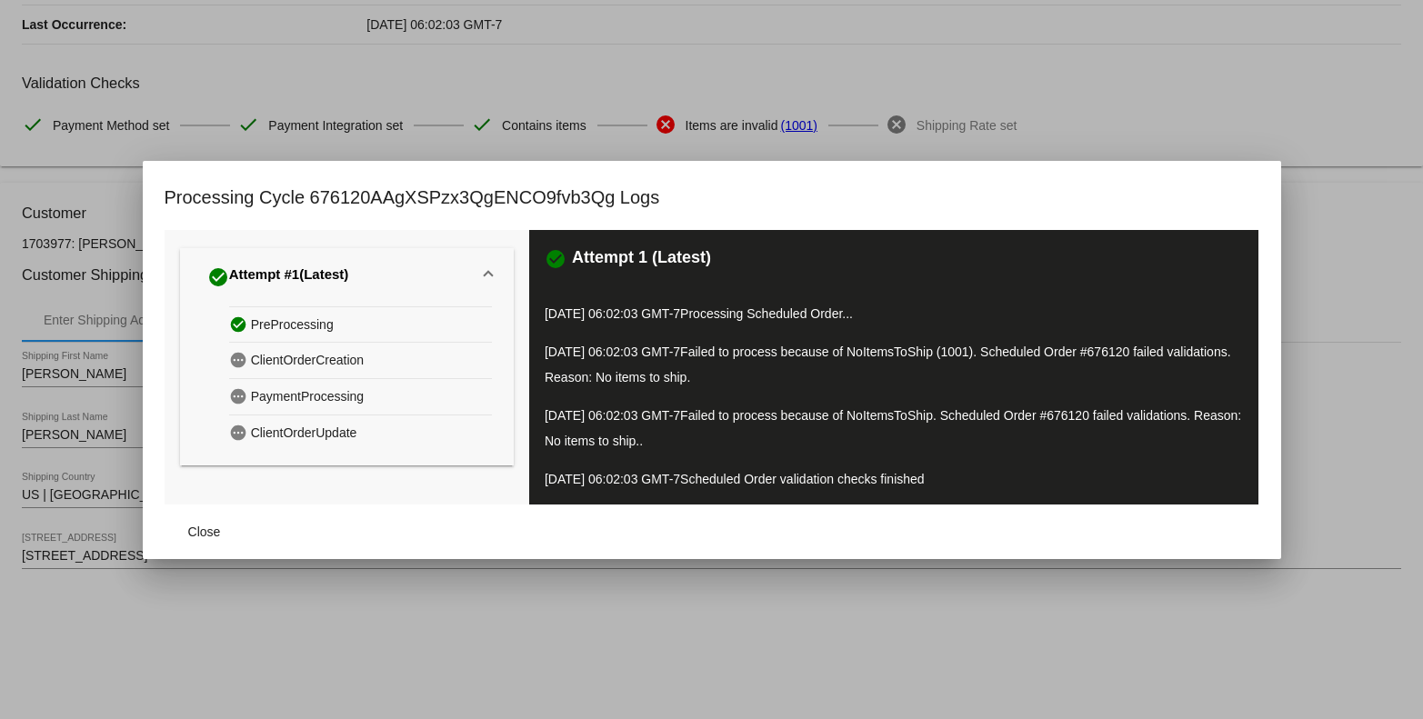
click at [1317, 302] on div at bounding box center [711, 359] width 1423 height 719
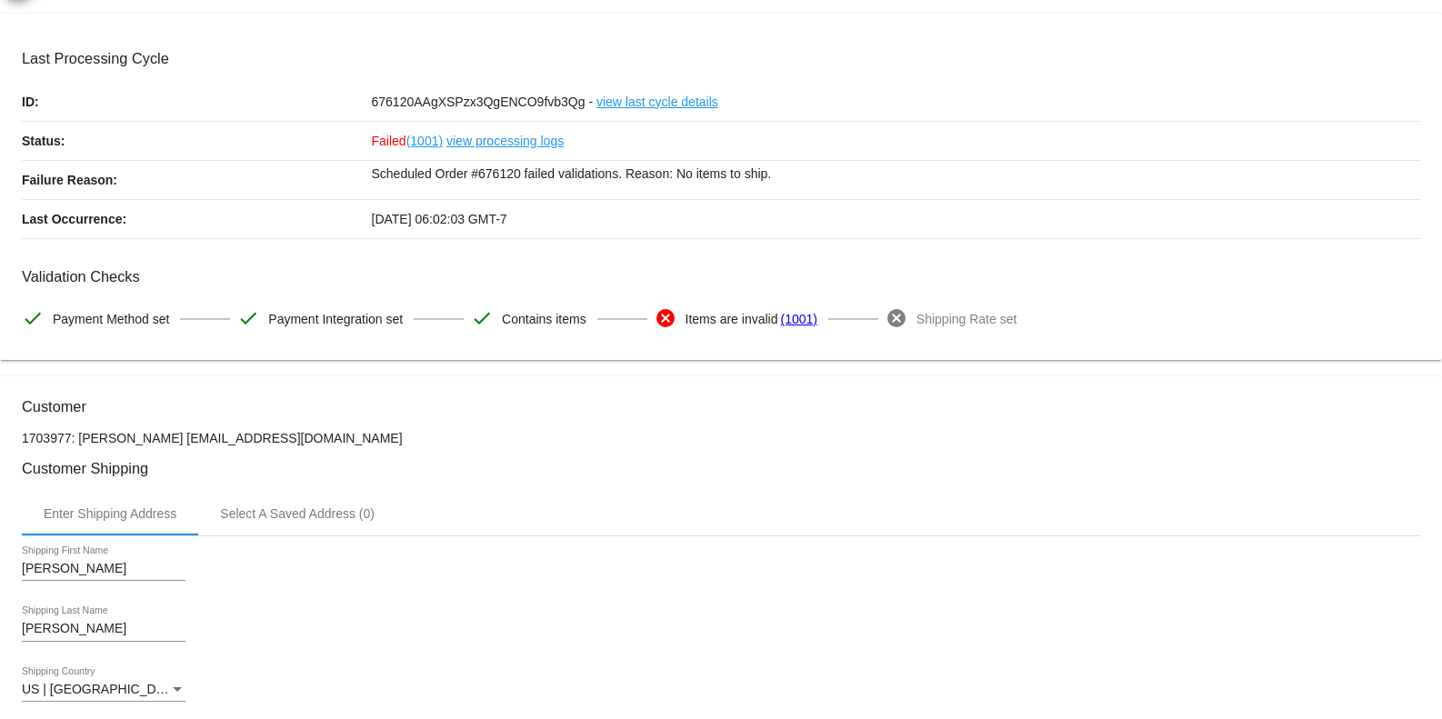
scroll to position [0, 0]
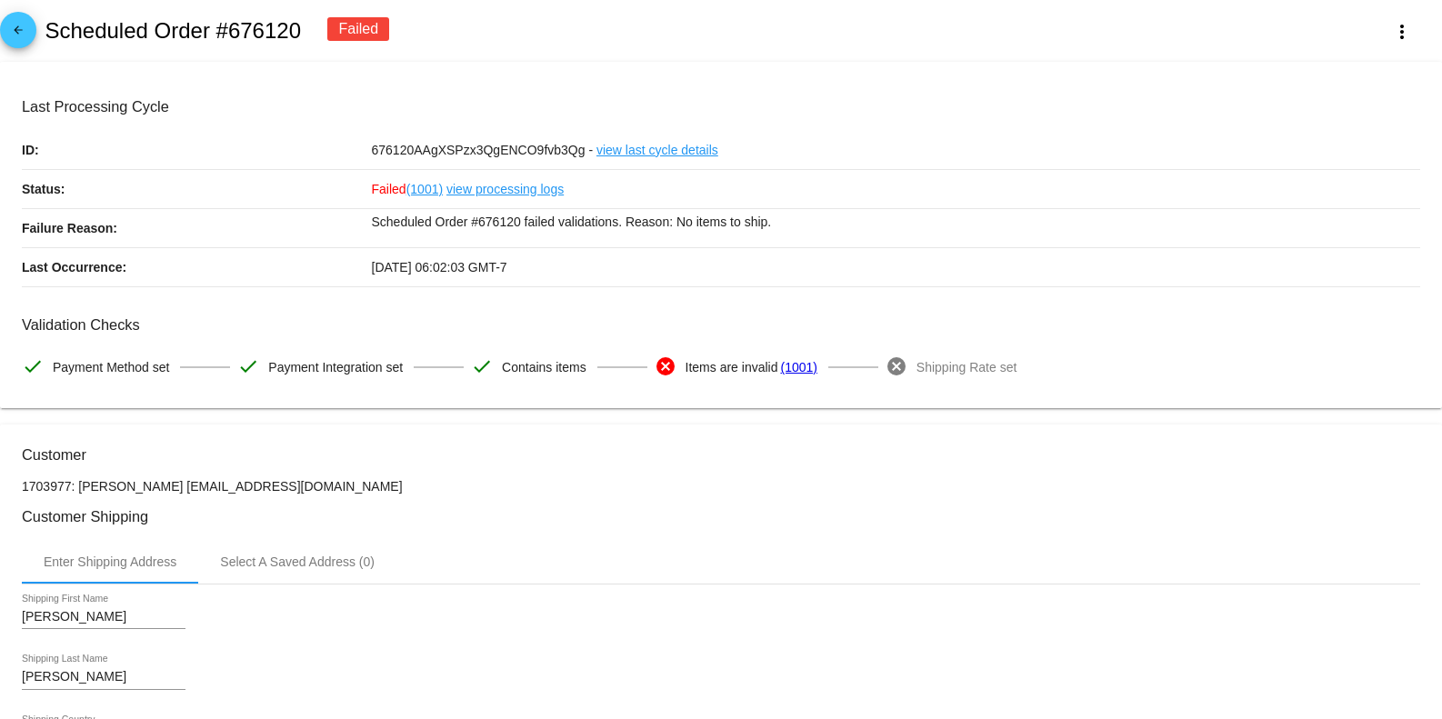
drag, startPoint x: 222, startPoint y: 35, endPoint x: 308, endPoint y: 40, distance: 86.5
click at [308, 40] on div "arrow_back Scheduled Order #676120 Failed more_vert" at bounding box center [721, 31] width 1442 height 62
copy h2 "676120"
click at [512, 93] on mat-card "Last Processing Cycle ID: 676120AAgXSPzx3QgENCO9fvb3Qg - view last cycle detail…" at bounding box center [721, 235] width 1442 height 347
drag, startPoint x: 226, startPoint y: 29, endPoint x: 304, endPoint y: 36, distance: 77.6
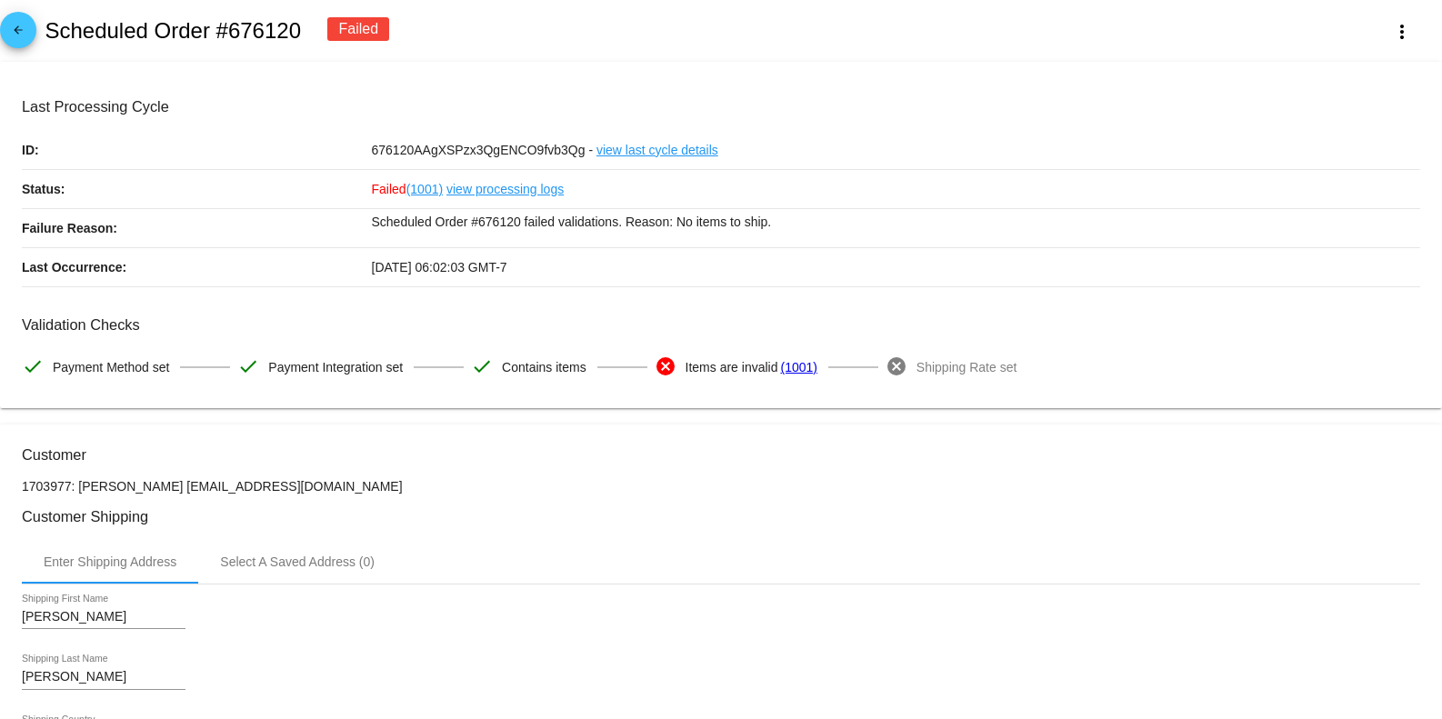
click at [304, 36] on div "arrow_back Scheduled Order #676120 Failed more_vert" at bounding box center [721, 31] width 1442 height 62
copy h2 "676120"
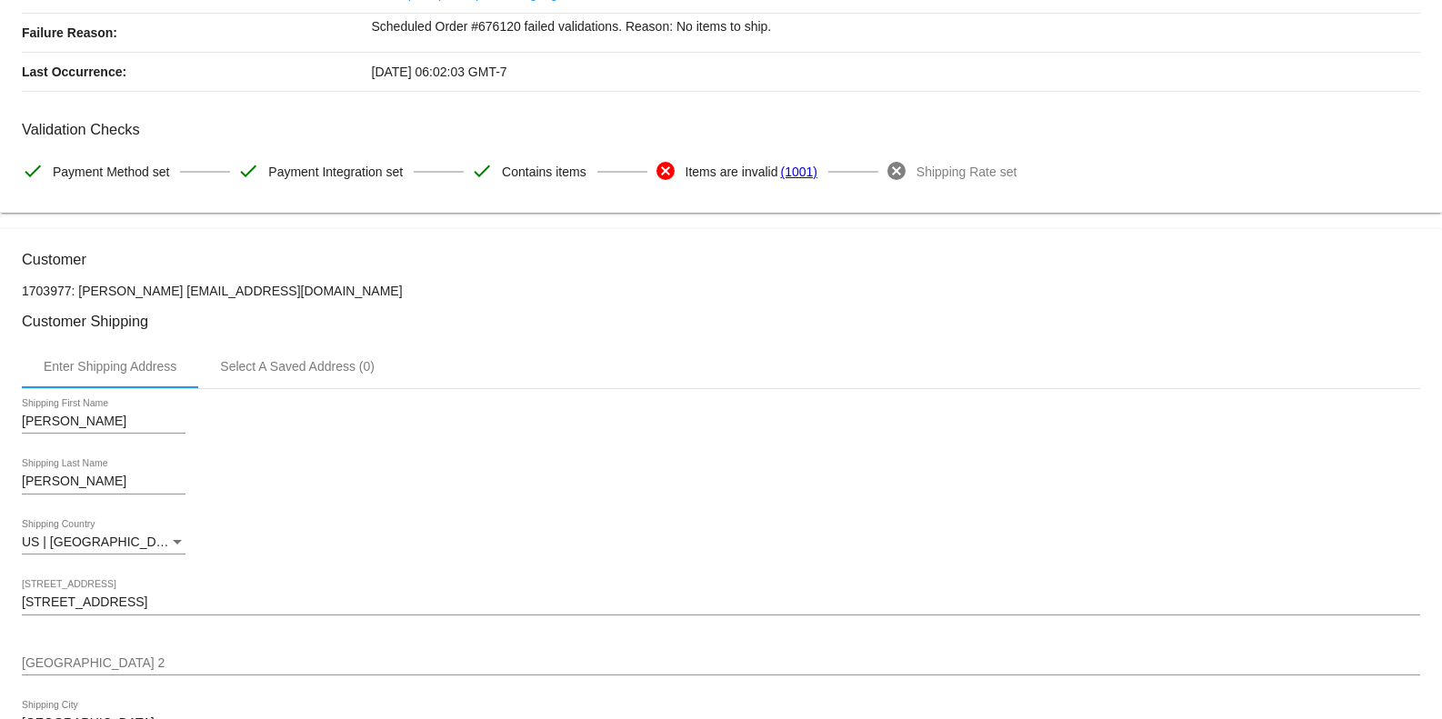
scroll to position [242, 0]
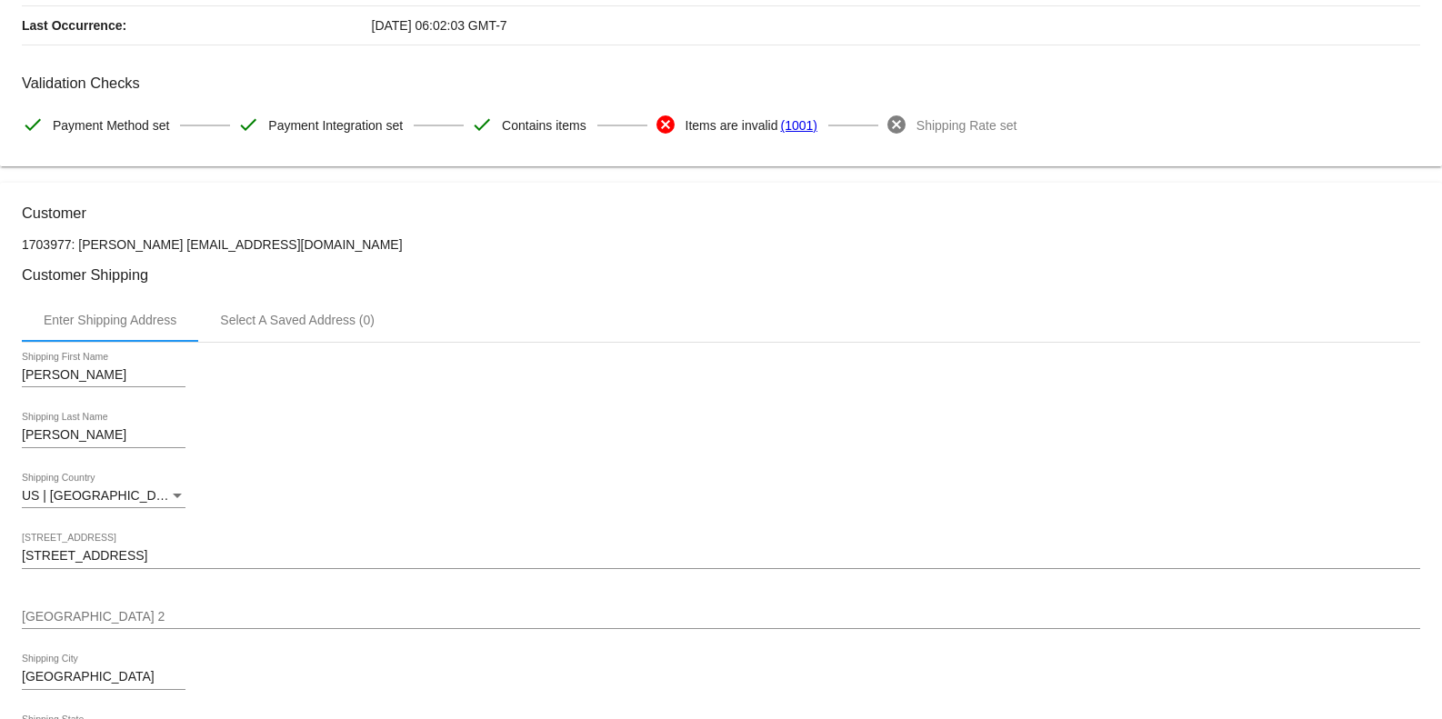
drag, startPoint x: 75, startPoint y: 242, endPoint x: 161, endPoint y: 240, distance: 85.5
click at [161, 240] on p "1703977: Andrea Murphy creed5150@gmail.com" at bounding box center [721, 244] width 1398 height 15
copy p "Andrea Murphy"
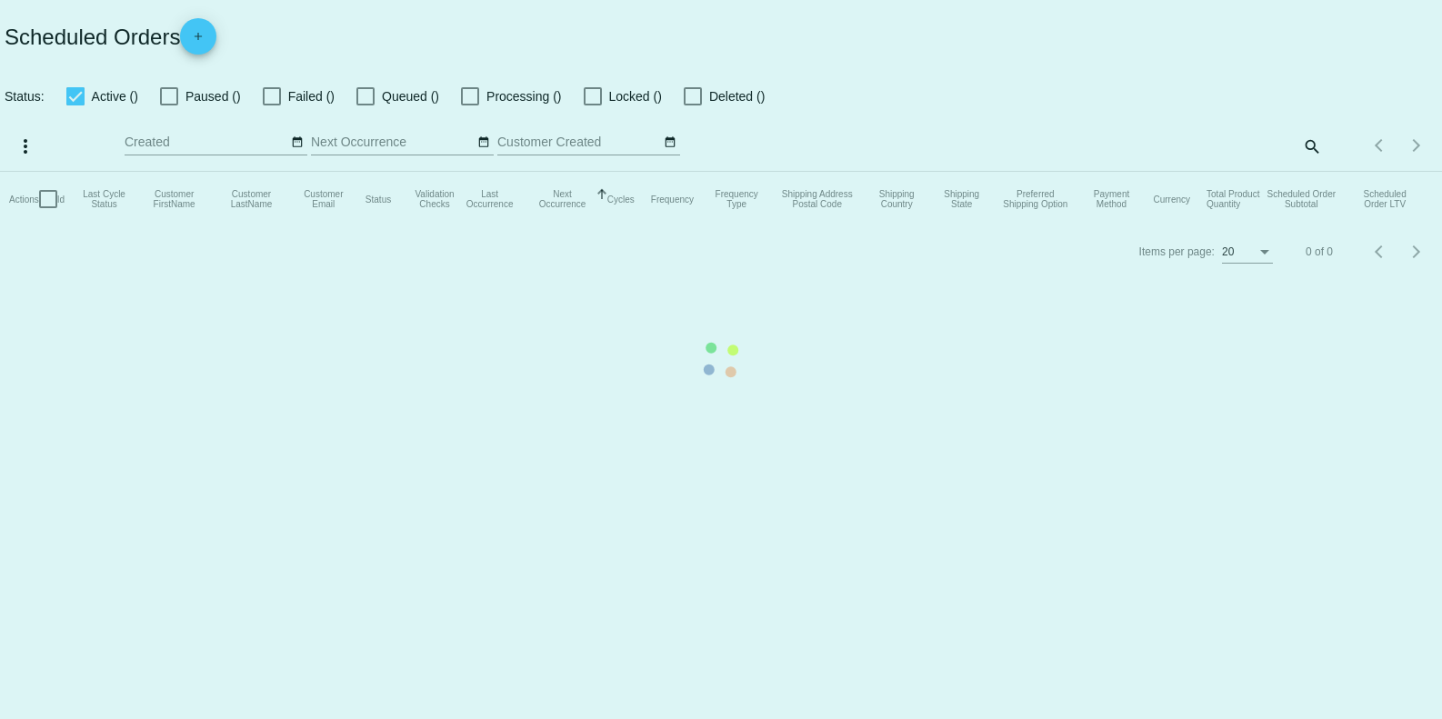
checkbox input "false"
checkbox input "true"
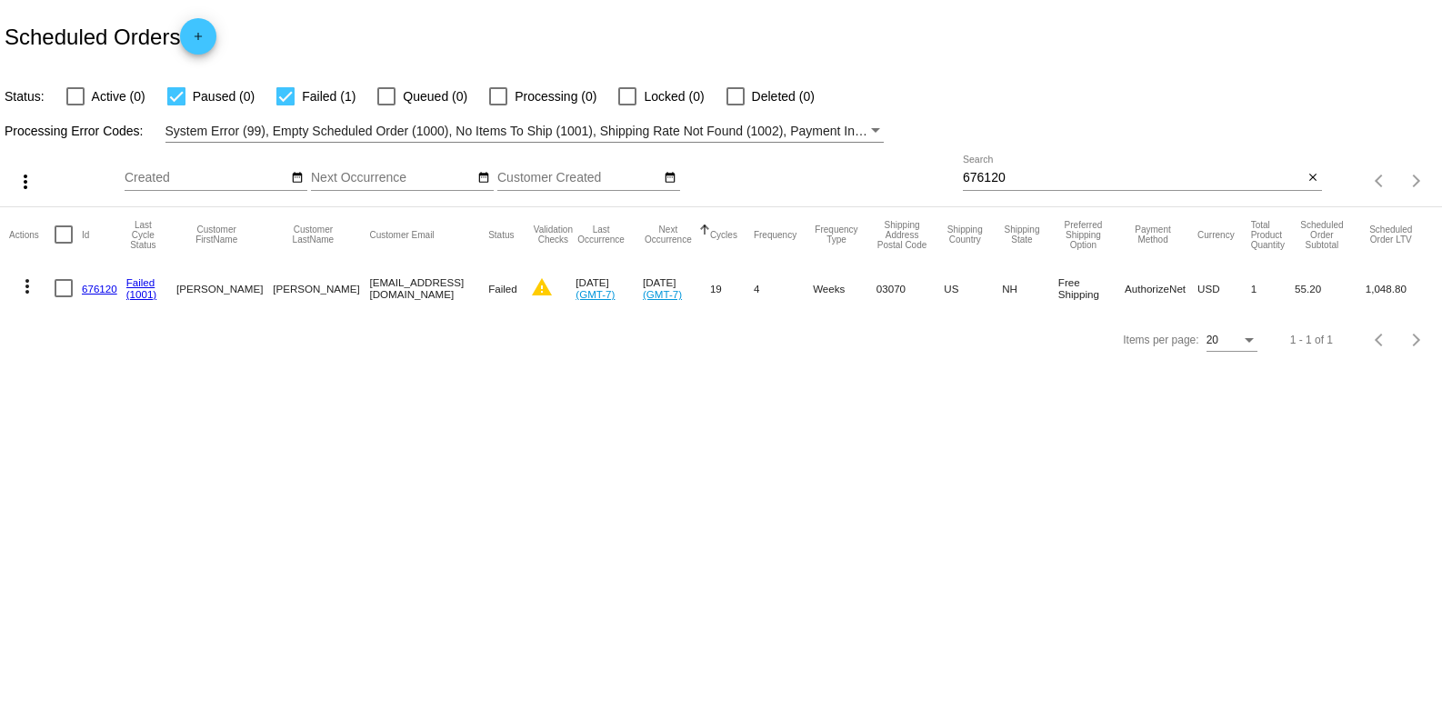
click at [1022, 167] on div "676120 Search" at bounding box center [1133, 172] width 340 height 35
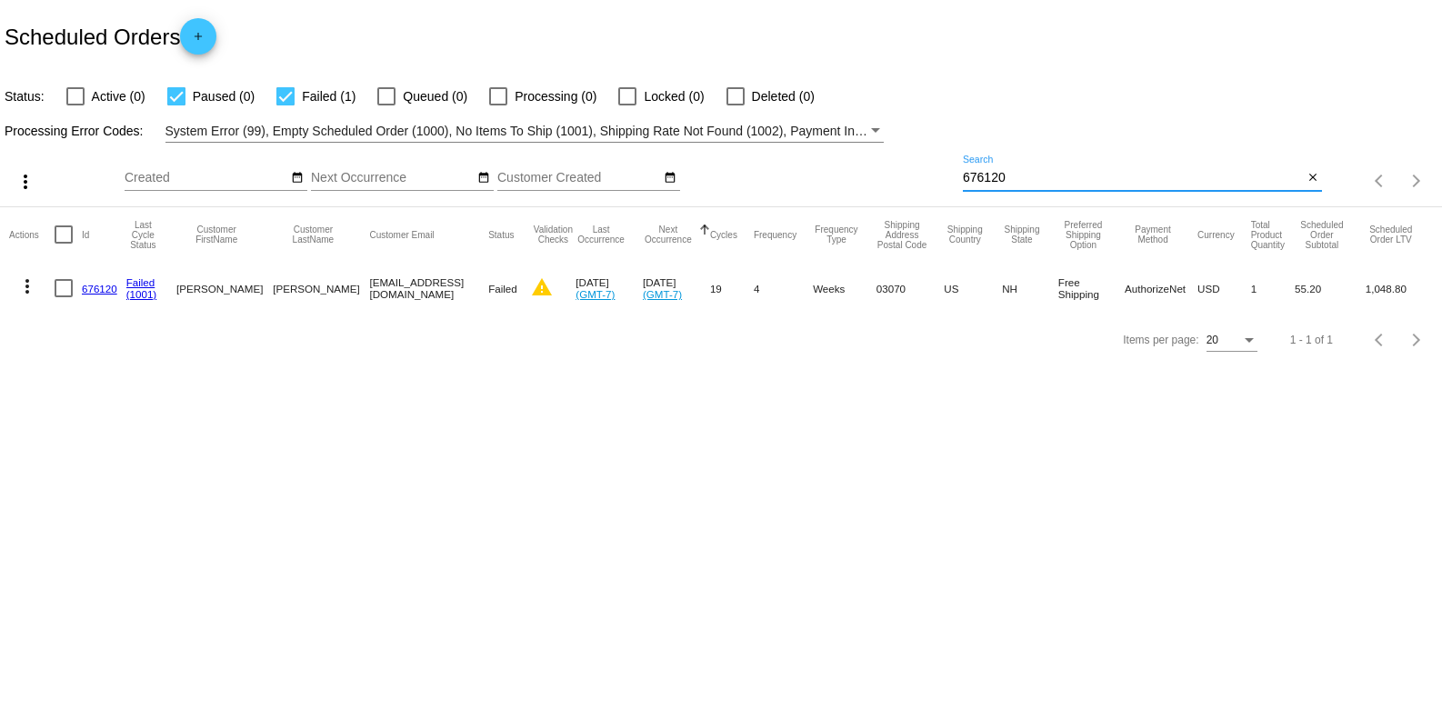
click at [1022, 167] on div "676120 Search" at bounding box center [1133, 172] width 340 height 35
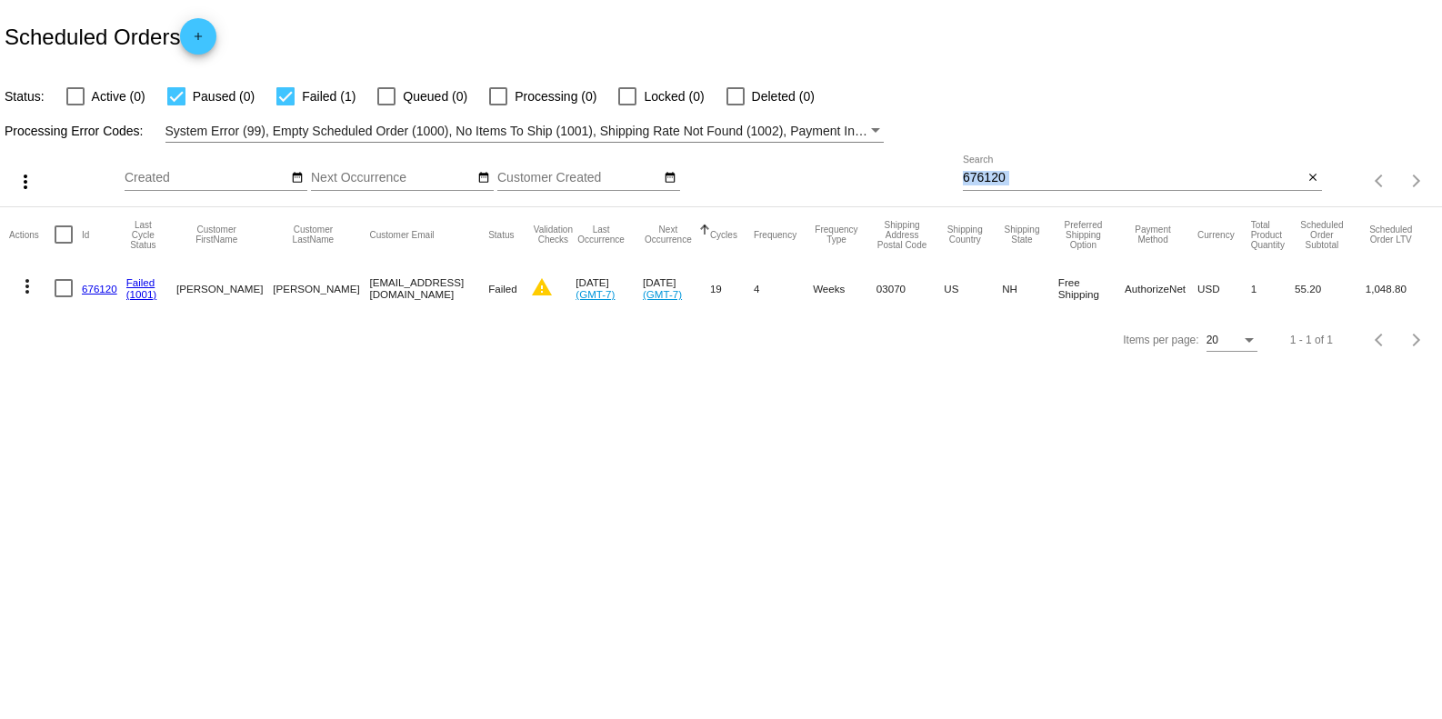
click at [1022, 167] on div "676120 Search" at bounding box center [1133, 172] width 340 height 35
click at [998, 173] on input "676120" at bounding box center [1133, 178] width 340 height 15
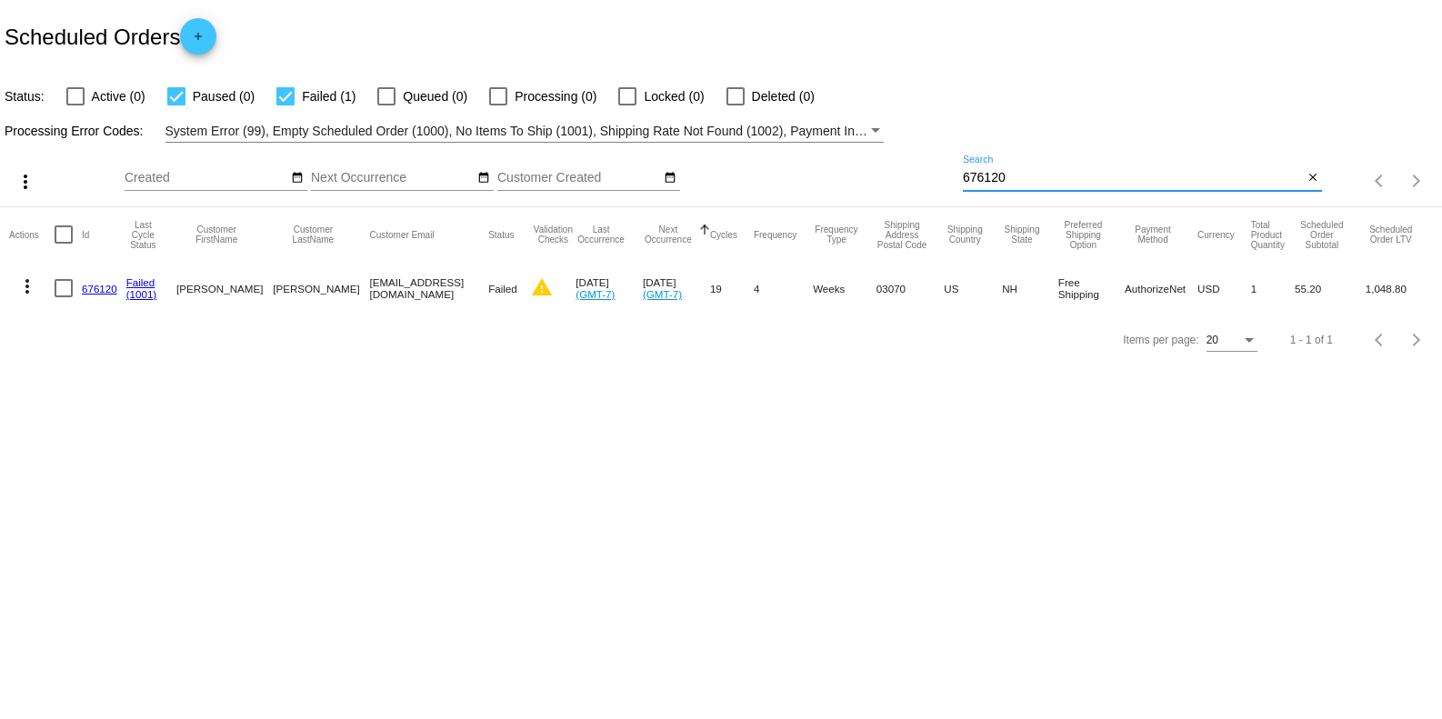
paste input "Order #685063"
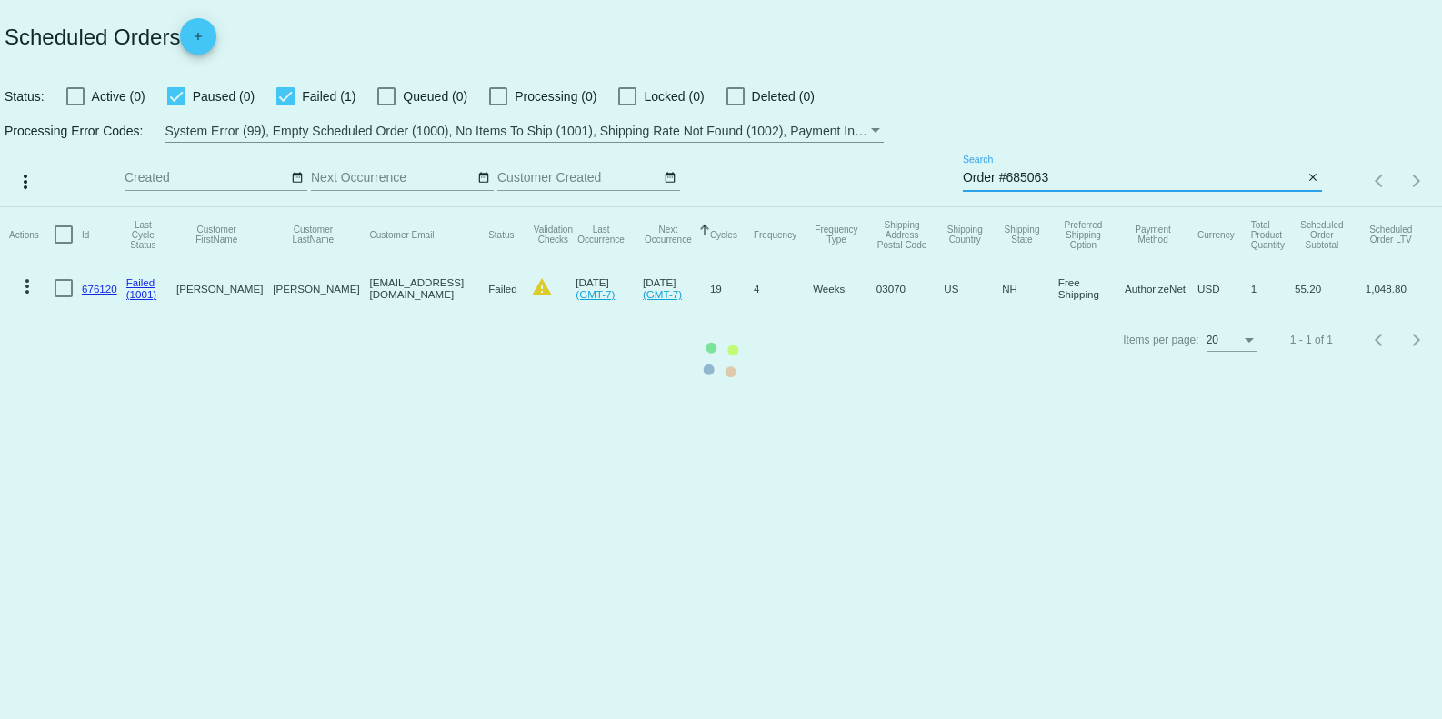
click at [1001, 207] on mat-table "Actions Id Last Cycle Status Customer FirstName Customer LastName Customer Emai…" at bounding box center [721, 260] width 1442 height 107
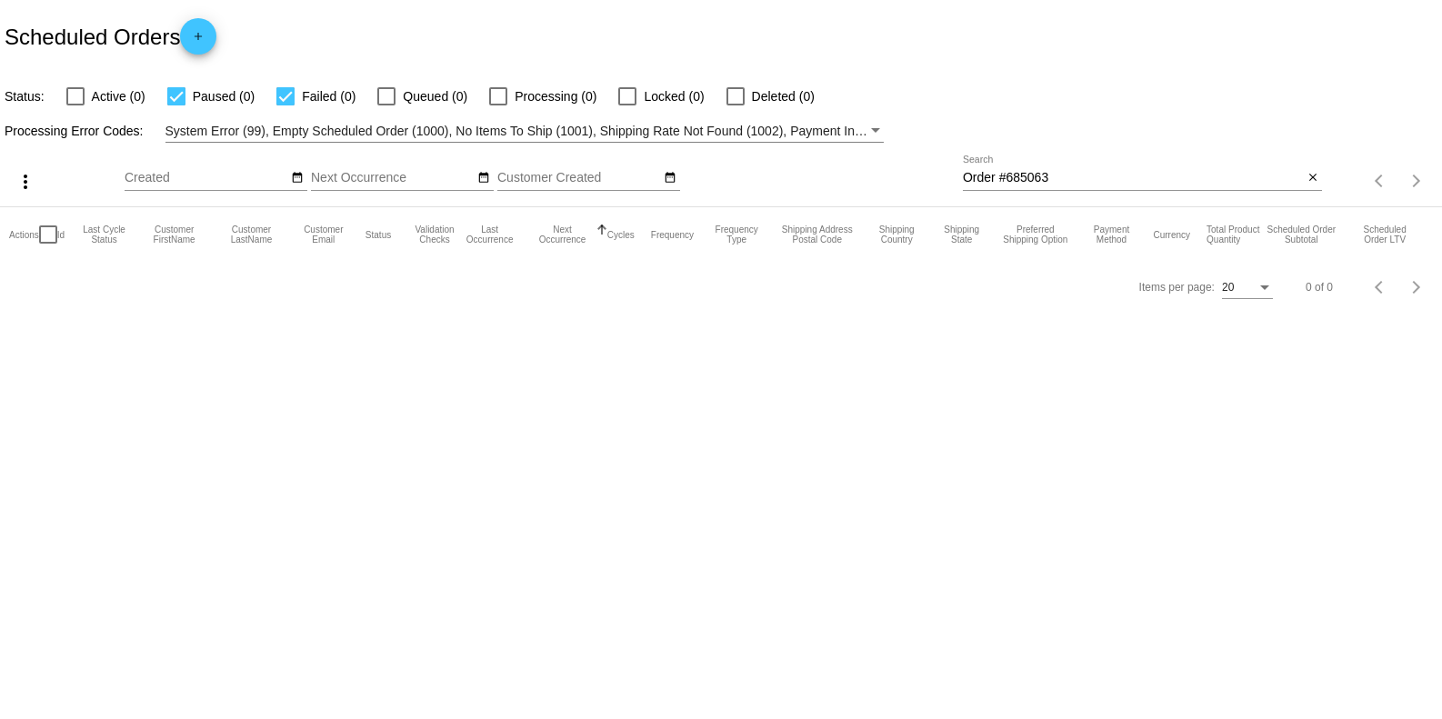
click at [1005, 178] on input "Order #685063" at bounding box center [1133, 178] width 340 height 15
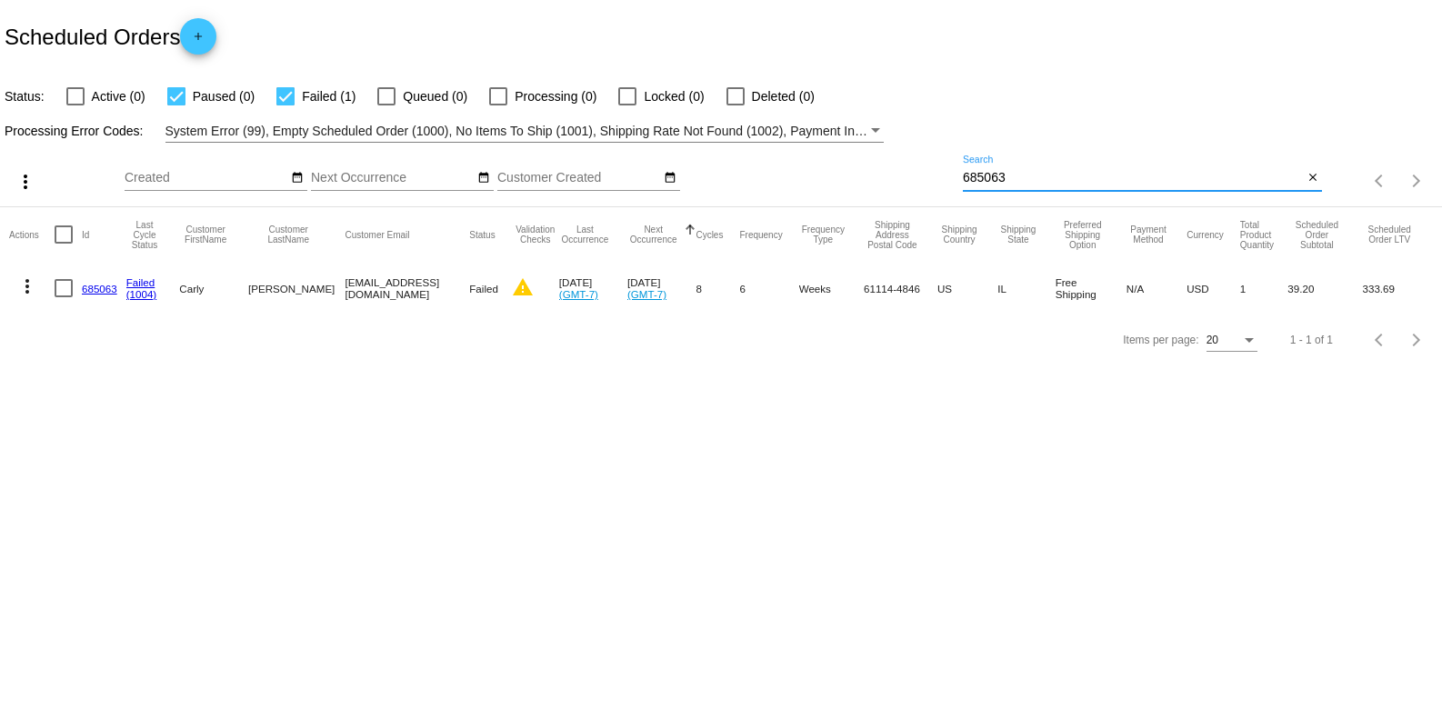
type input "685063"
click at [92, 284] on link "685063" at bounding box center [99, 289] width 35 height 12
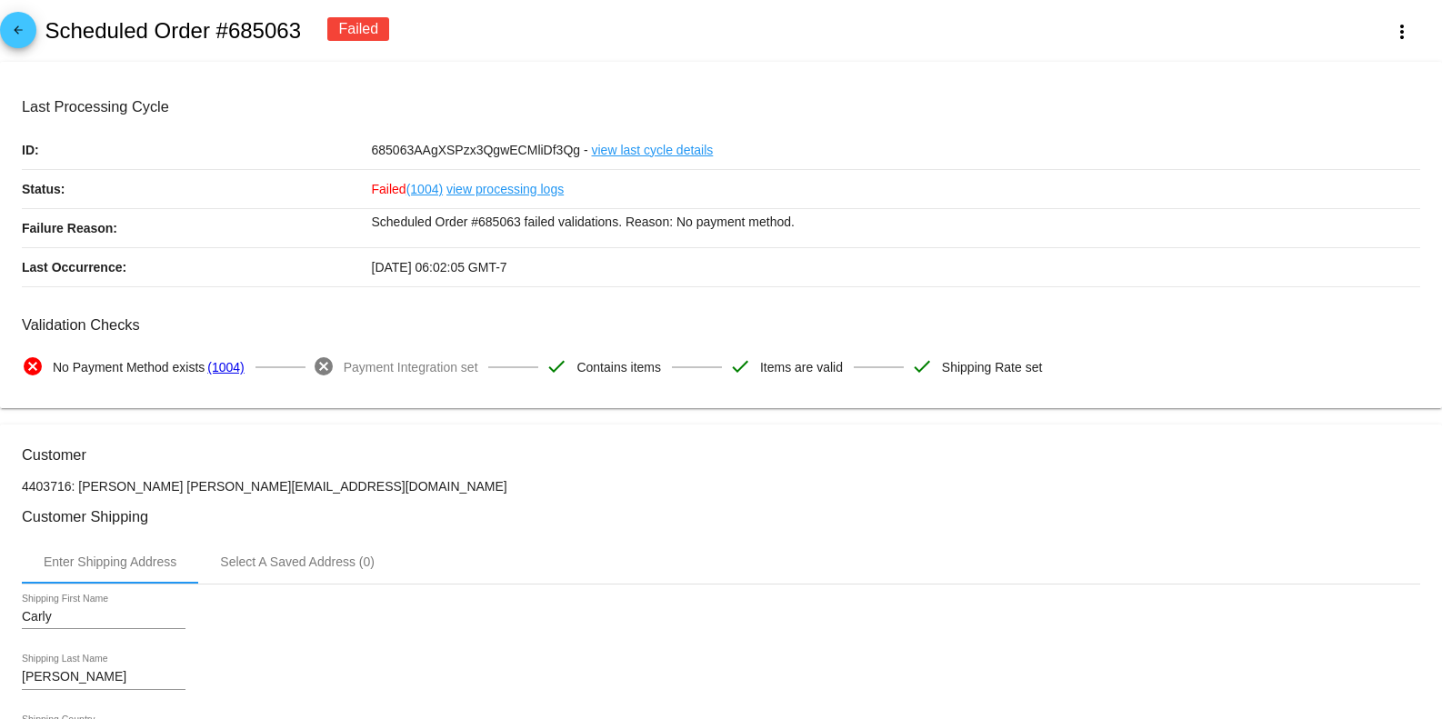
click at [477, 185] on link "view processing logs" at bounding box center [504, 189] width 117 height 38
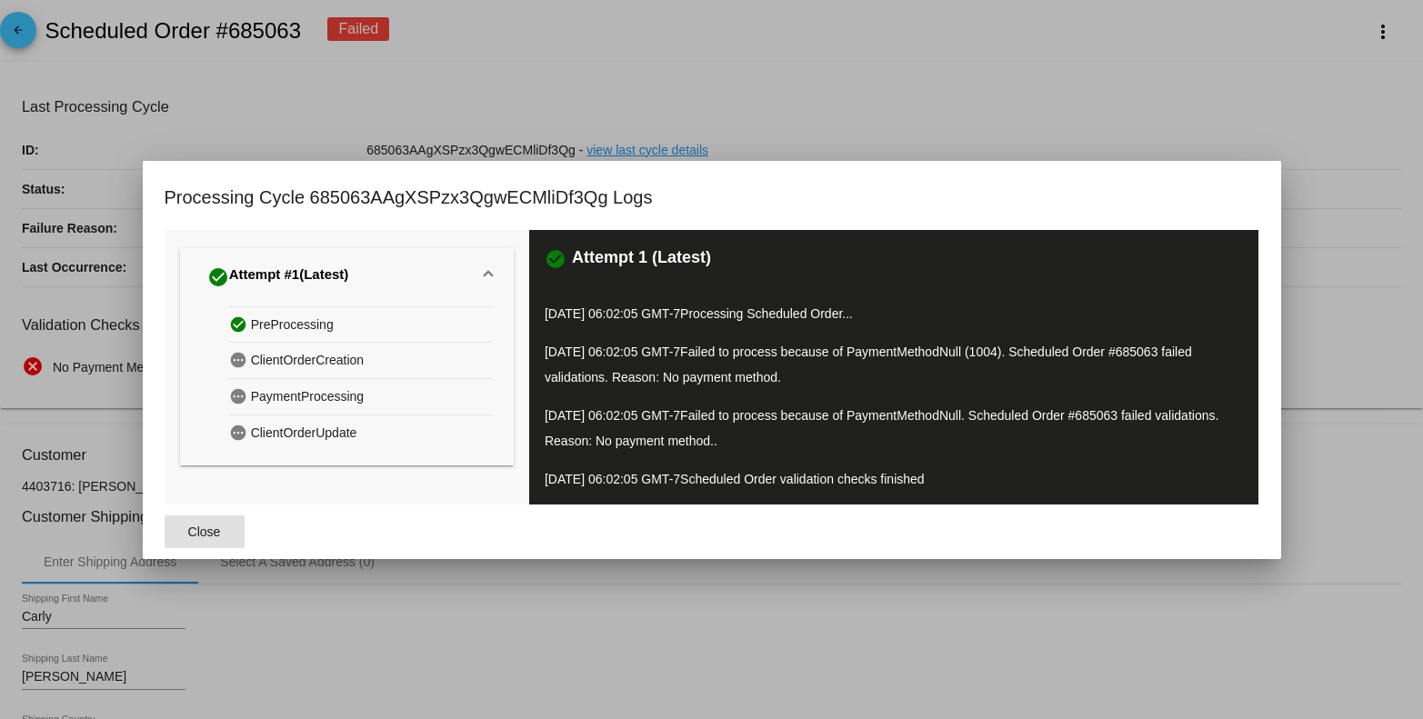
click at [596, 545] on mat-dialog-actions "Close" at bounding box center [712, 532] width 1095 height 55
click at [586, 575] on div at bounding box center [711, 359] width 1423 height 719
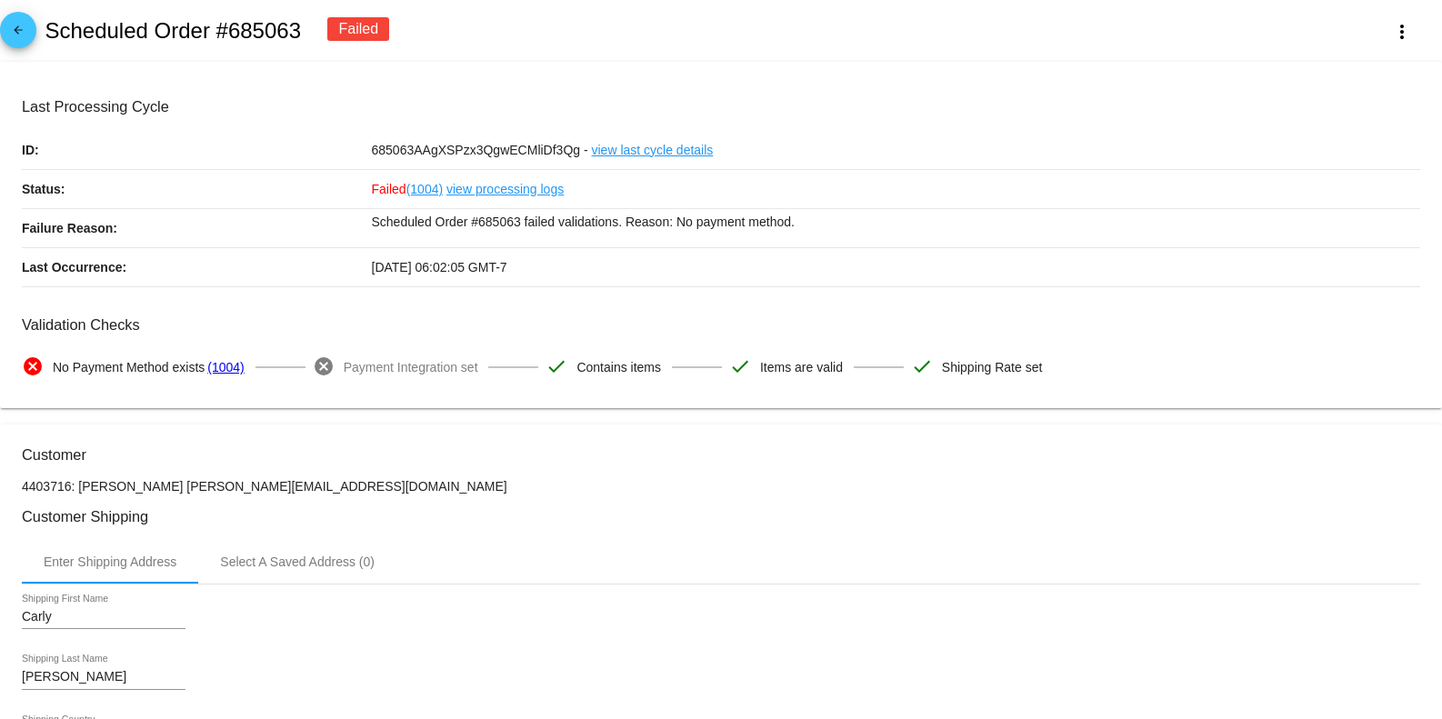
drag, startPoint x: 145, startPoint y: 30, endPoint x: 299, endPoint y: 35, distance: 153.7
click at [299, 35] on h2 "Scheduled Order #685063" at bounding box center [173, 30] width 256 height 25
click at [196, 79] on mat-card "Last Processing Cycle ID: 685063AAgXSPzx3QgwECMliDf3Qg - view last cycle detail…" at bounding box center [721, 235] width 1442 height 347
drag, startPoint x: 46, startPoint y: 20, endPoint x: 296, endPoint y: 35, distance: 250.5
click at [296, 35] on h2 "Scheduled Order #685063" at bounding box center [173, 30] width 256 height 25
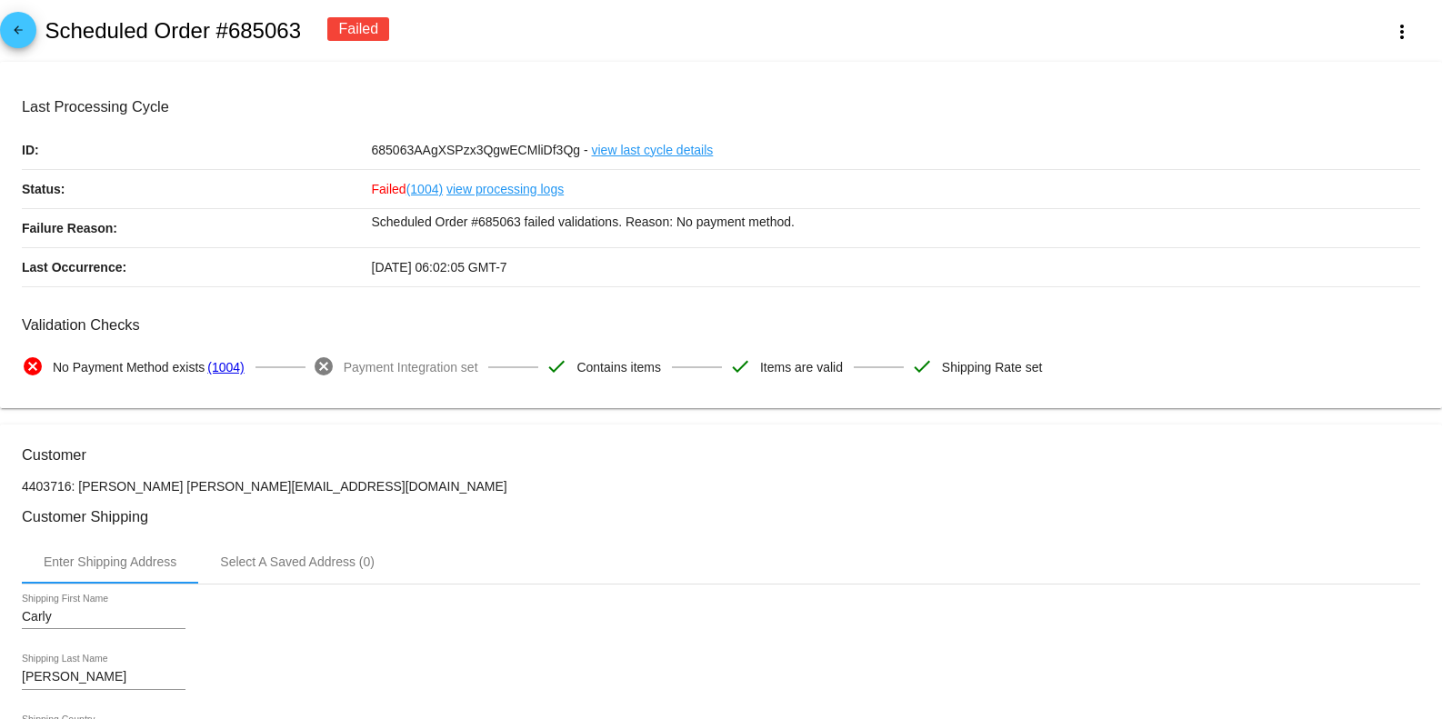
copy h2 "Scheduled Order #685063"
click at [516, 189] on link "view processing logs" at bounding box center [504, 189] width 117 height 38
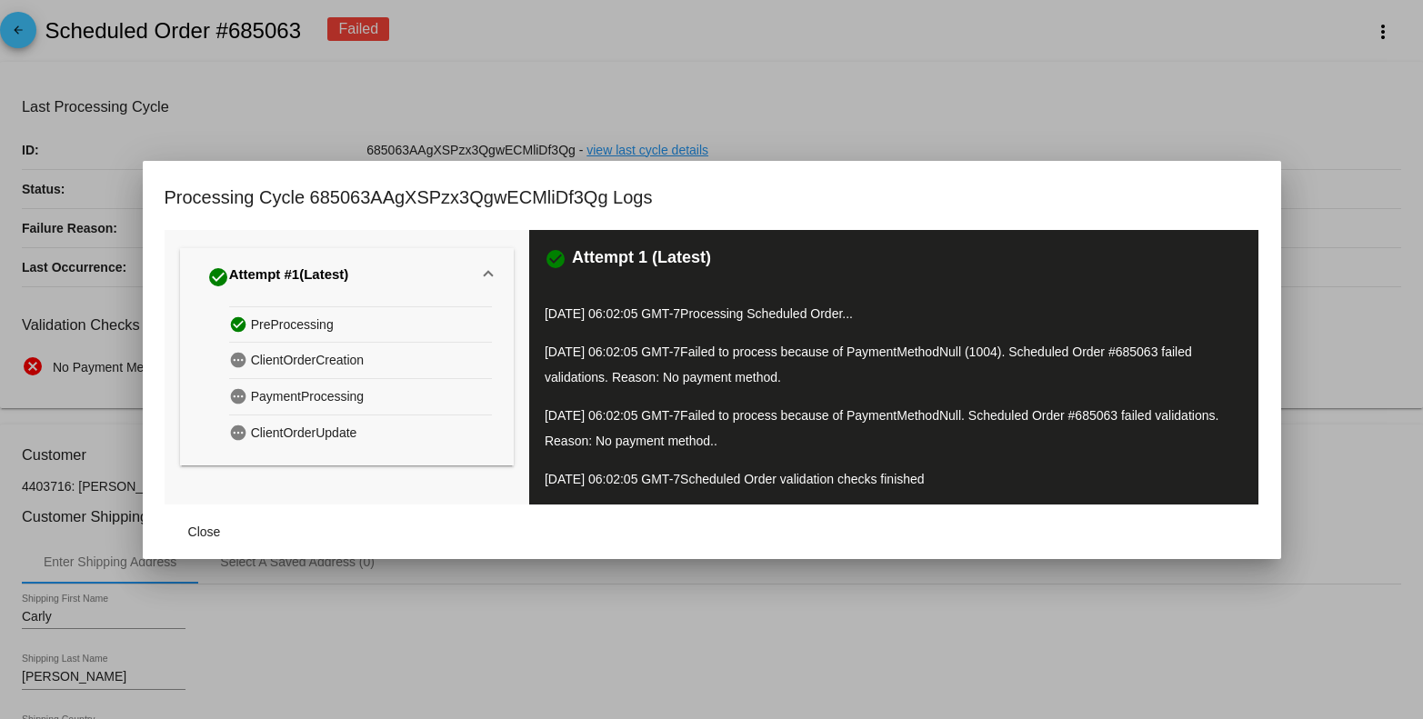
drag, startPoint x: 701, startPoint y: 348, endPoint x: 963, endPoint y: 358, distance: 262.0
click at [963, 358] on p "[DATE] 06:02:05 GMT-7 Failed to process because of PaymentMethodNull (1004). Sc…" at bounding box center [894, 364] width 698 height 51
copy p "Failed to process because of PaymentMethod"
click at [1049, 567] on div at bounding box center [711, 359] width 1423 height 719
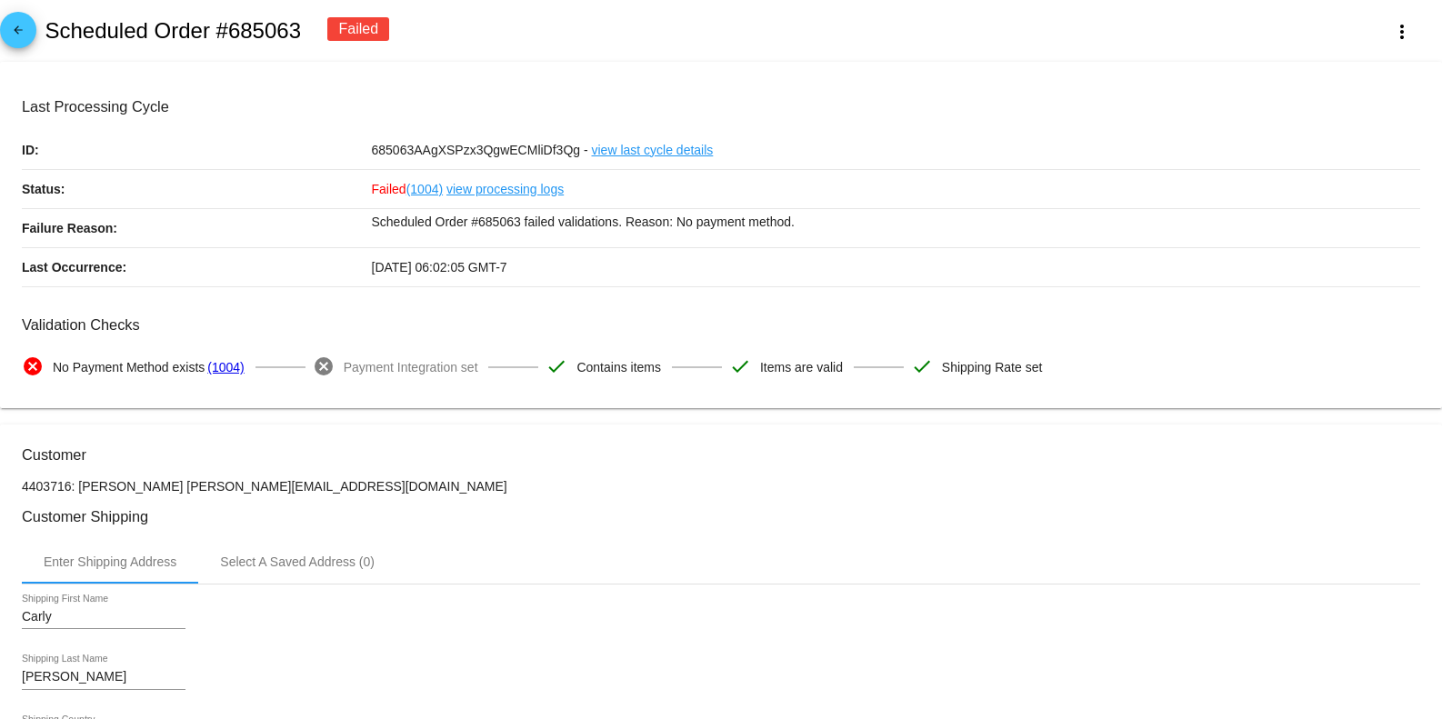
click at [520, 194] on link "view processing logs" at bounding box center [504, 189] width 117 height 38
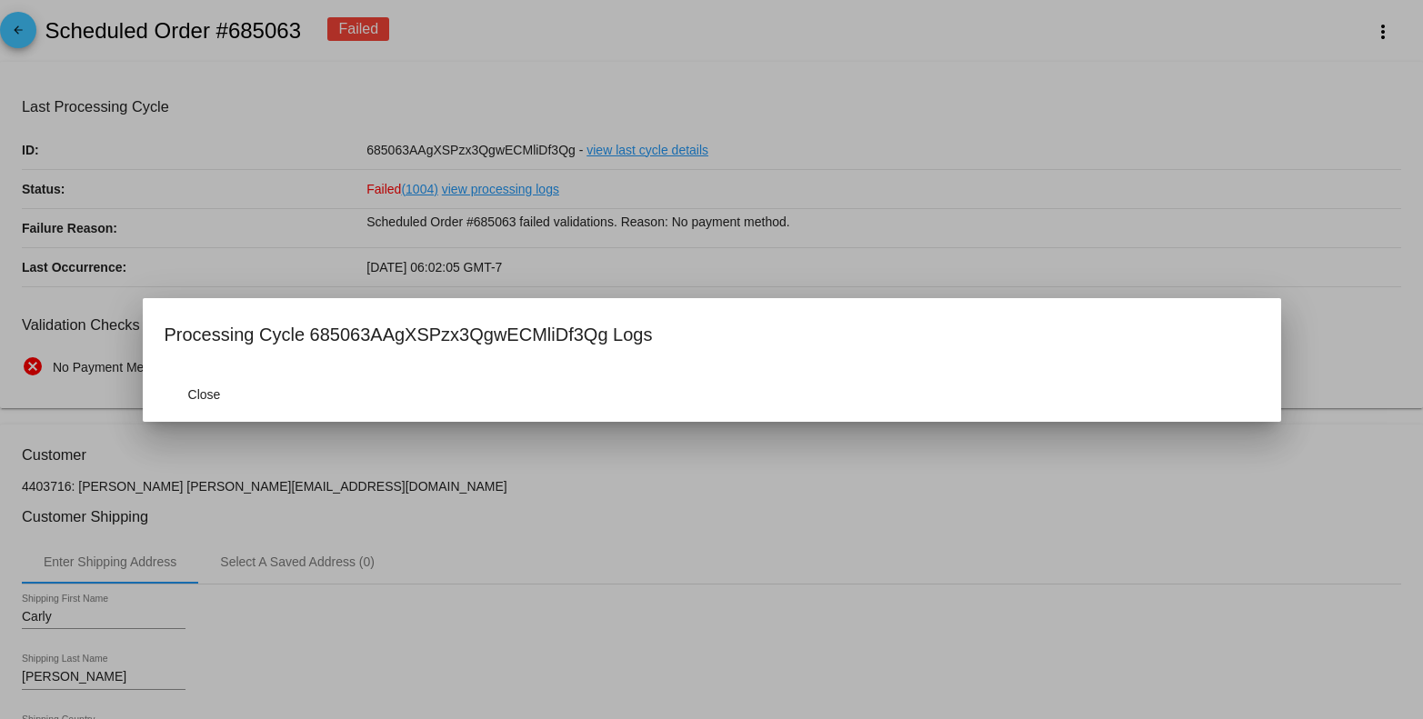
click at [538, 501] on div at bounding box center [711, 359] width 1423 height 719
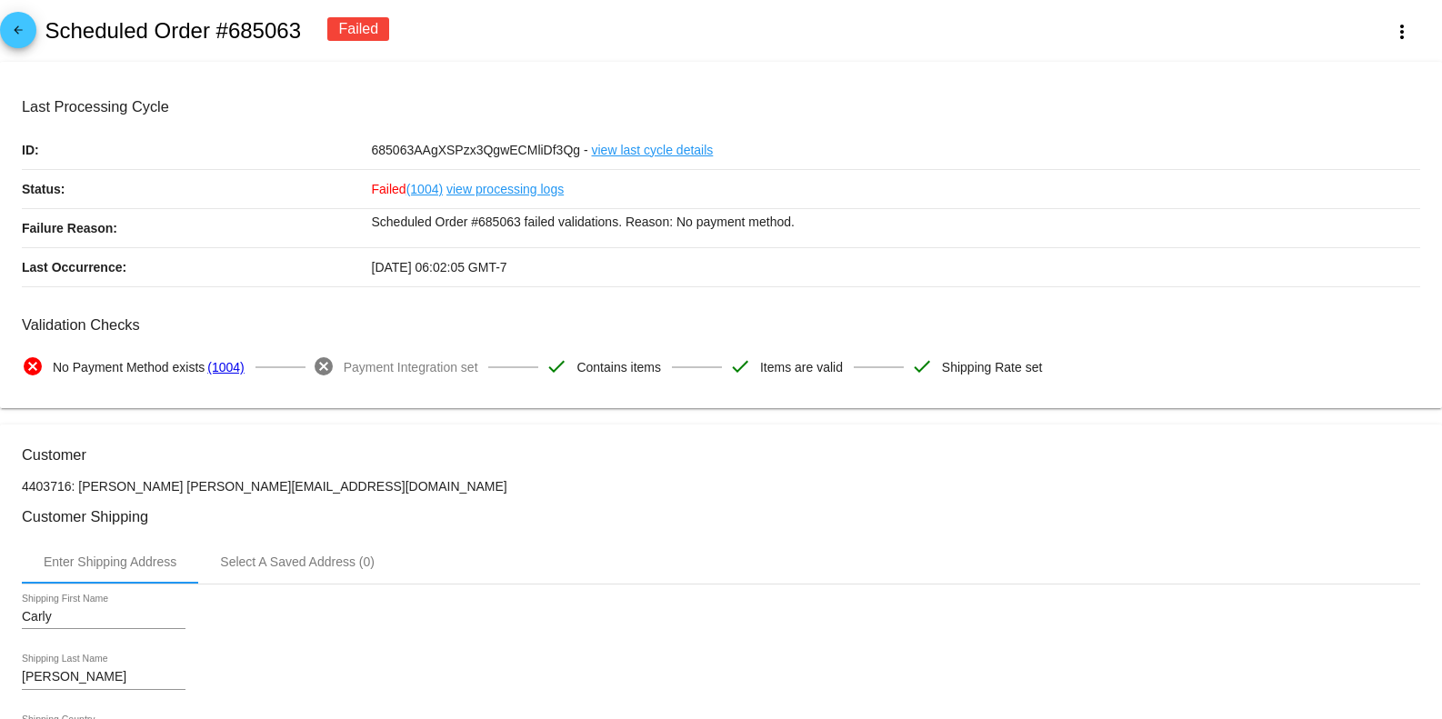
click at [475, 191] on link "view processing logs" at bounding box center [504, 189] width 117 height 38
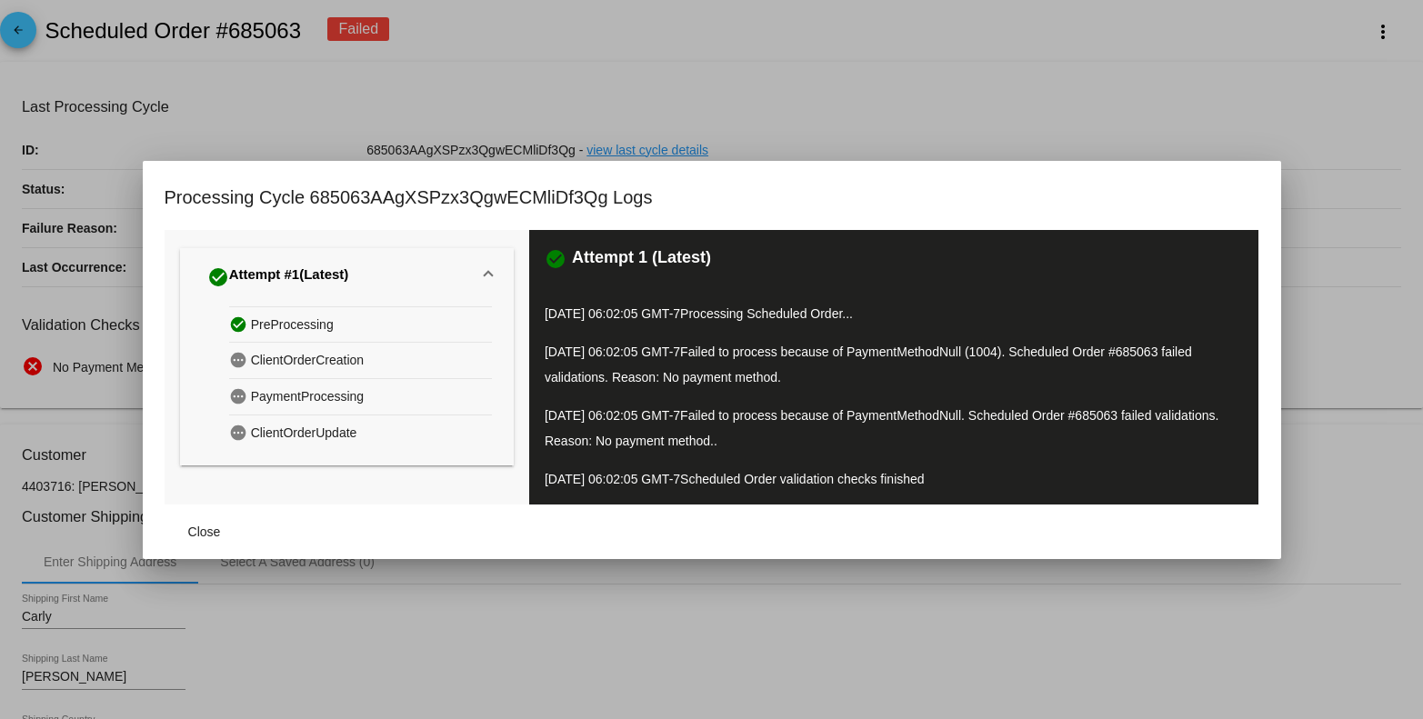
drag, startPoint x: 705, startPoint y: 346, endPoint x: 806, endPoint y: 375, distance: 104.8
click at [806, 375] on p "[DATE] 06:02:05 GMT-7 Failed to process because of PaymentMethodNull (1004). Sc…" at bounding box center [894, 364] width 698 height 51
copy span "Failed to process because of PaymentMethodNull (1004). Scheduled Order #685063 …"
click at [831, 107] on div at bounding box center [711, 359] width 1423 height 719
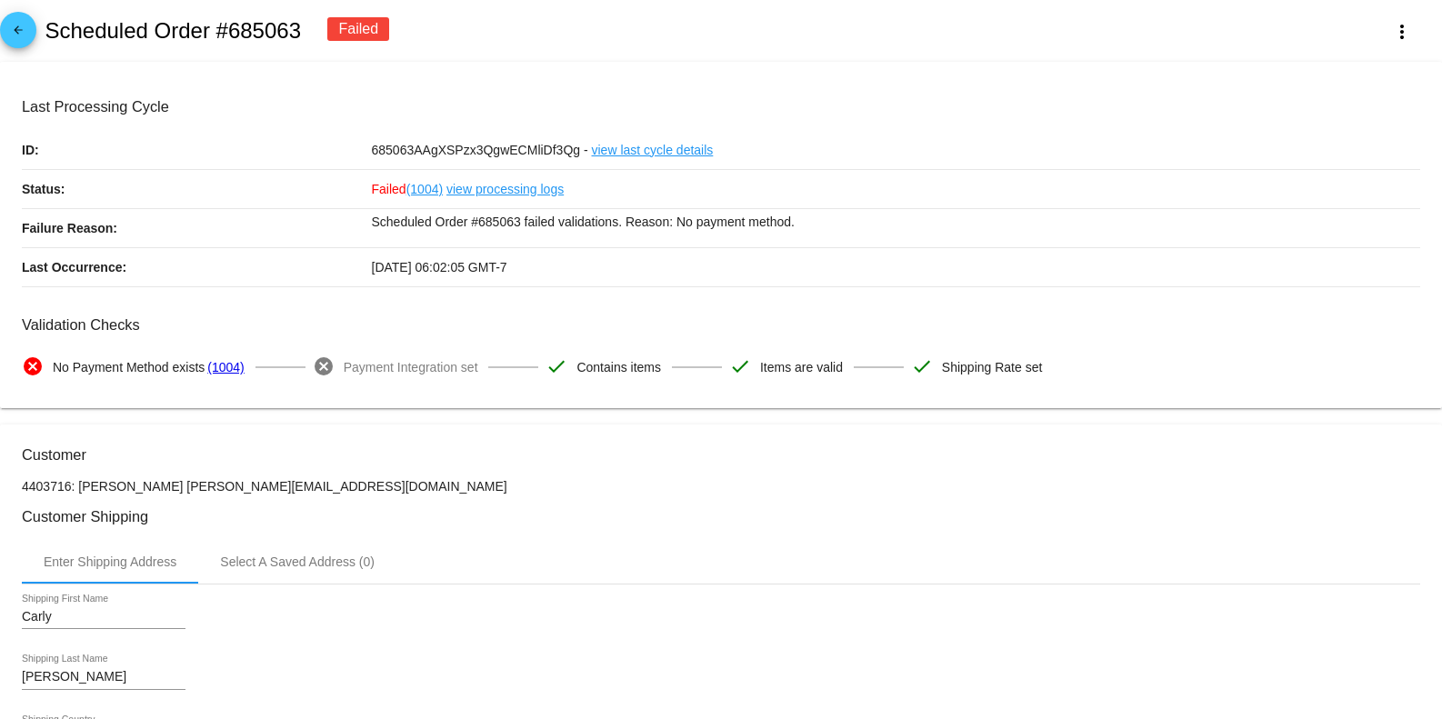
drag, startPoint x: 79, startPoint y: 485, endPoint x: 152, endPoint y: 489, distance: 72.8
click at [152, 489] on p "4403716: [PERSON_NAME] [PERSON_NAME][EMAIL_ADDRESS][DOMAIN_NAME]" at bounding box center [721, 486] width 1398 height 15
copy p "[PERSON_NAME]"
